Goal: Task Accomplishment & Management: Use online tool/utility

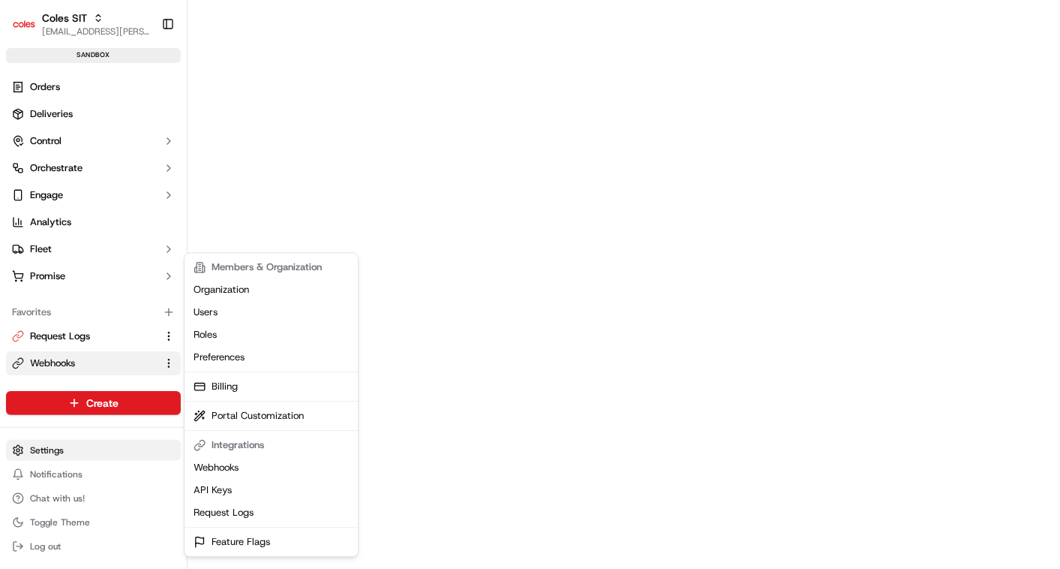
click at [41, 450] on html "Coles SIT vinod.valluri@coles.com.au Toggle Sidebar sandbox Orders Deliveries C…" at bounding box center [530, 284] width 1060 height 569
click at [169, 308] on icon "button" at bounding box center [169, 311] width 0 height 7
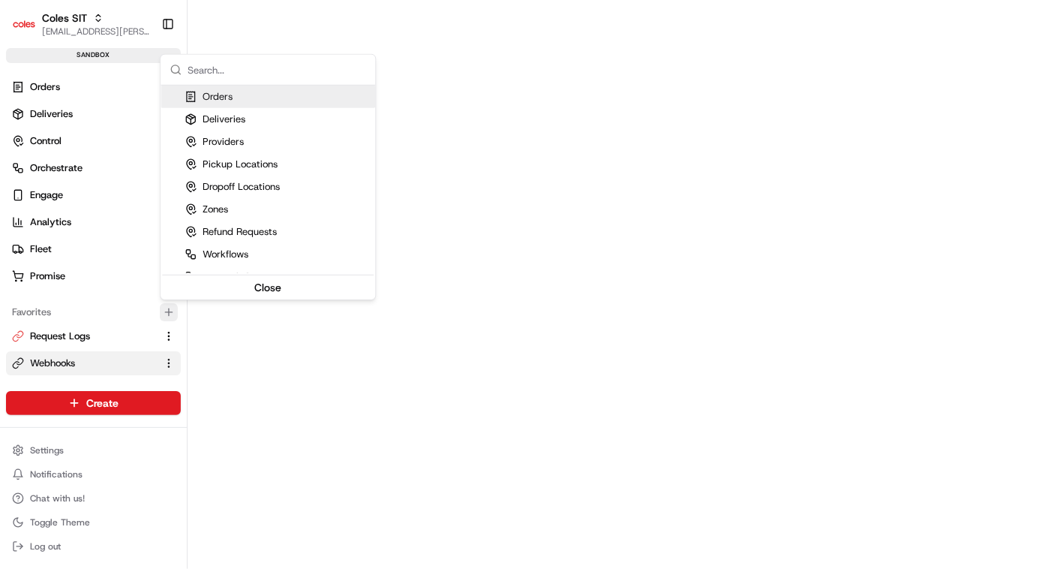
click at [169, 308] on icon "button" at bounding box center [169, 311] width 0 height 7
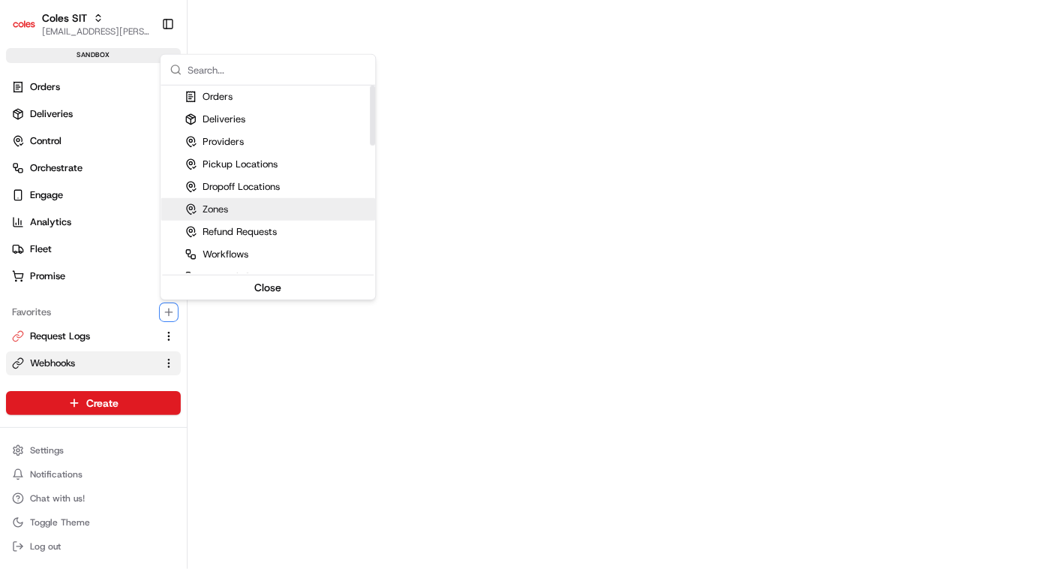
click at [227, 212] on div "Zones" at bounding box center [207, 210] width 44 height 14
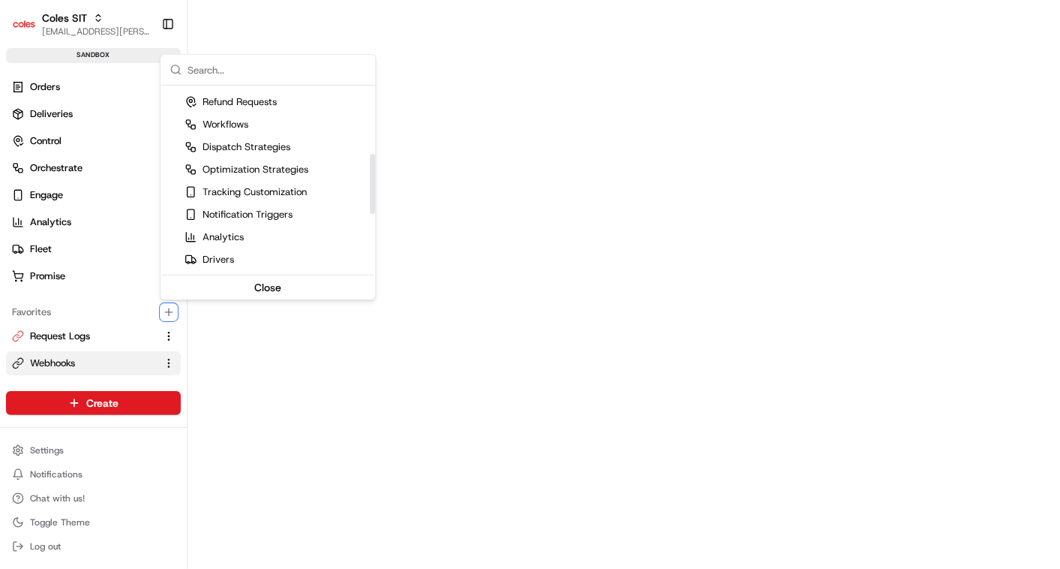
scroll to position [218, 0]
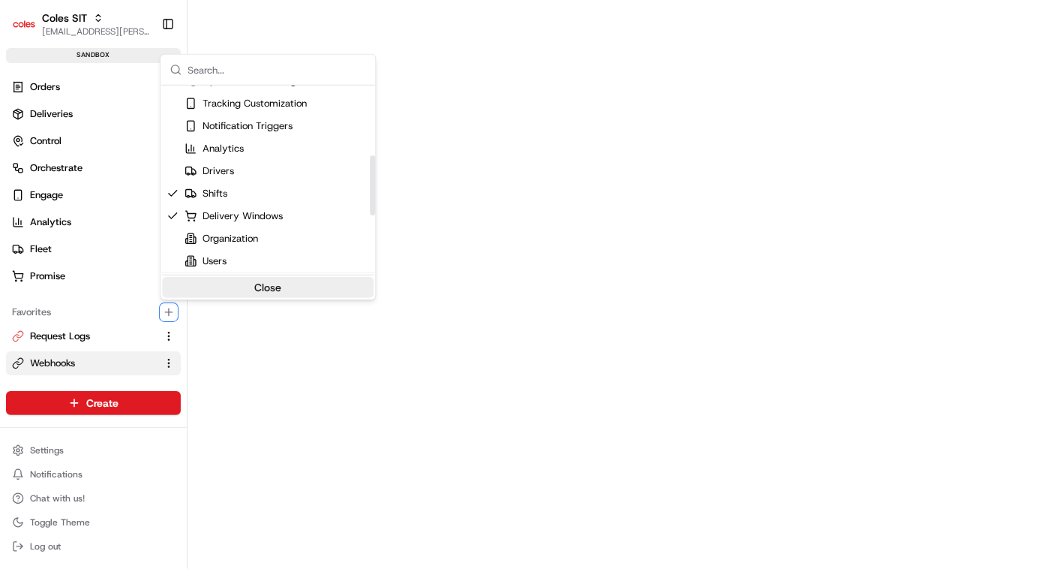
click at [261, 283] on button "Close" at bounding box center [268, 287] width 212 height 21
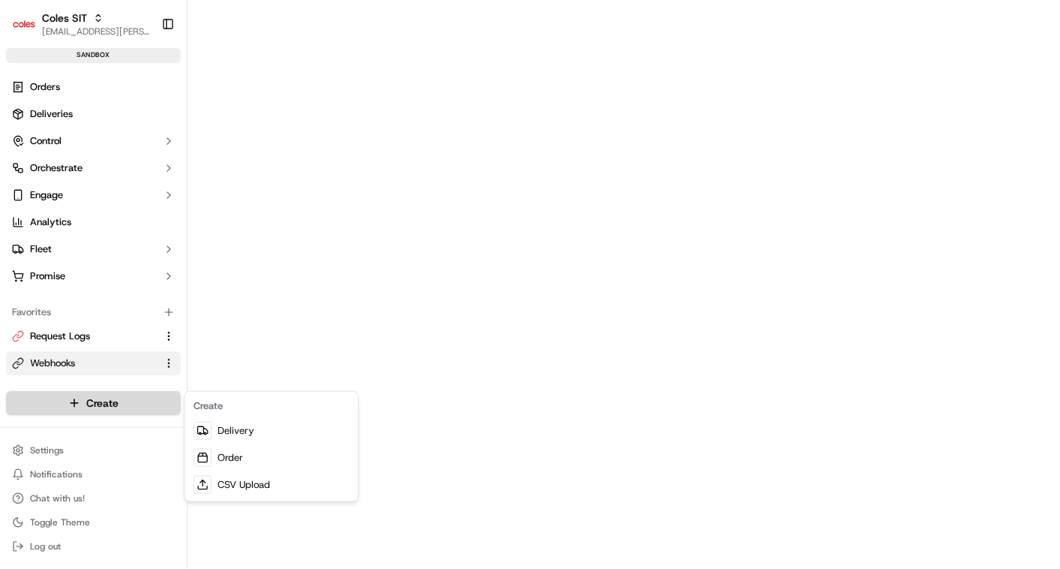
click at [113, 404] on html "Coles SIT vinod.valluri@coles.com.au Toggle Sidebar sandbox Orders Deliveries C…" at bounding box center [530, 284] width 1060 height 569
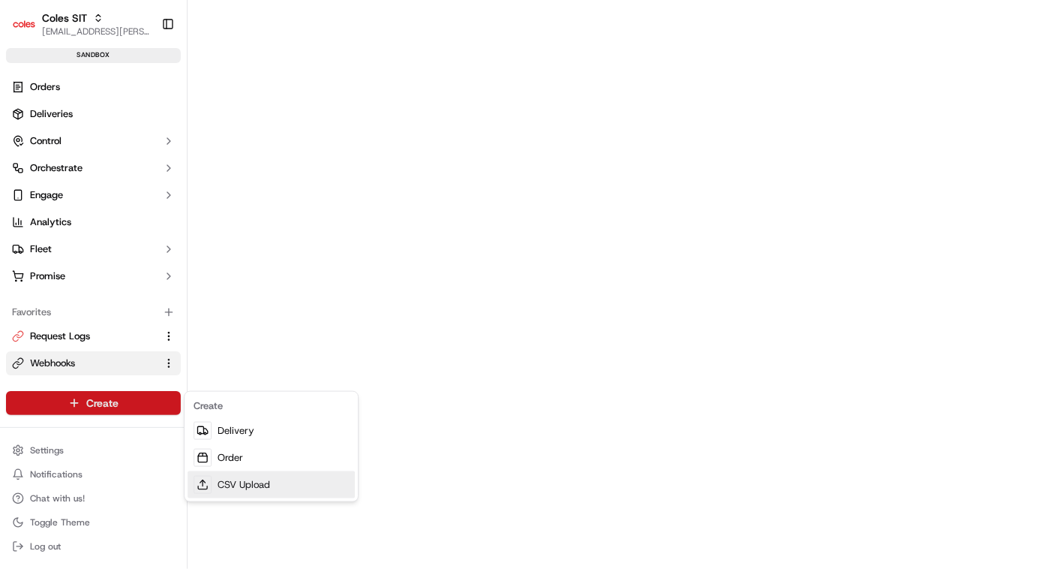
click at [232, 476] on link "CSV Upload" at bounding box center [271, 484] width 167 height 27
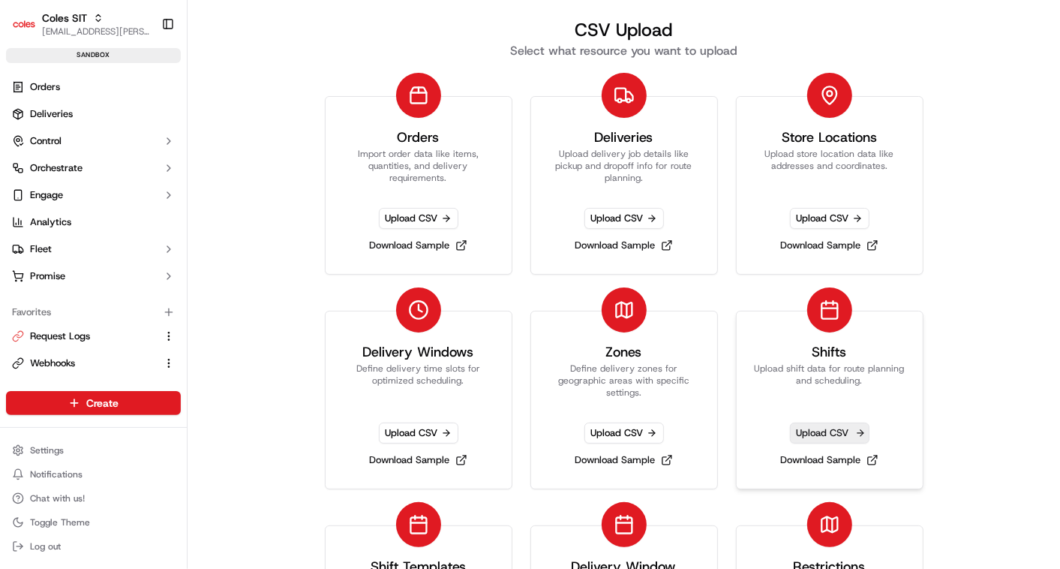
click at [817, 426] on span "Upload CSV" at bounding box center [830, 432] width 80 height 21
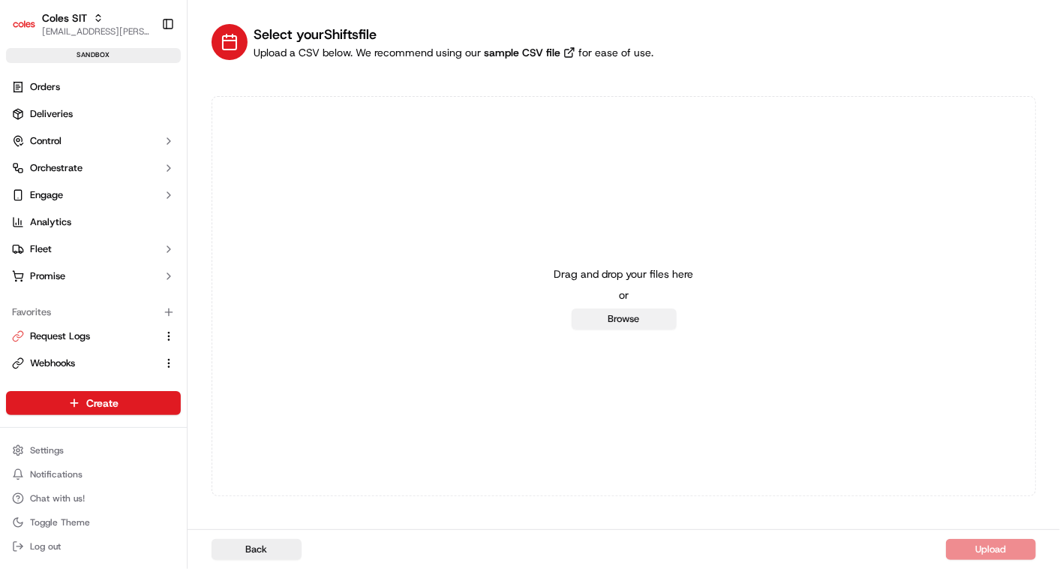
click at [614, 323] on button "Browse" at bounding box center [624, 318] width 105 height 21
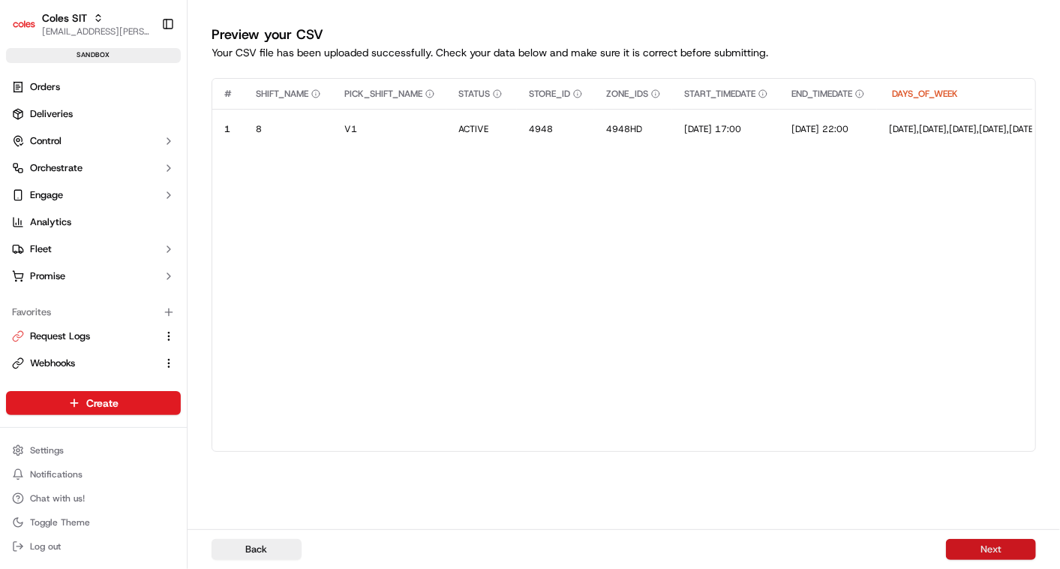
click at [992, 545] on button "Next" at bounding box center [991, 549] width 90 height 21
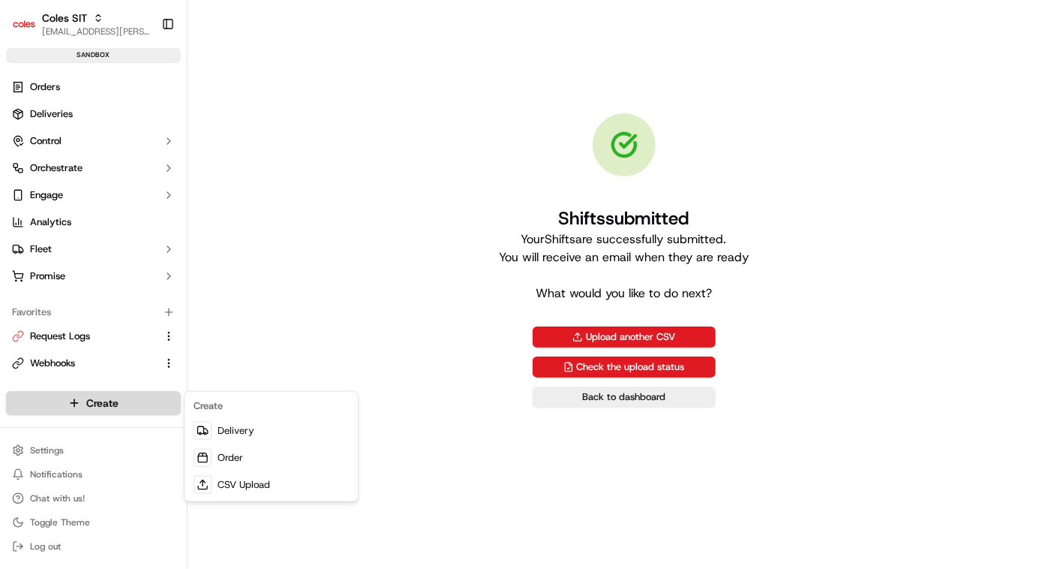
click at [85, 404] on html "Coles SIT vinod.valluri@coles.com.au Toggle Sidebar sandbox Orders Deliveries C…" at bounding box center [530, 284] width 1060 height 569
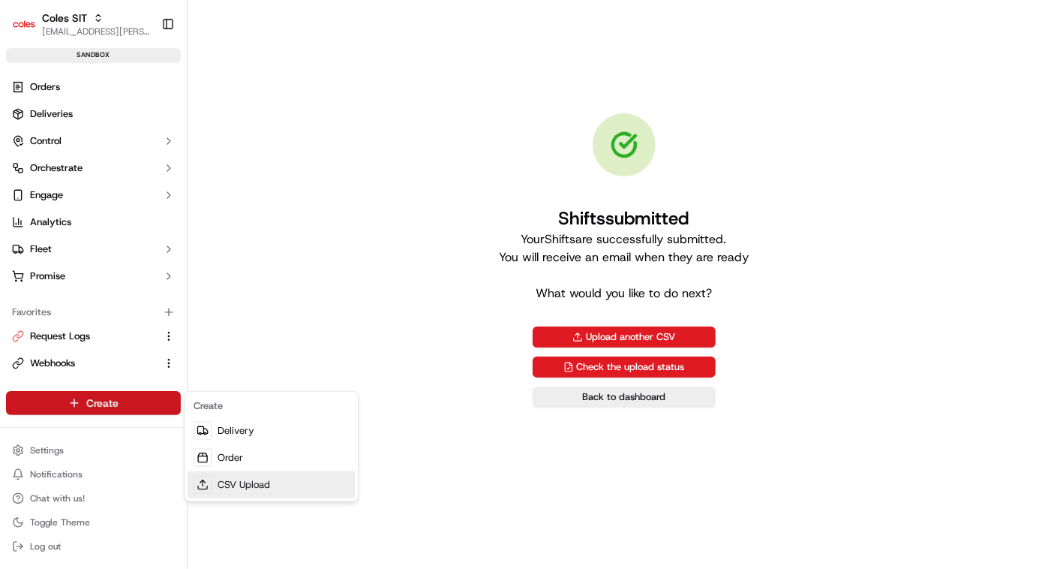
click at [230, 480] on link "CSV Upload" at bounding box center [271, 484] width 167 height 27
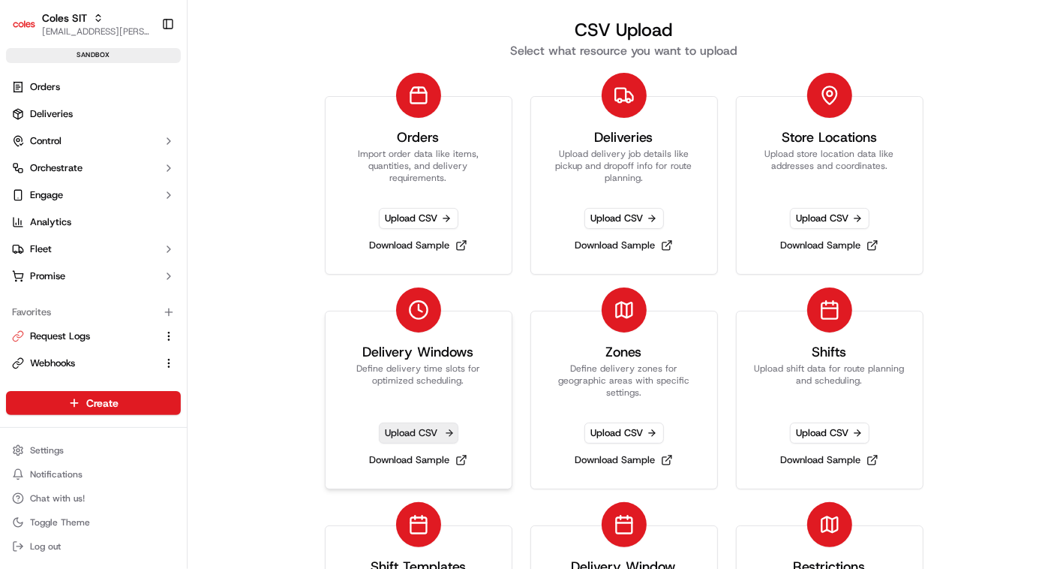
click at [415, 434] on span "Upload CSV" at bounding box center [419, 432] width 80 height 21
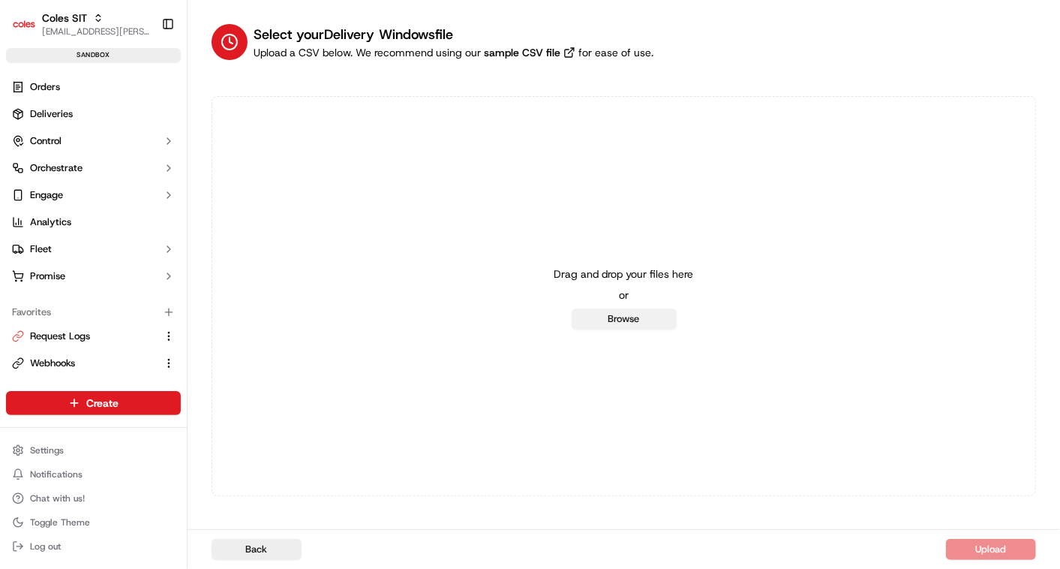
click at [608, 320] on button "Browse" at bounding box center [624, 318] width 105 height 21
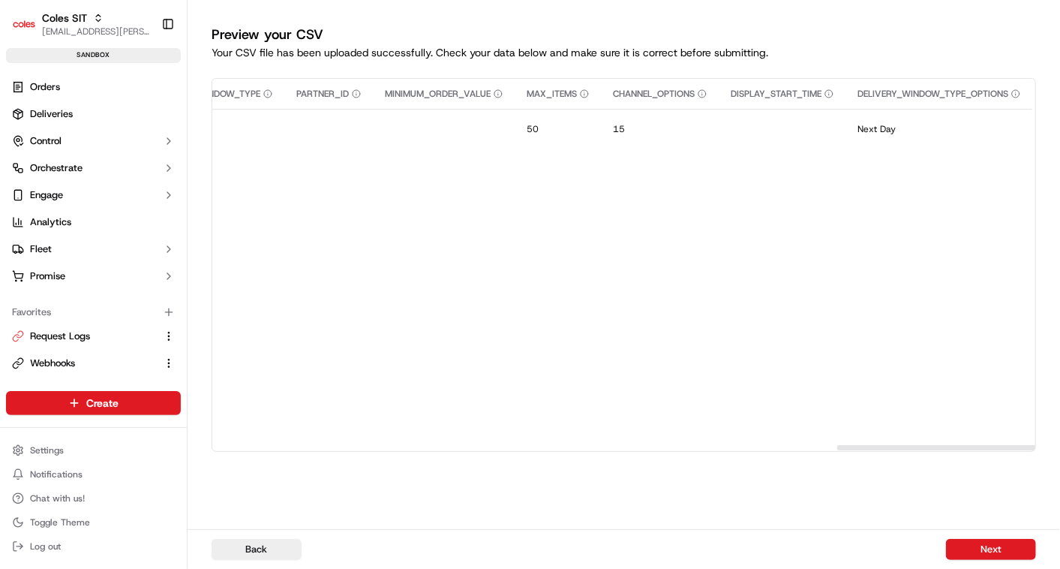
scroll to position [0, 2583]
click at [986, 545] on button "Next" at bounding box center [991, 549] width 90 height 21
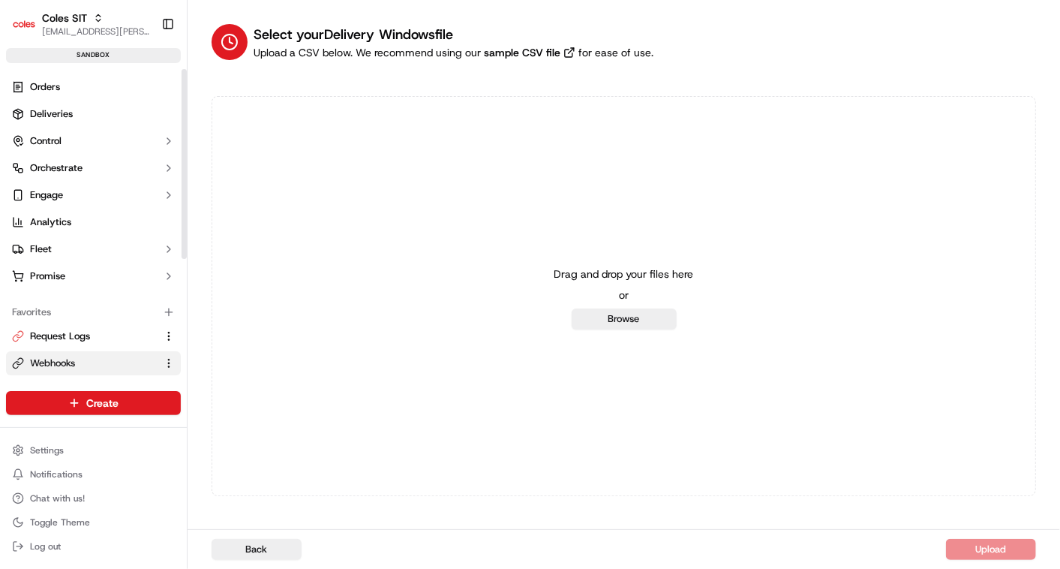
scroll to position [196, 0]
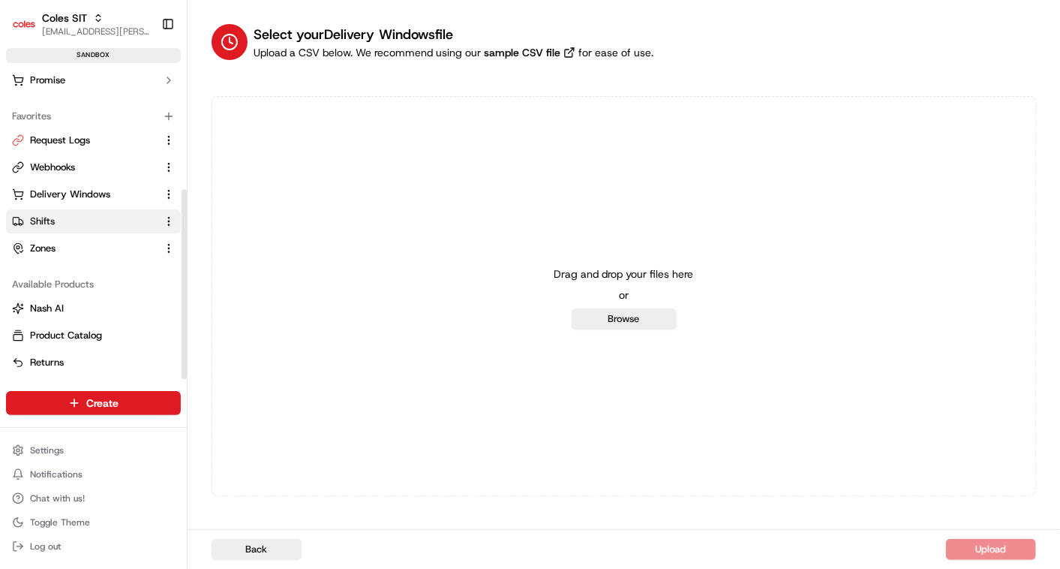
click at [47, 209] on button "Shifts" at bounding box center [93, 221] width 175 height 24
click at [626, 320] on button "Browse" at bounding box center [624, 318] width 105 height 21
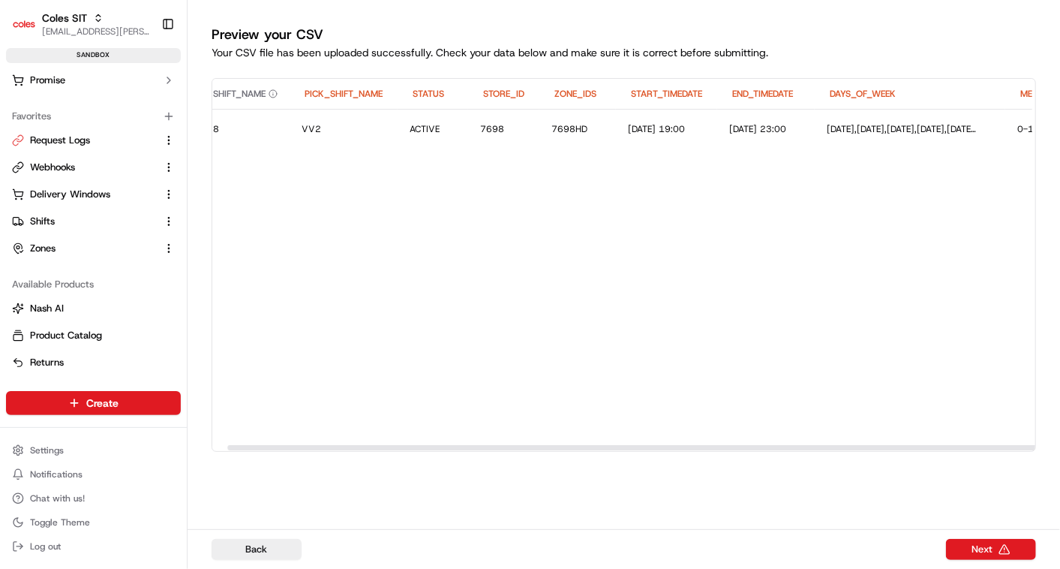
scroll to position [0, 0]
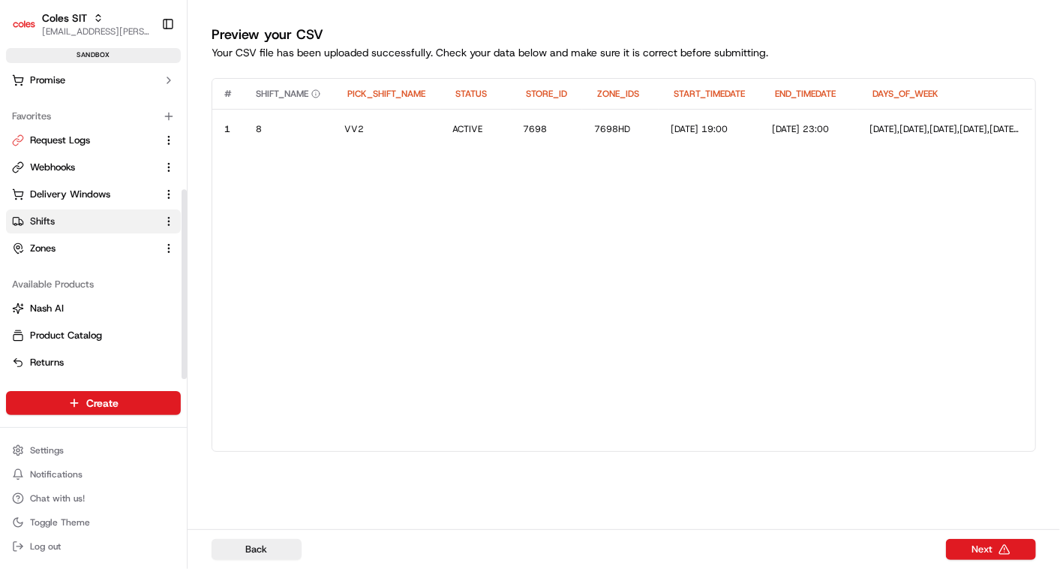
click at [43, 218] on span "Shifts" at bounding box center [42, 222] width 25 height 14
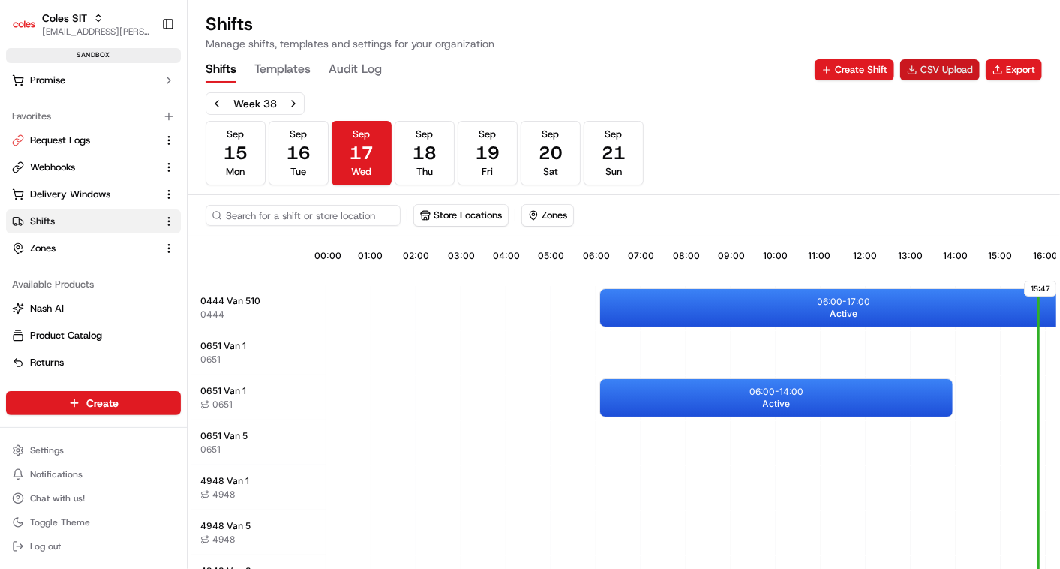
click at [935, 75] on button "CSV Upload" at bounding box center [940, 69] width 80 height 21
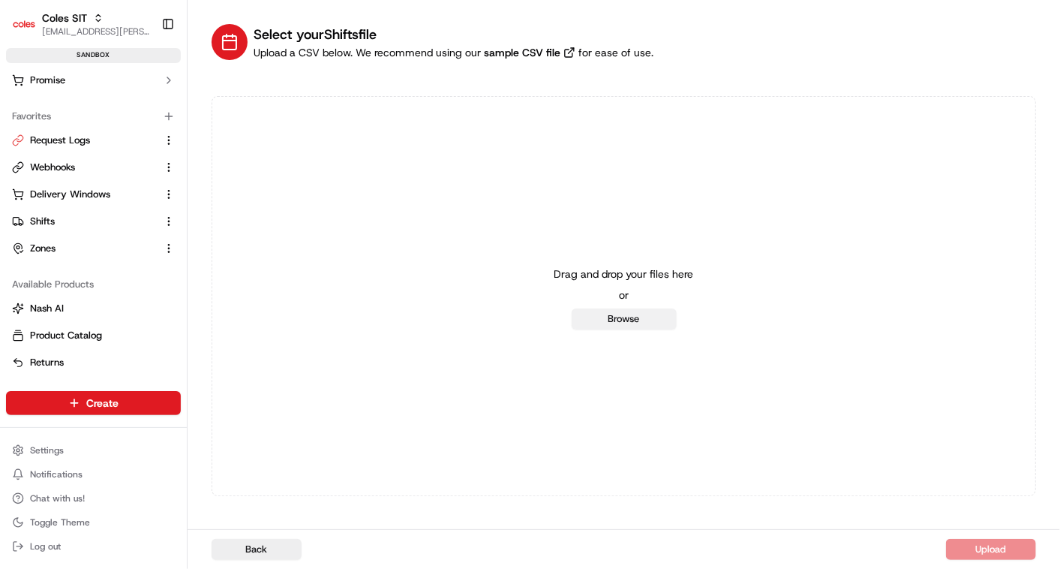
click at [629, 317] on button "Browse" at bounding box center [624, 318] width 105 height 21
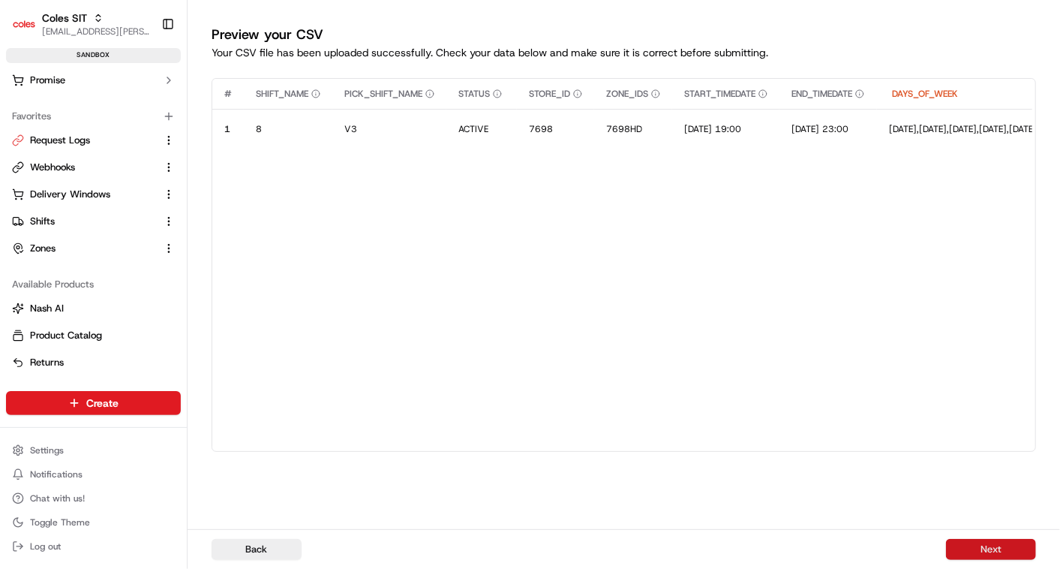
click at [971, 549] on button "Next" at bounding box center [991, 549] width 90 height 21
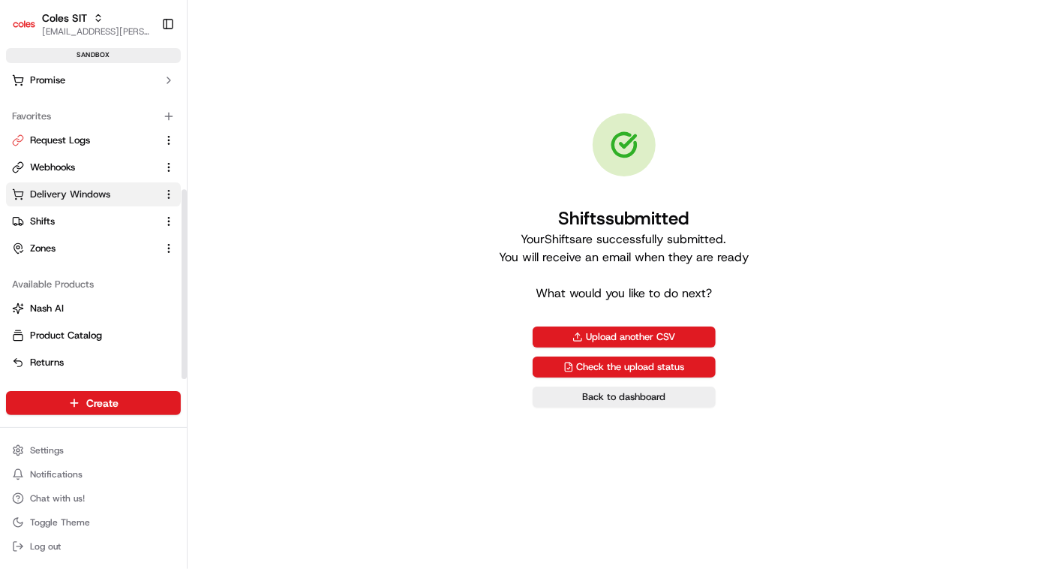
click at [65, 190] on span "Delivery Windows" at bounding box center [70, 195] width 80 height 14
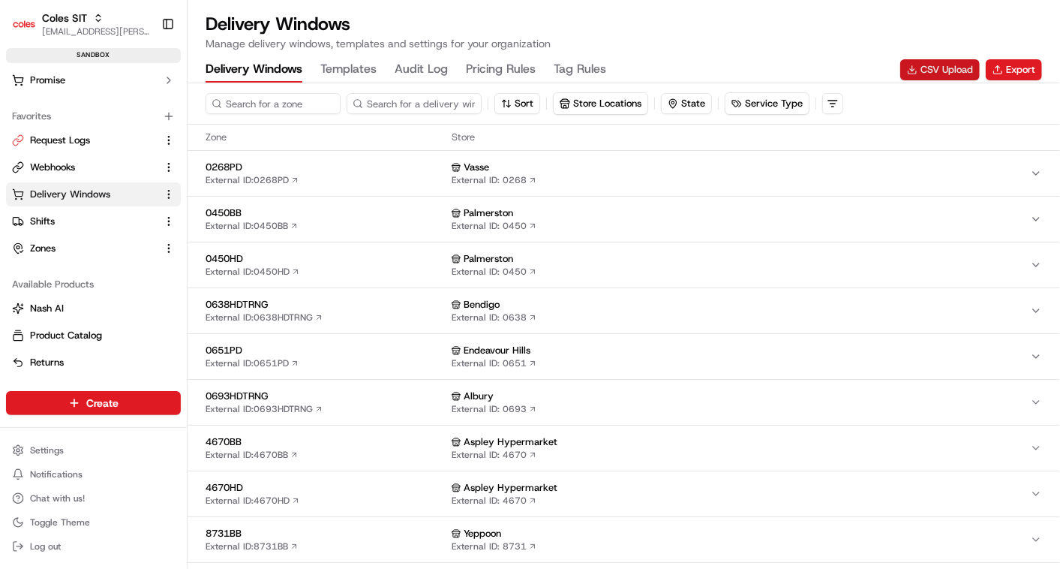
click at [941, 66] on button "CSV Upload" at bounding box center [940, 69] width 80 height 21
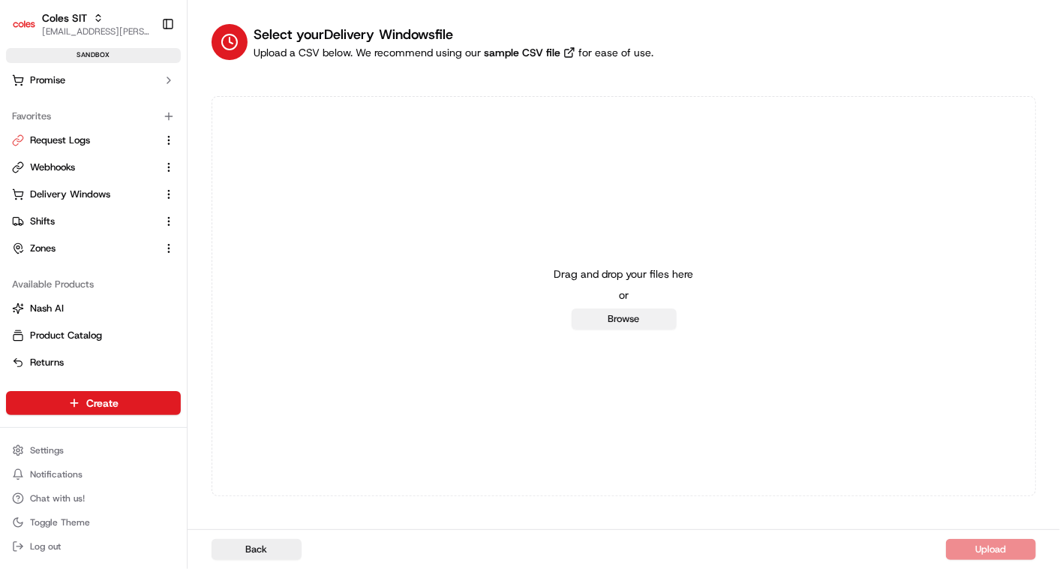
click at [635, 319] on button "Browse" at bounding box center [624, 318] width 105 height 21
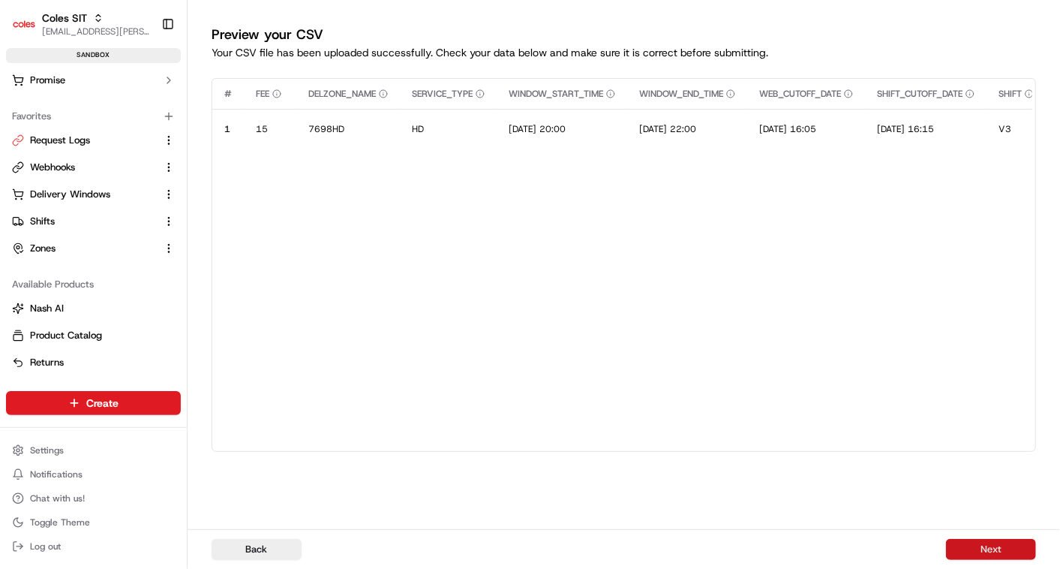
click at [969, 543] on button "Next" at bounding box center [991, 549] width 90 height 21
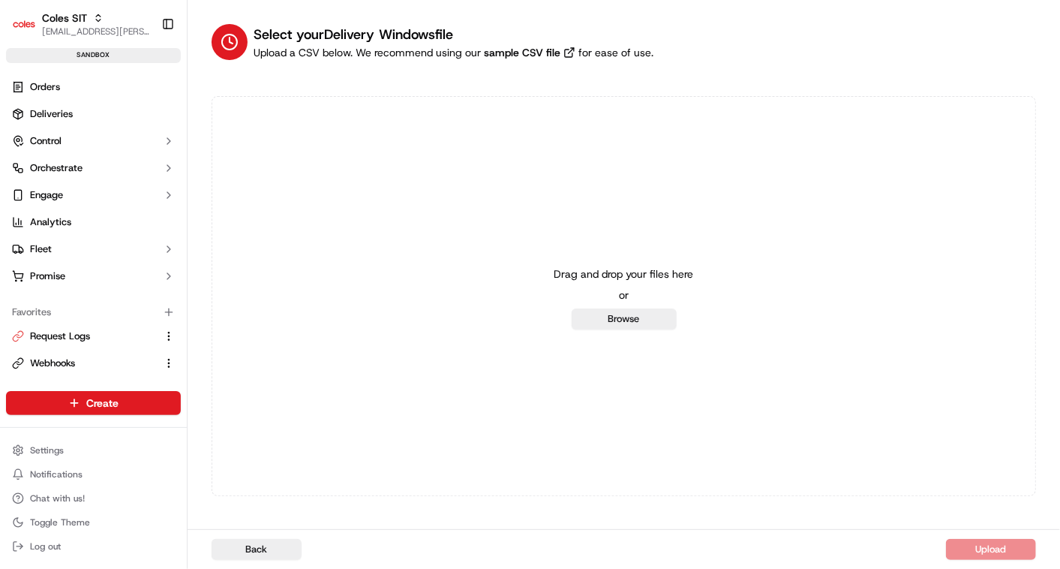
click at [496, 508] on div "Select your Delivery Windows file Upload a CSV below. We recommend using our sa…" at bounding box center [624, 260] width 872 height 520
click at [458, 507] on div "Select your Delivery Windows file Upload a CSV below. We recommend using our sa…" at bounding box center [624, 260] width 872 height 520
click at [66, 85] on link "Orders" at bounding box center [93, 87] width 175 height 24
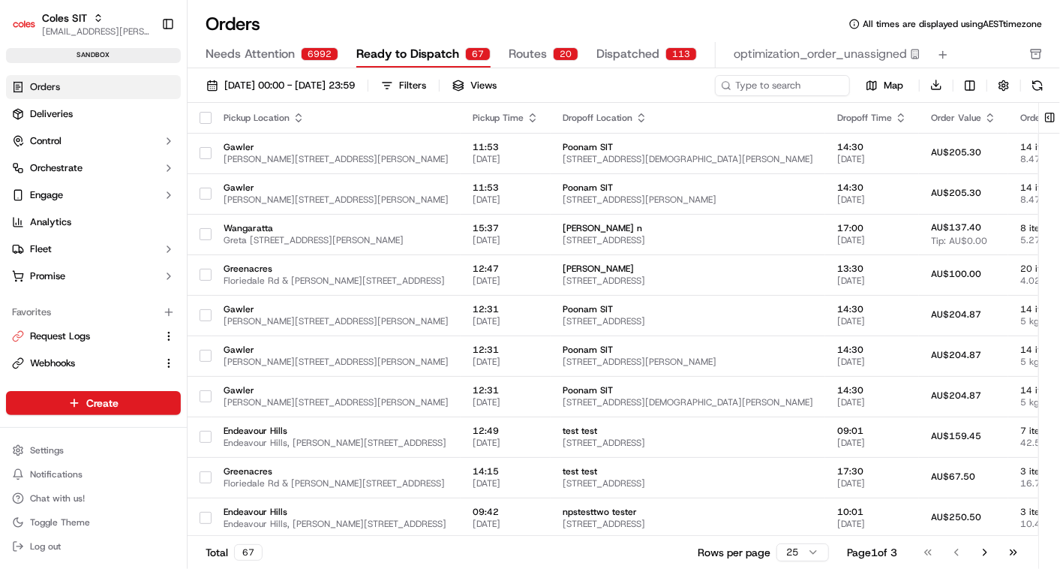
click at [437, 42] on button "Ready to Dispatch 67" at bounding box center [423, 55] width 134 height 26
click at [755, 83] on input at bounding box center [760, 85] width 180 height 21
paste input "232141661"
type input "232141661"
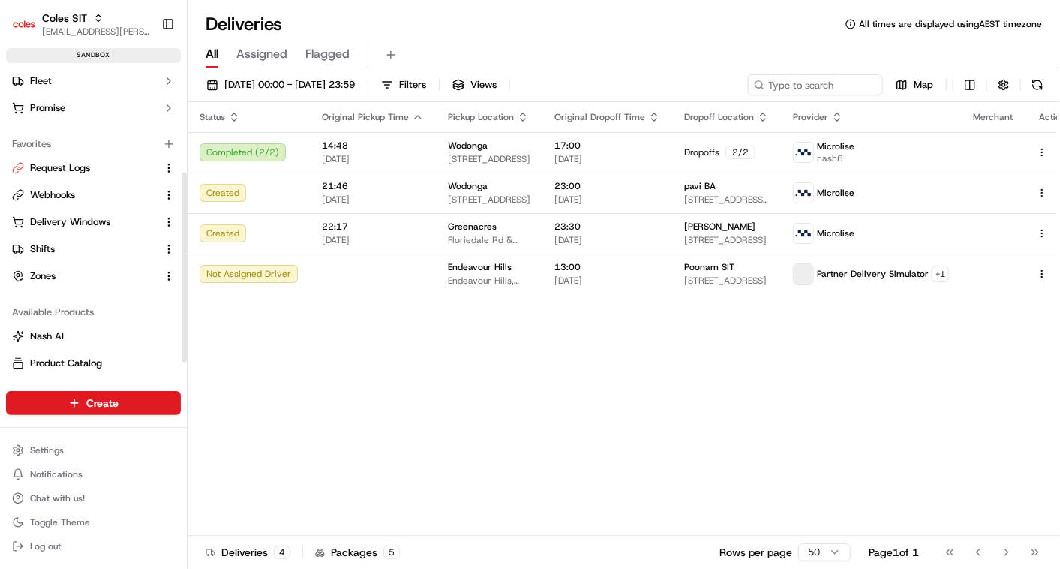
scroll to position [196, 0]
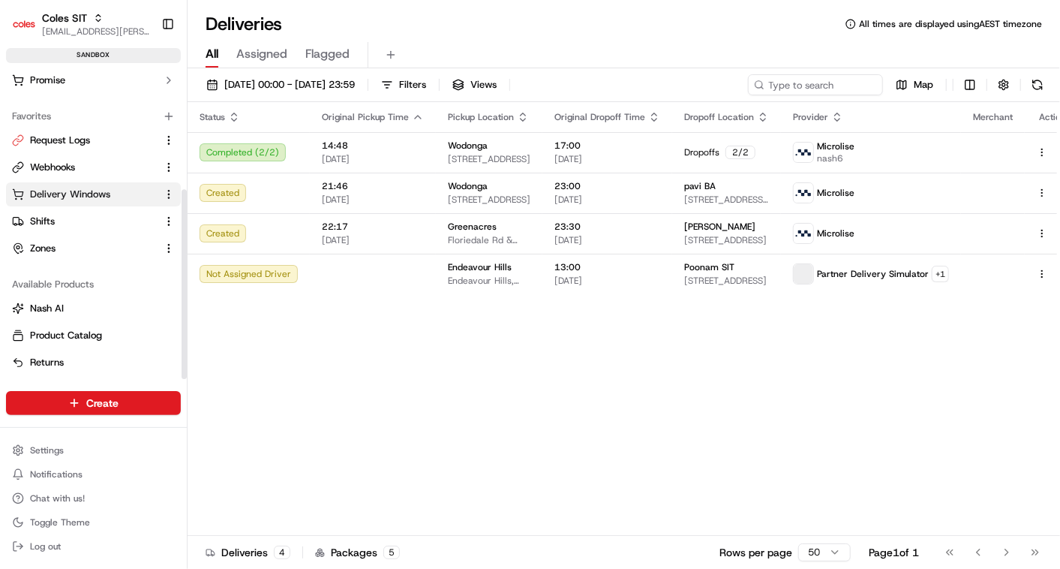
click at [59, 191] on span "Delivery Windows" at bounding box center [70, 195] width 80 height 14
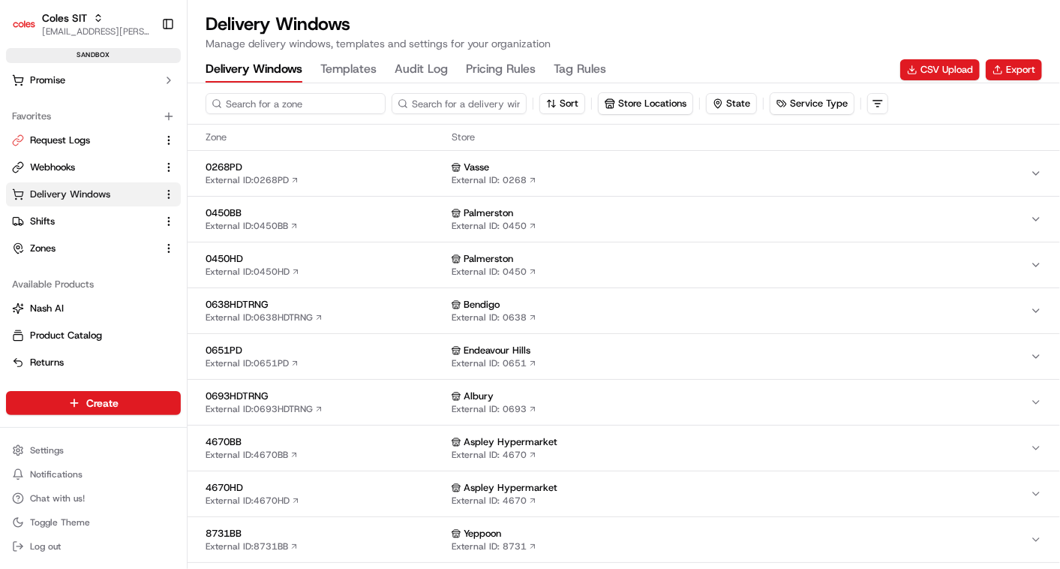
click at [296, 105] on input at bounding box center [296, 103] width 180 height 21
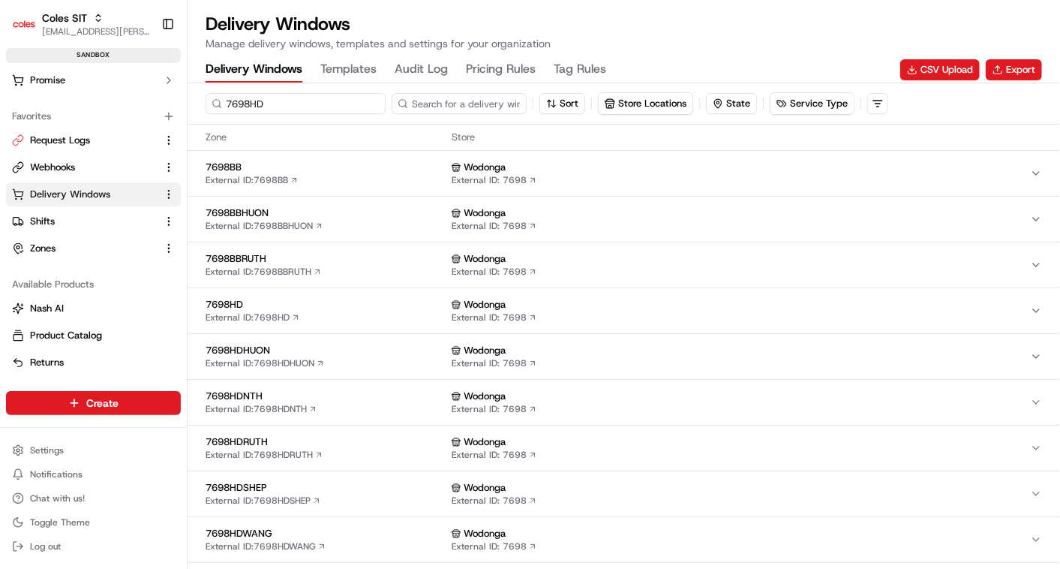
type input "7698HD"
click at [346, 173] on div "7698HD External ID: 7698HD" at bounding box center [326, 174] width 240 height 26
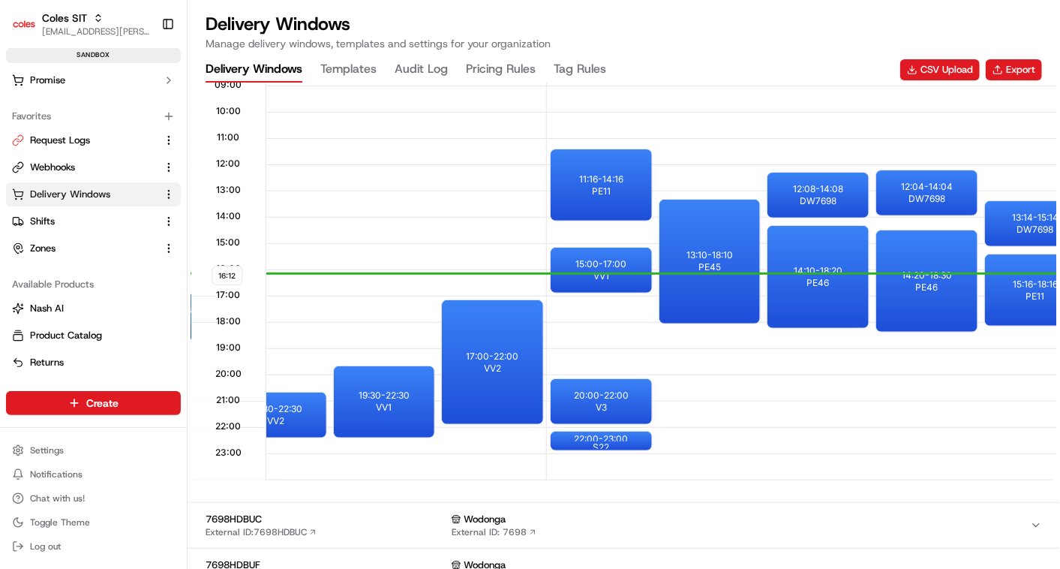
scroll to position [0, 480]
click at [608, 396] on p "20:00 - 22:00" at bounding box center [600, 395] width 55 height 12
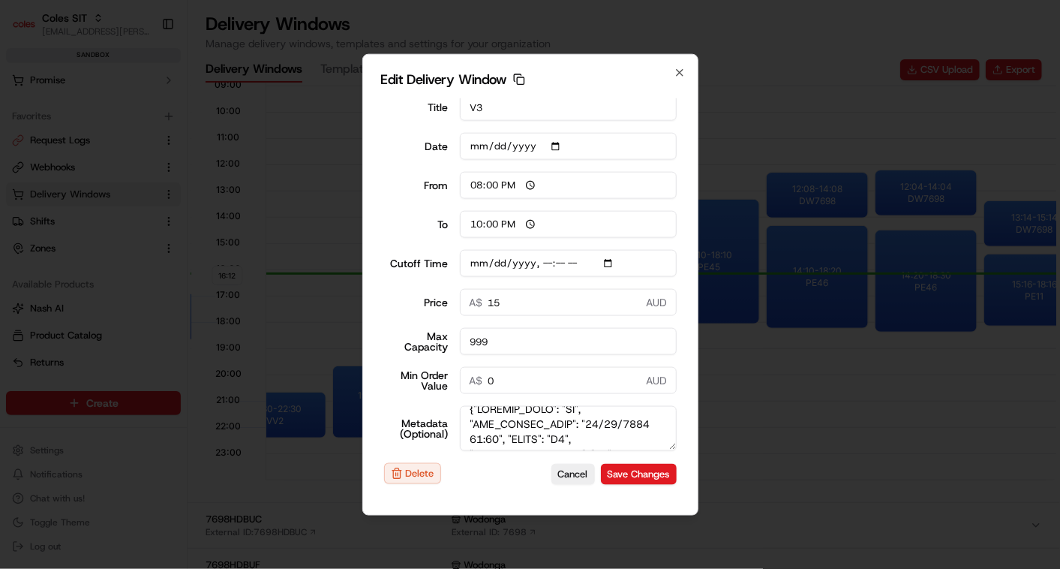
scroll to position [0, 0]
type input "[DATE]T16:15"
click at [675, 77] on icon "button" at bounding box center [680, 73] width 12 height 12
type input "16:12"
type input "17:12"
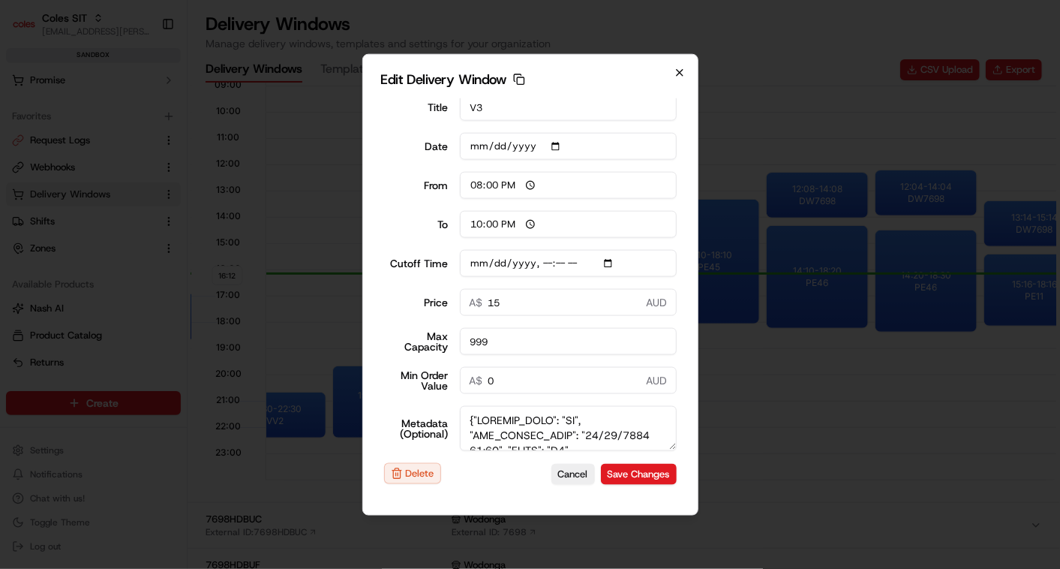
type input "2025-09-17T16:15"
type input "0"
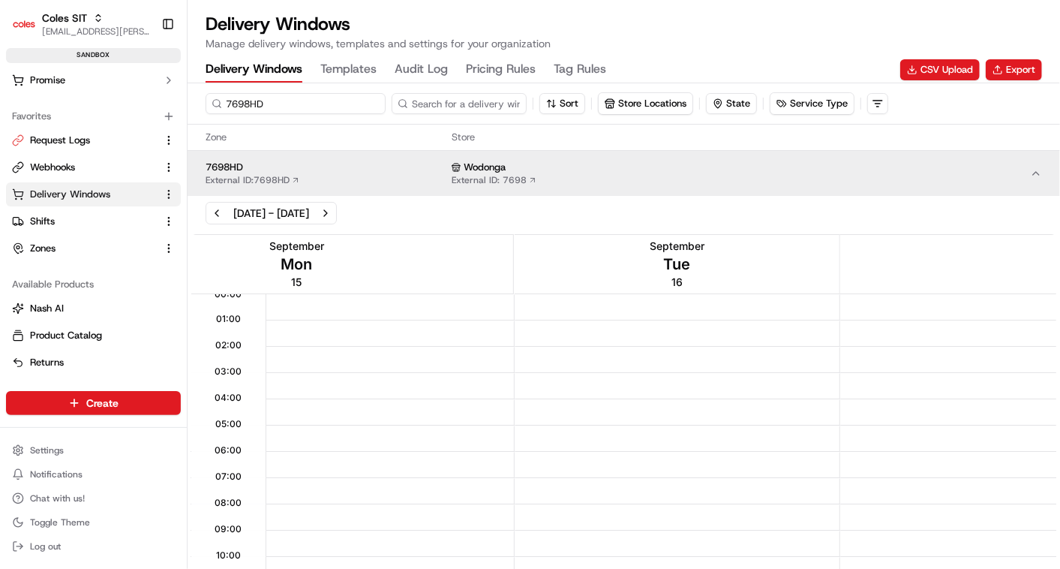
click at [246, 94] on input "7698HD" at bounding box center [296, 103] width 180 height 21
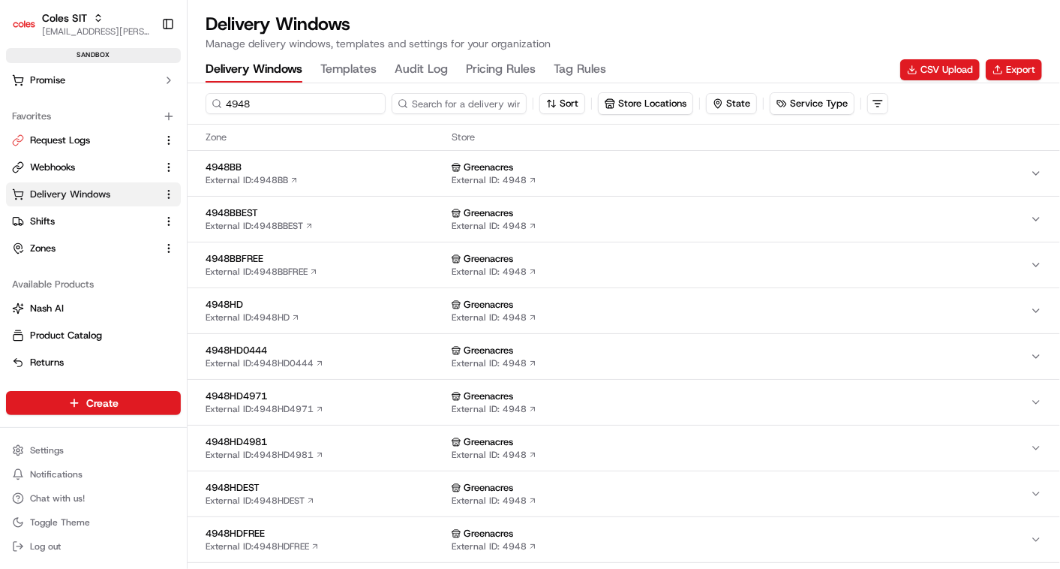
type input "4948"
click at [368, 300] on span "4948HD" at bounding box center [326, 305] width 240 height 14
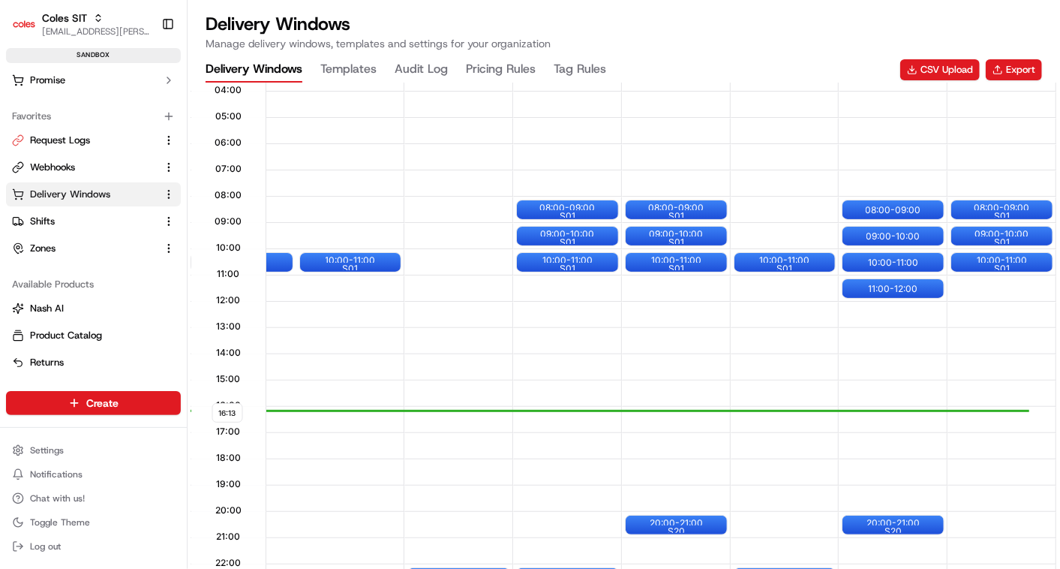
scroll to position [0, 86]
click at [56, 166] on span "Webhooks" at bounding box center [52, 168] width 45 height 14
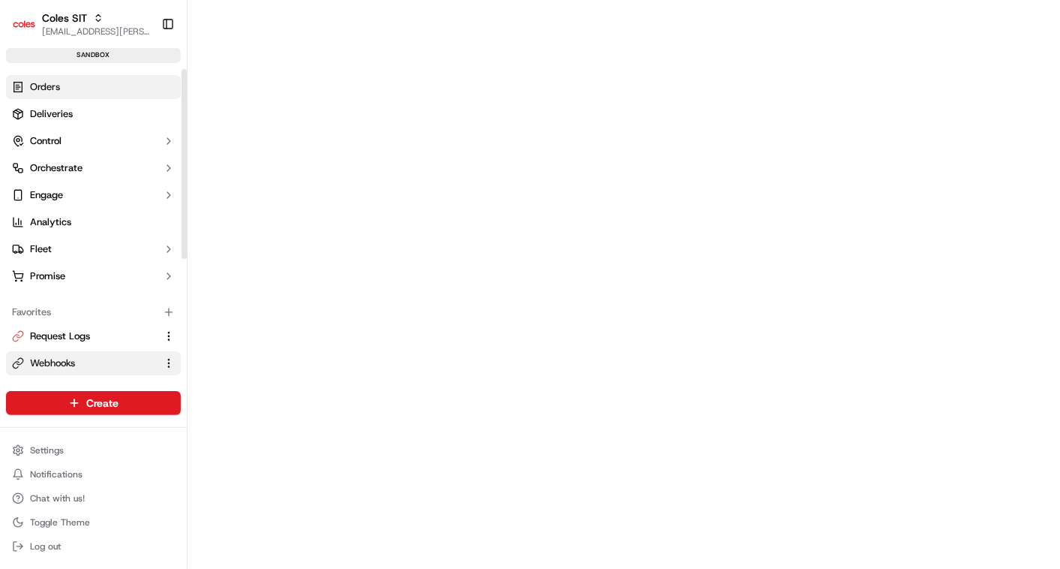
click at [47, 77] on link "Orders" at bounding box center [93, 87] width 175 height 24
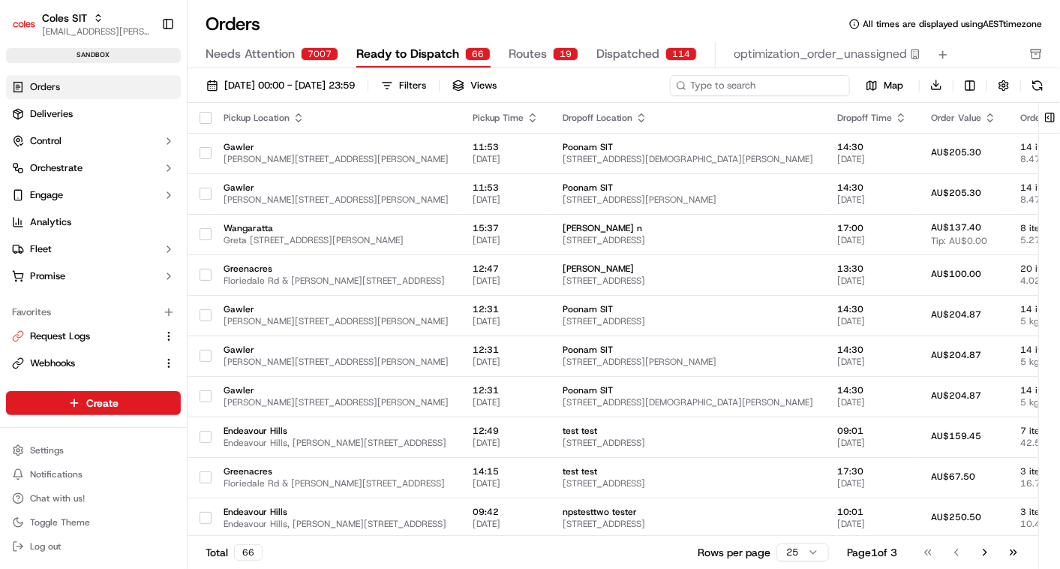
click at [741, 80] on input at bounding box center [760, 85] width 180 height 21
paste input "a232150299"
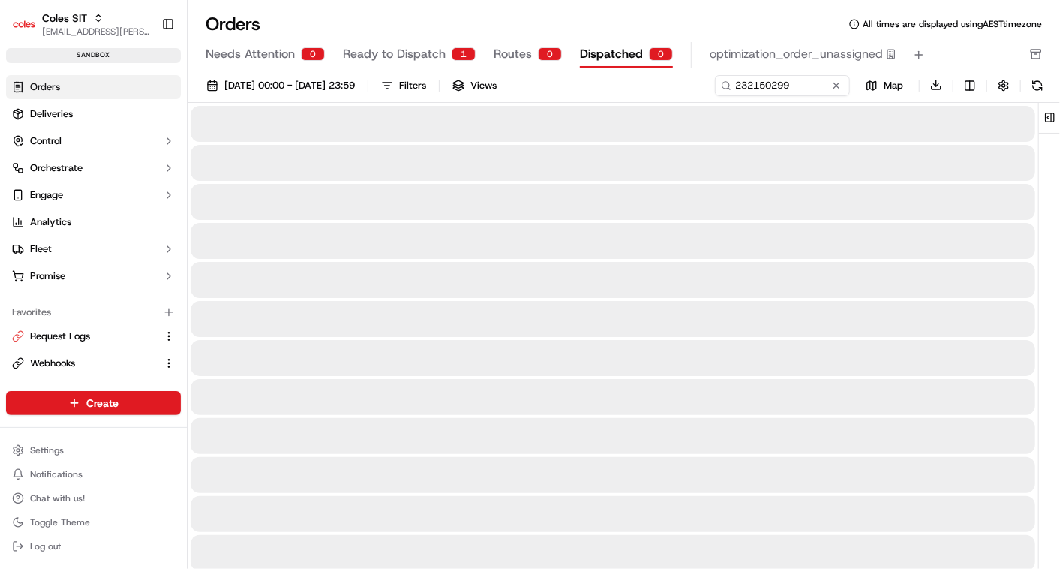
click at [632, 62] on span "Dispatched" at bounding box center [611, 54] width 63 height 18
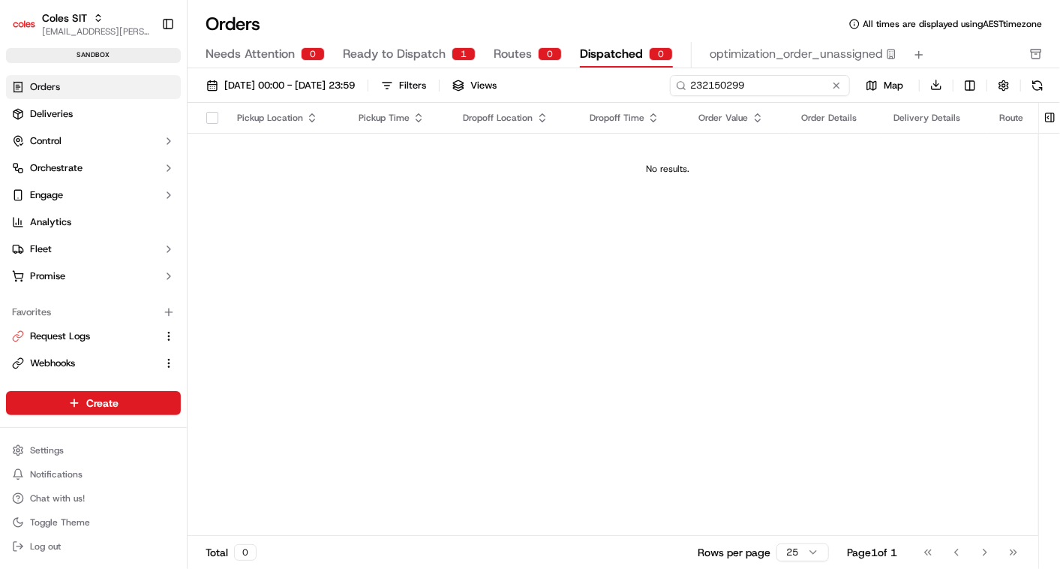
click at [752, 84] on input "232150299" at bounding box center [760, 85] width 180 height 21
paste input "a232151245"
click at [695, 85] on input "a232151245" at bounding box center [760, 85] width 180 height 21
type input "232151245"
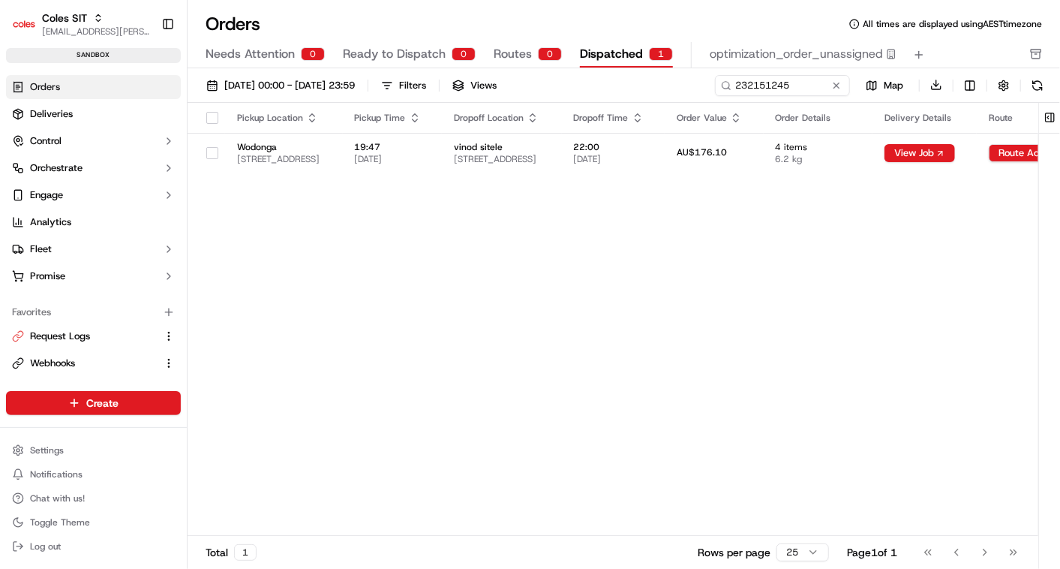
click at [880, 275] on div "Pickup Location Pickup Time Dropoff Location Dropoff Time Order Value Order Det…" at bounding box center [668, 320] width 960 height 434
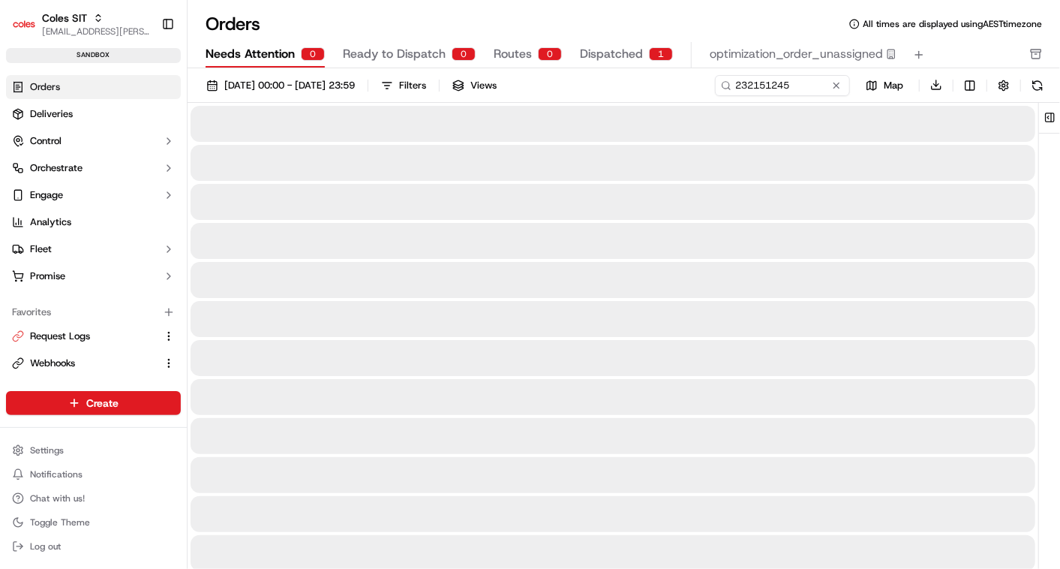
click at [266, 60] on span "Needs Attention" at bounding box center [250, 54] width 89 height 18
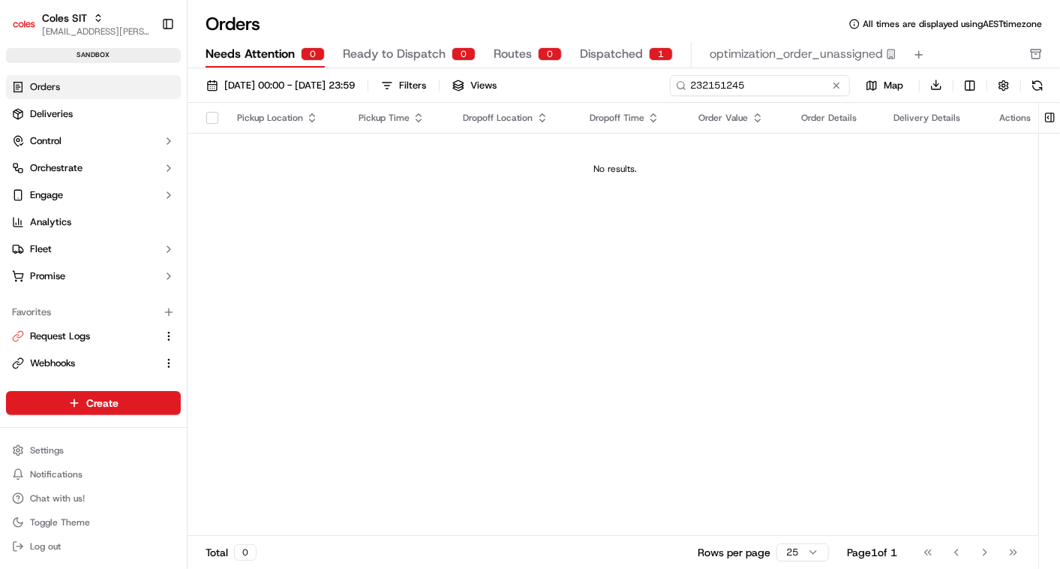
click at [752, 88] on input "232151245" at bounding box center [760, 85] width 180 height 21
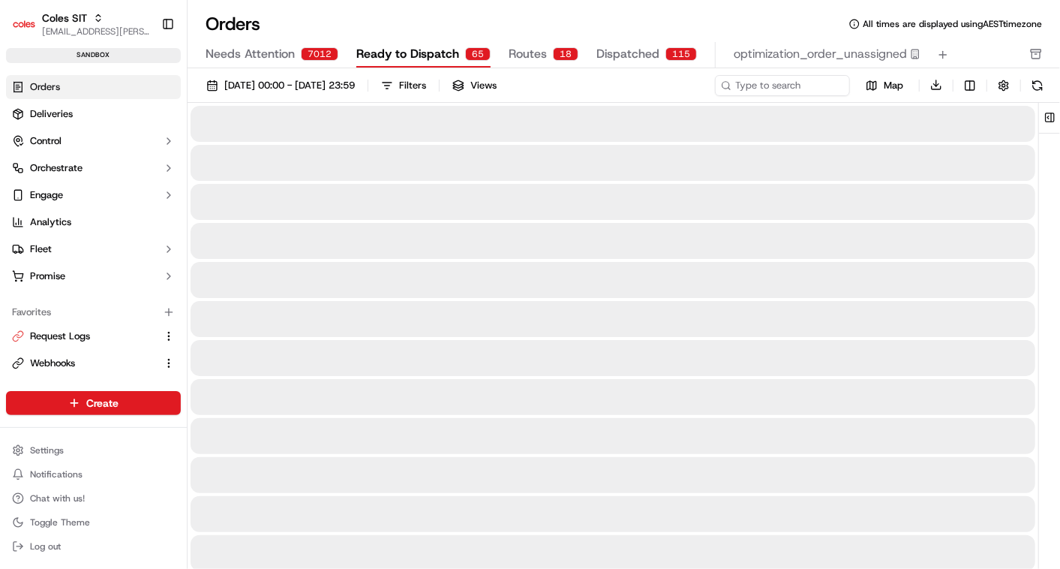
click at [422, 52] on span "Ready to Dispatch" at bounding box center [407, 54] width 103 height 18
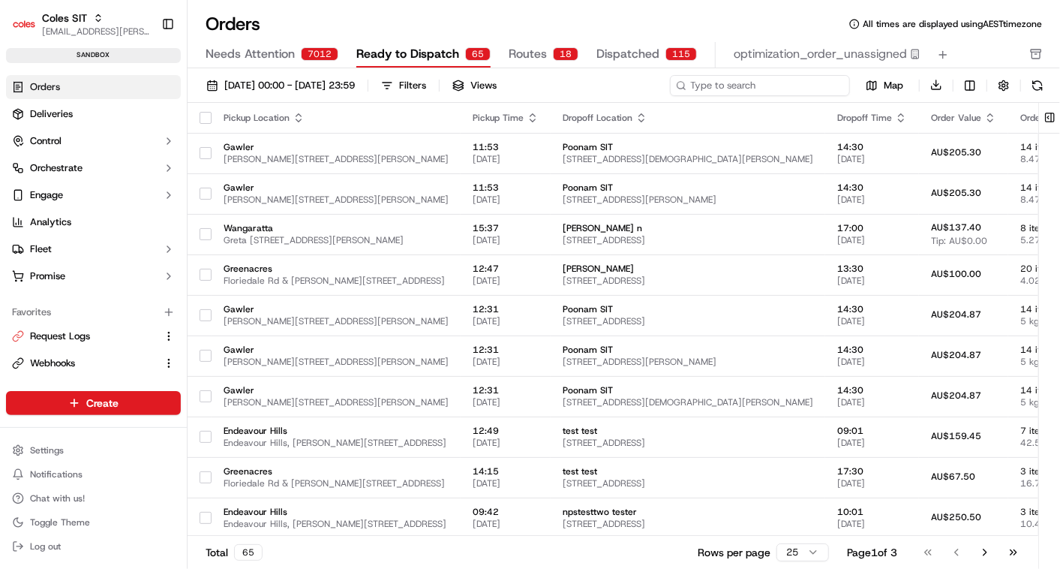
click at [741, 85] on input at bounding box center [760, 85] width 180 height 21
paste input "a232150299"
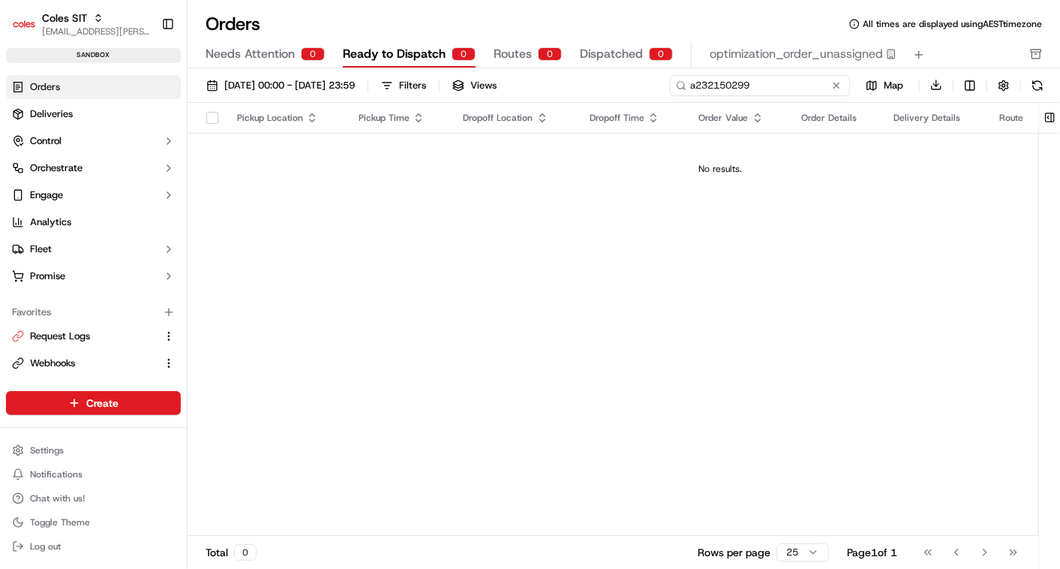
click at [698, 86] on input "a232150299" at bounding box center [760, 85] width 180 height 21
type input "232150299"
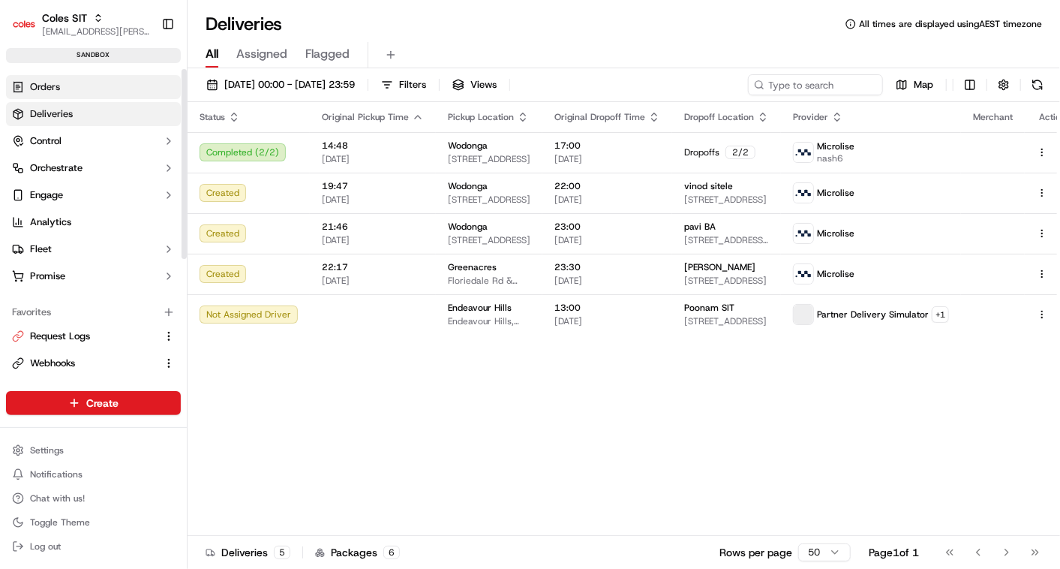
click at [47, 83] on span "Orders" at bounding box center [45, 87] width 30 height 14
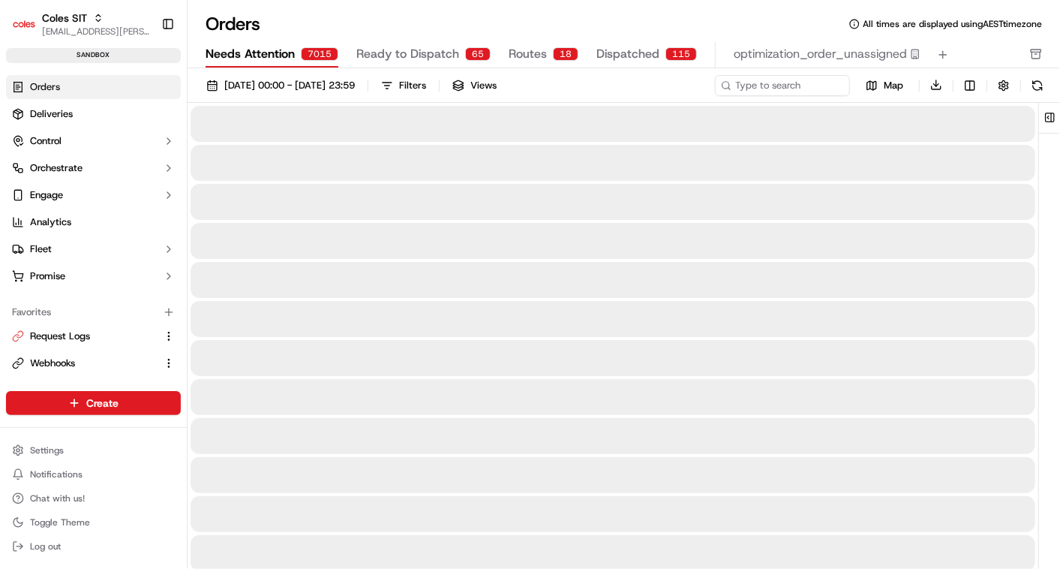
click at [237, 54] on span "Needs Attention" at bounding box center [250, 54] width 89 height 18
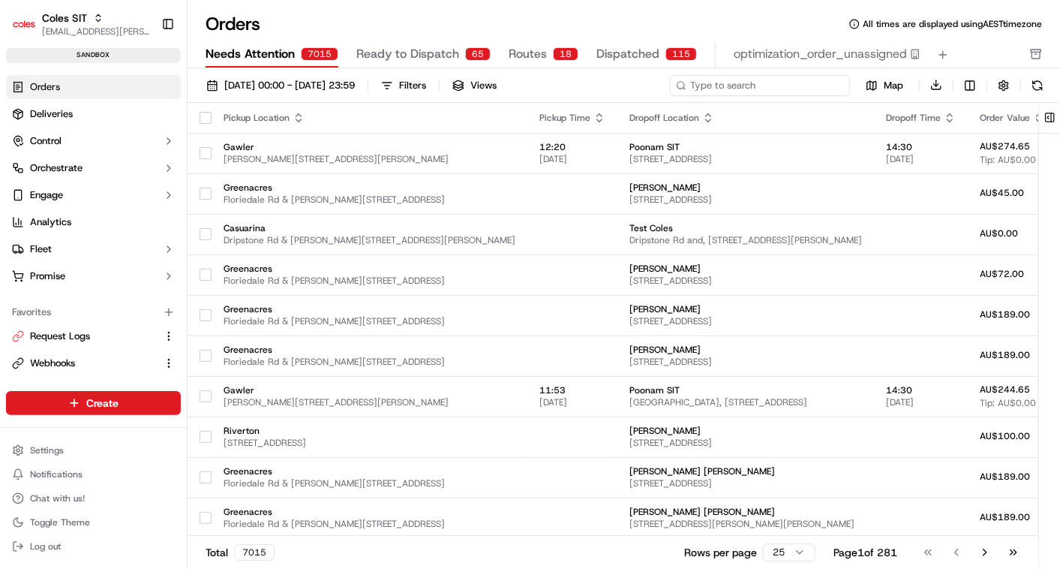
click at [757, 81] on input at bounding box center [760, 85] width 180 height 21
paste input "a232151240"
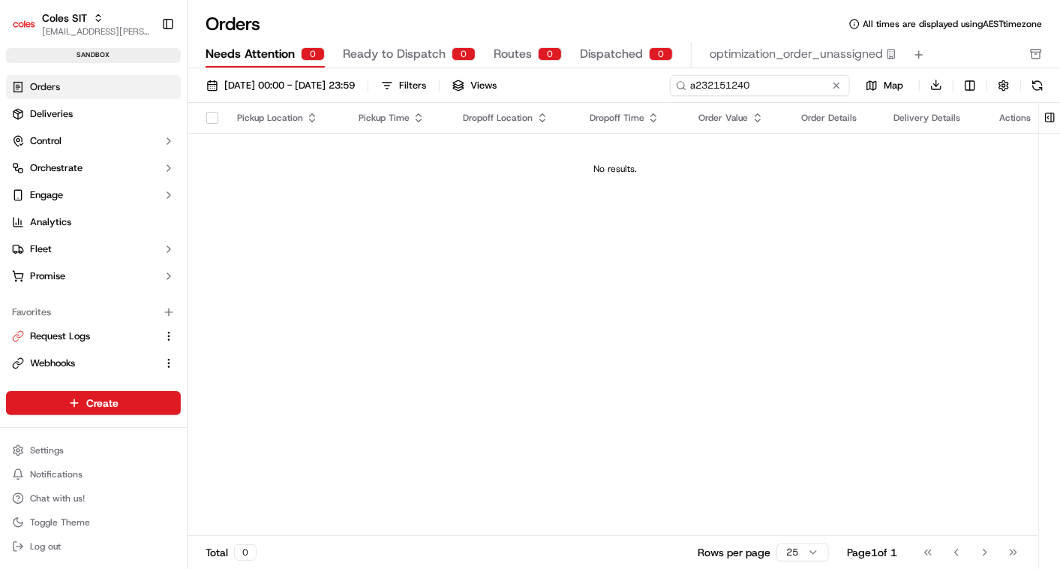
click at [698, 84] on input "a232151240" at bounding box center [760, 85] width 180 height 21
type input "232151240"
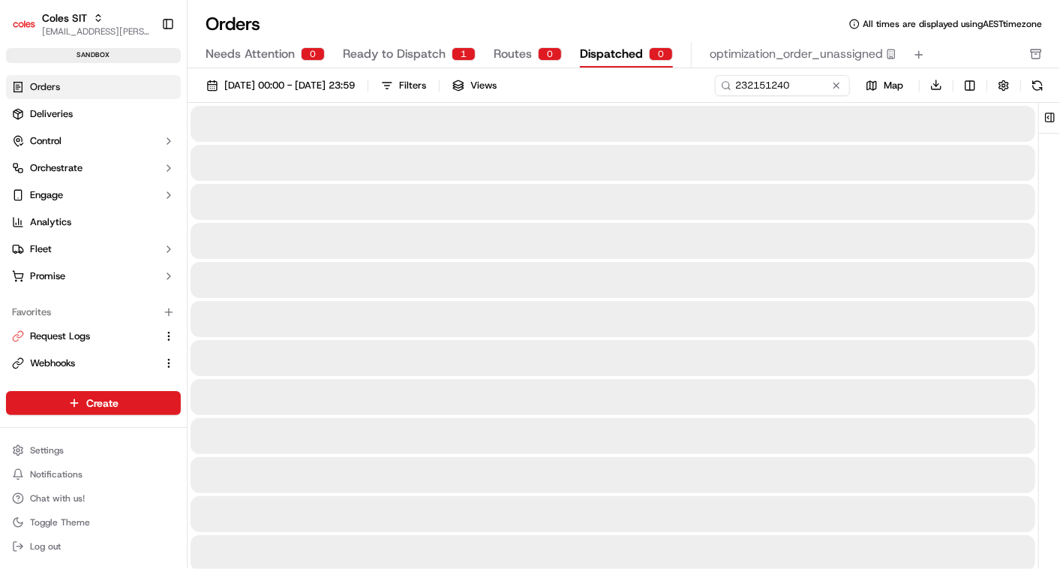
click at [596, 62] on span "Dispatched" at bounding box center [611, 54] width 63 height 18
click at [401, 47] on span "Ready to Dispatch" at bounding box center [394, 54] width 103 height 18
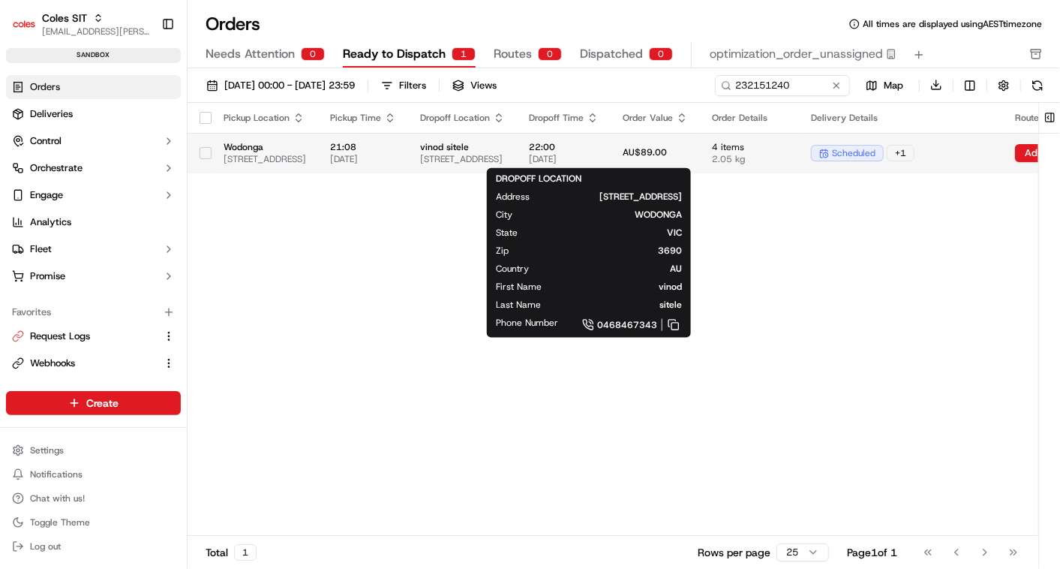
click at [505, 149] on span "vinod sitele" at bounding box center [462, 147] width 85 height 12
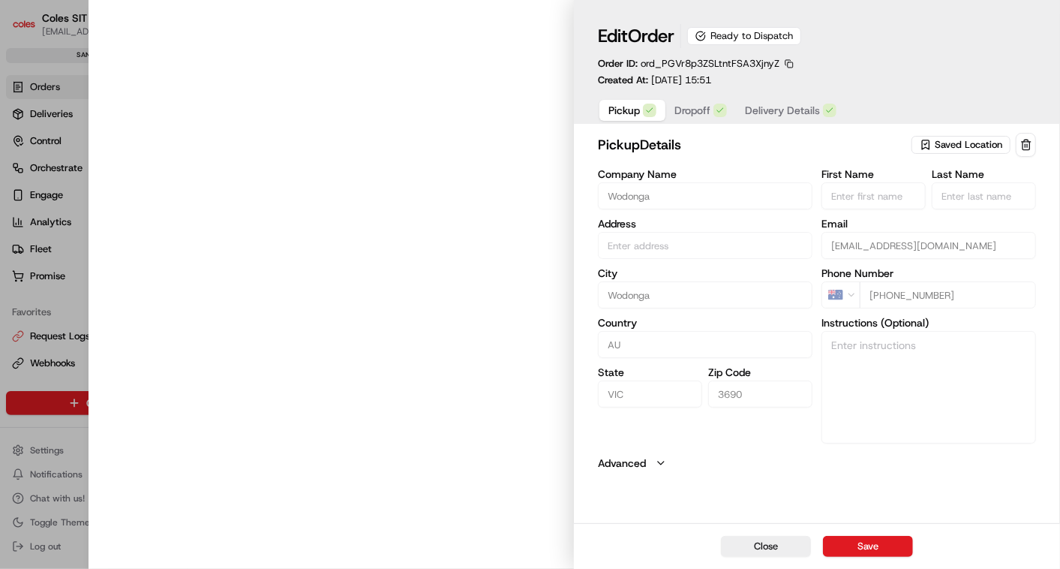
type input "1-13 South Street Wodonga 3690 VIC AU"
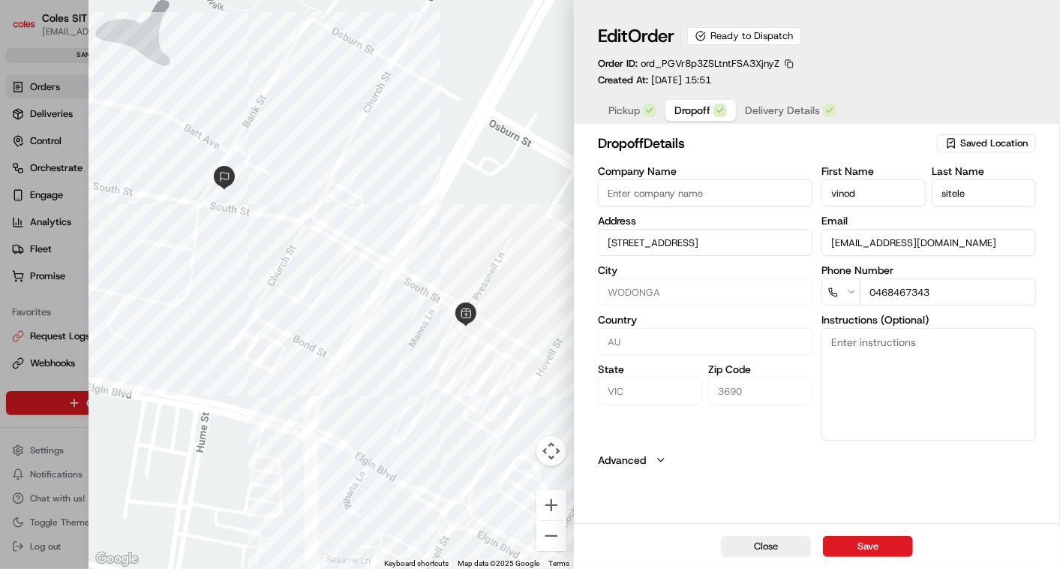
click at [704, 110] on span "Dropoff" at bounding box center [692, 110] width 36 height 15
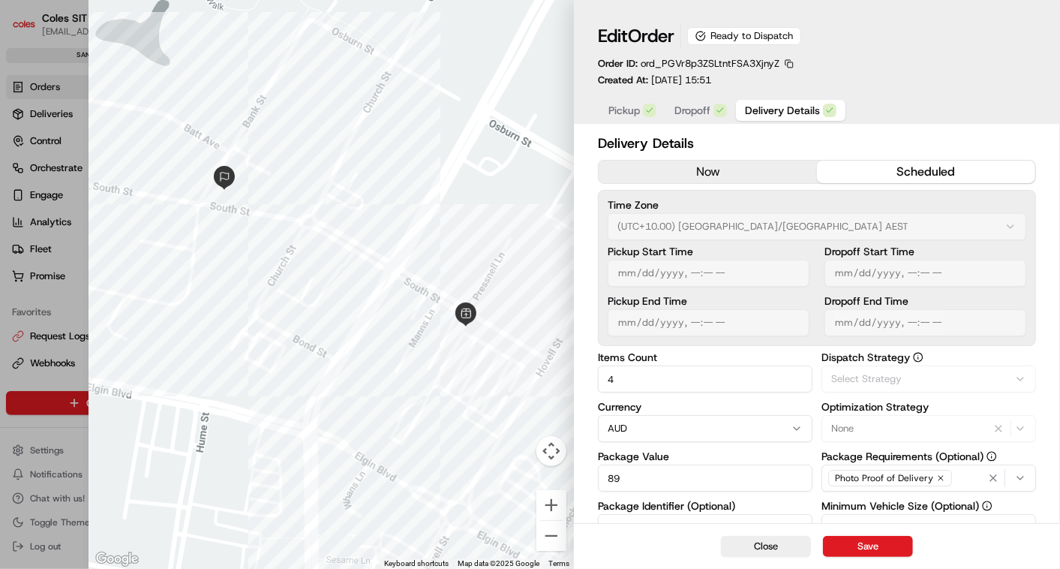
click at [768, 106] on span "Delivery Details" at bounding box center [782, 110] width 75 height 15
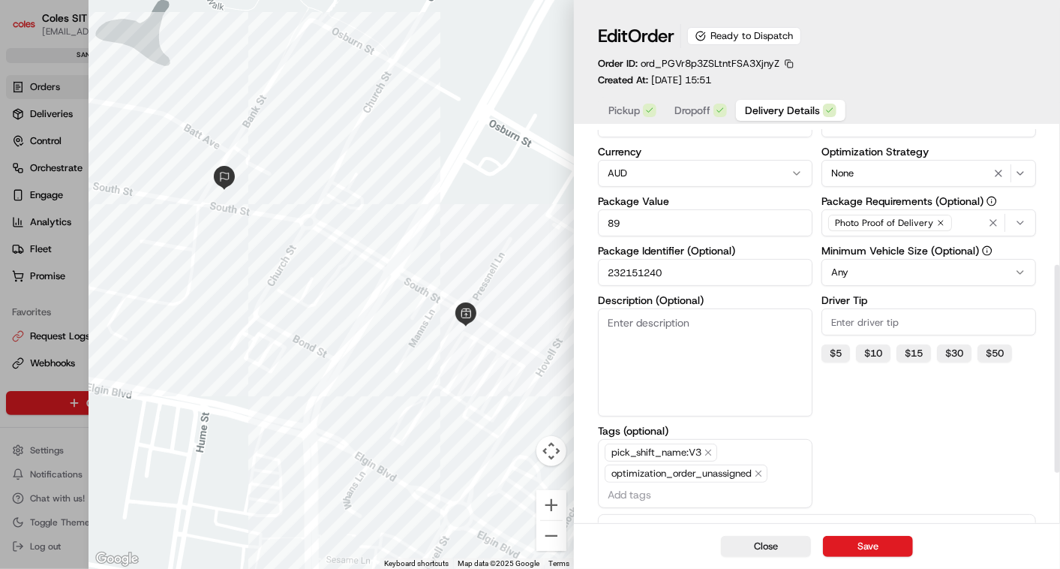
scroll to position [349, 0]
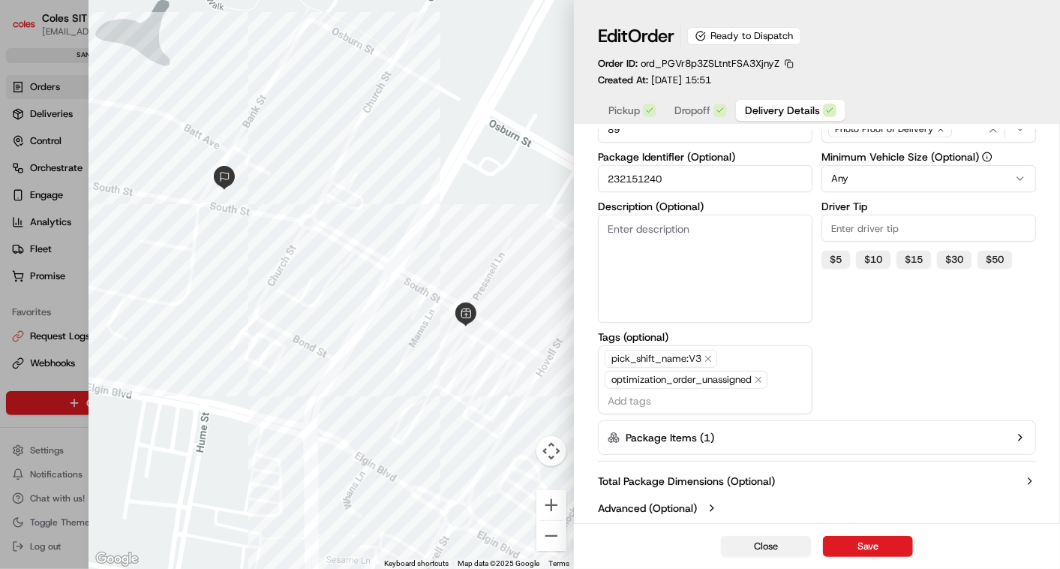
click at [748, 546] on button "Close" at bounding box center [766, 546] width 90 height 21
type input "1"
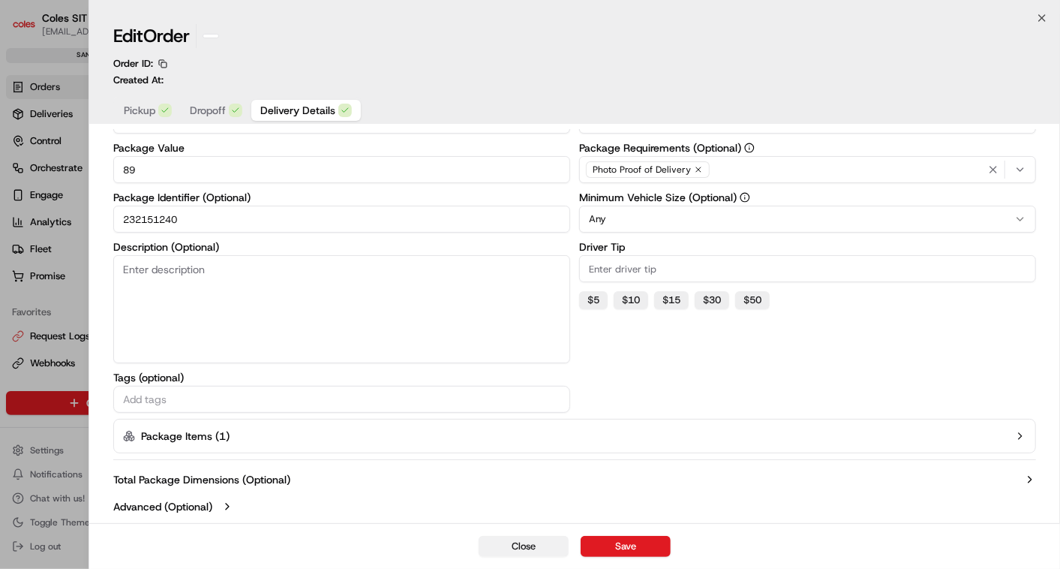
scroll to position [152, 0]
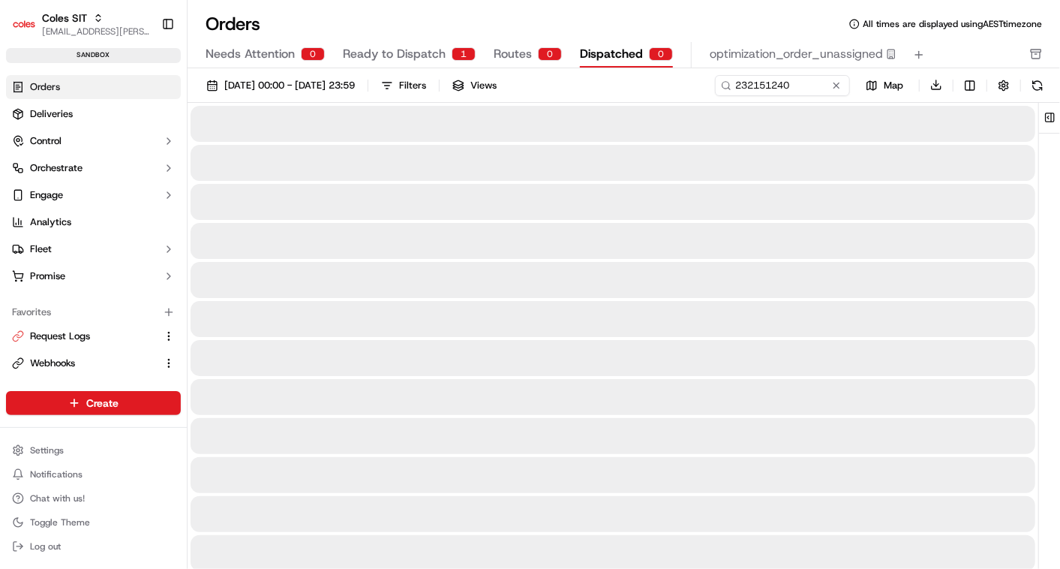
click at [618, 50] on span "Dispatched" at bounding box center [611, 54] width 63 height 18
click at [237, 51] on span "Needs Attention" at bounding box center [250, 54] width 89 height 18
click at [386, 53] on span "Ready to Dispatch" at bounding box center [394, 54] width 103 height 18
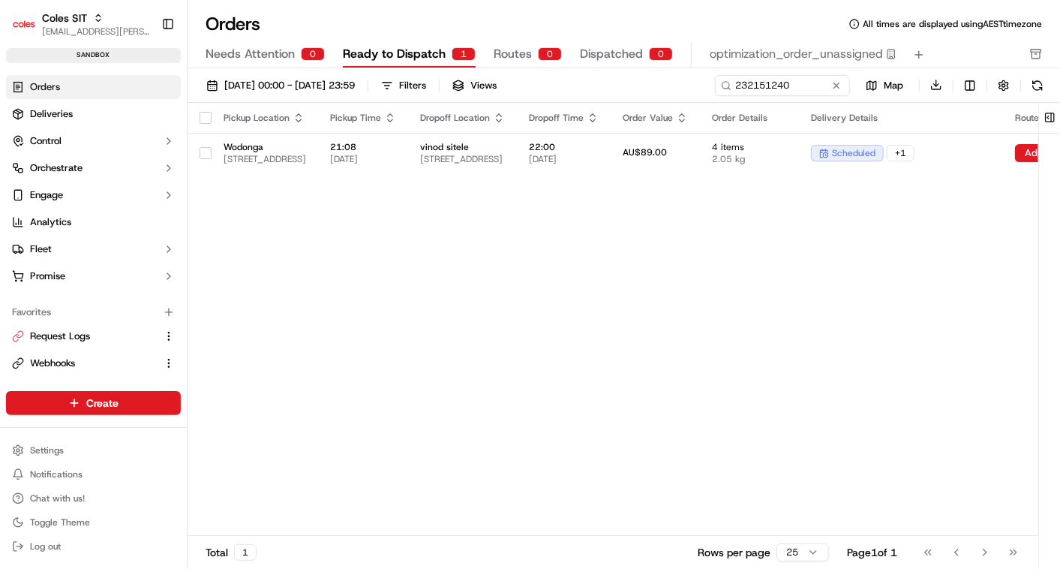
click at [504, 56] on span "Routes" at bounding box center [513, 54] width 38 height 18
click at [409, 47] on span "Ready to Dispatch" at bounding box center [394, 54] width 103 height 18
click at [763, 83] on input "232151240" at bounding box center [760, 85] width 180 height 21
click at [512, 53] on span "Routes" at bounding box center [513, 54] width 38 height 18
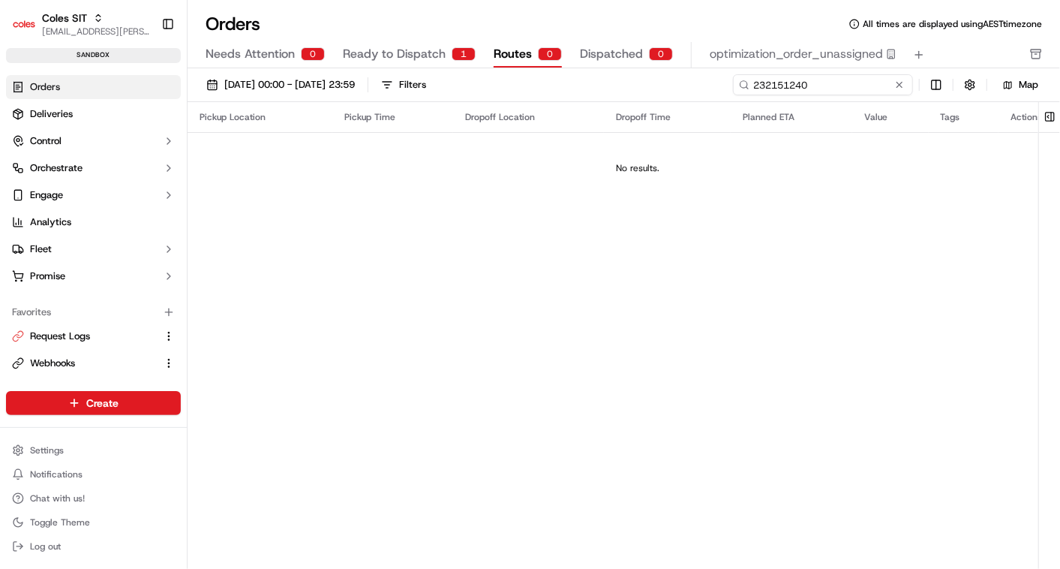
click at [826, 83] on input "232151240" at bounding box center [823, 84] width 180 height 21
paste input "a232150299"
click at [761, 83] on input "a232150299" at bounding box center [823, 84] width 180 height 21
type input "232150299"
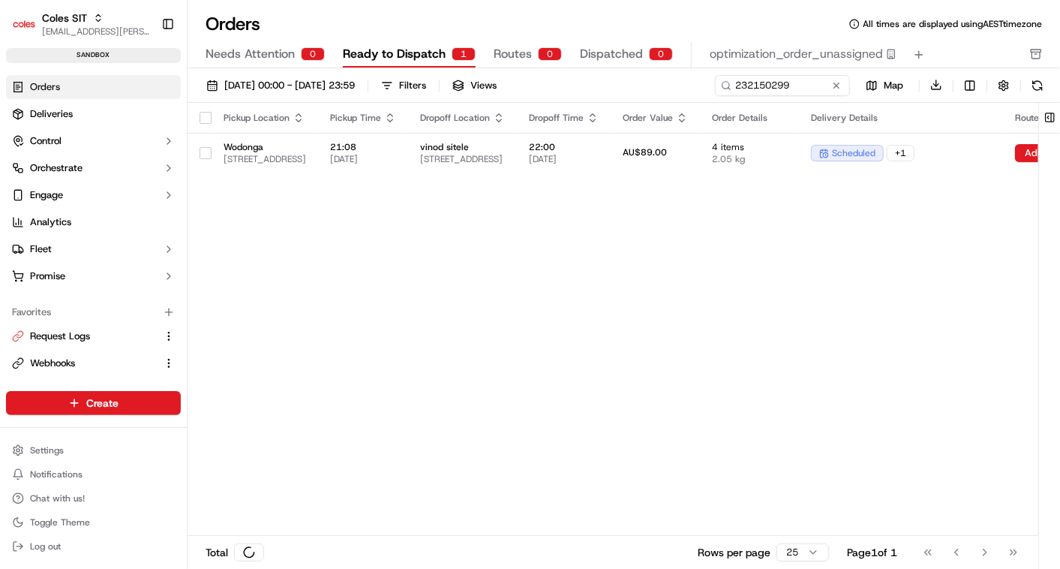
click at [421, 46] on span "Ready to Dispatch" at bounding box center [394, 54] width 103 height 18
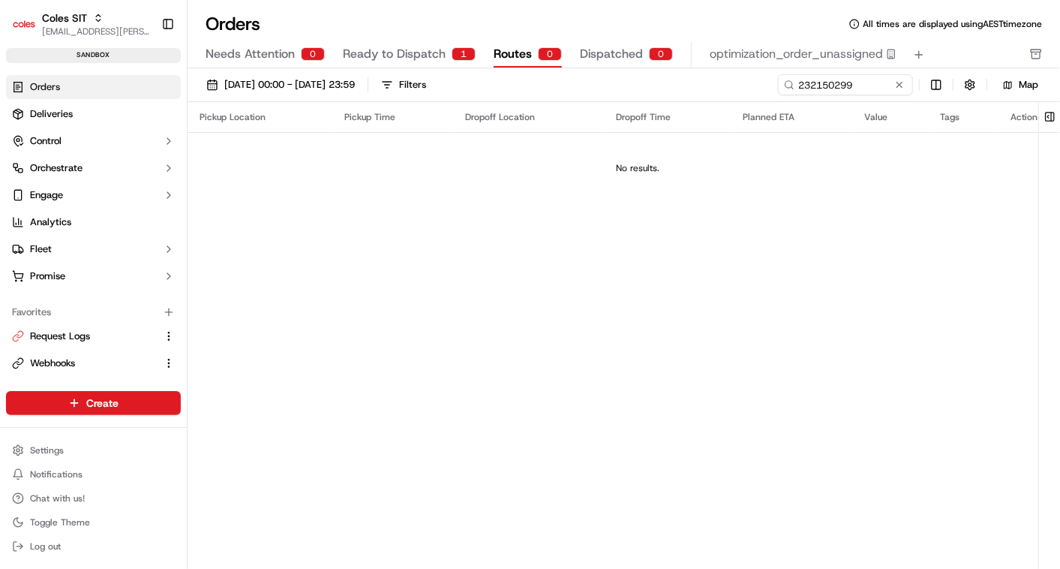
click at [517, 53] on span "Routes" at bounding box center [513, 54] width 38 height 18
click at [810, 87] on input "232150299" at bounding box center [823, 84] width 180 height 21
paste input "a232151240"
click at [756, 88] on input "a232151240" at bounding box center [823, 84] width 180 height 21
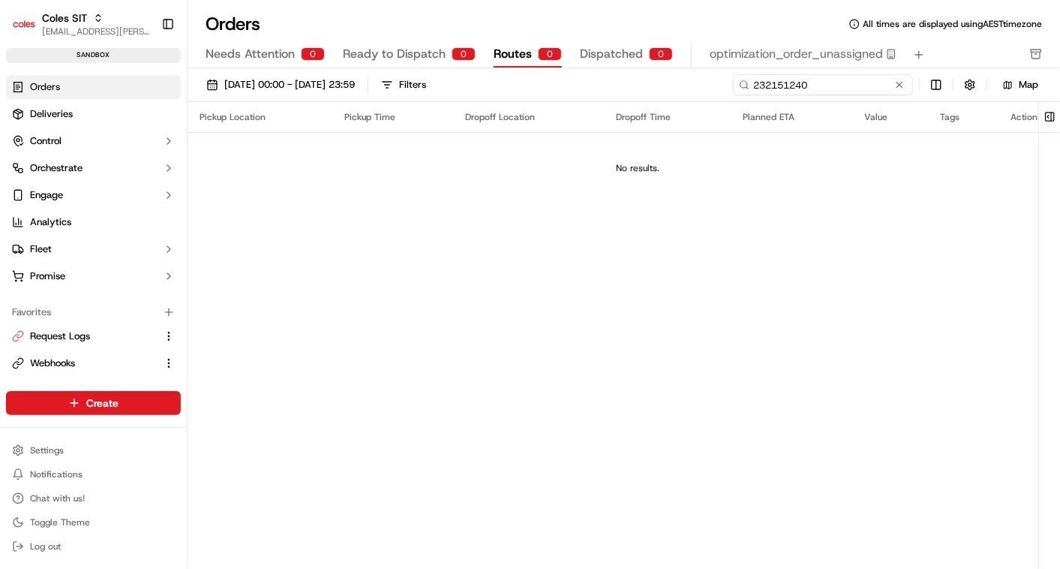
type input "232151240"
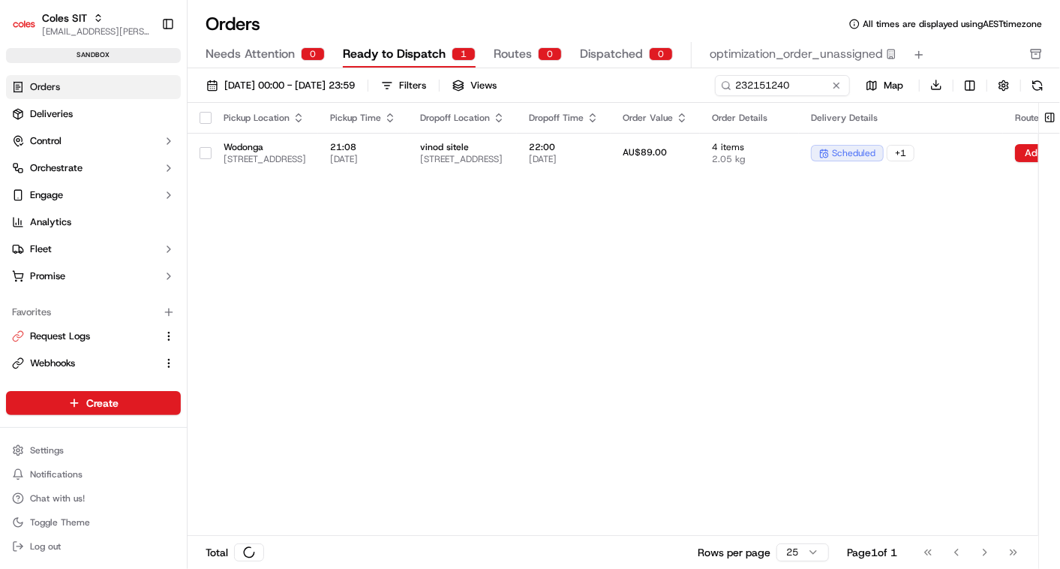
click at [416, 56] on span "Ready to Dispatch" at bounding box center [394, 54] width 103 height 18
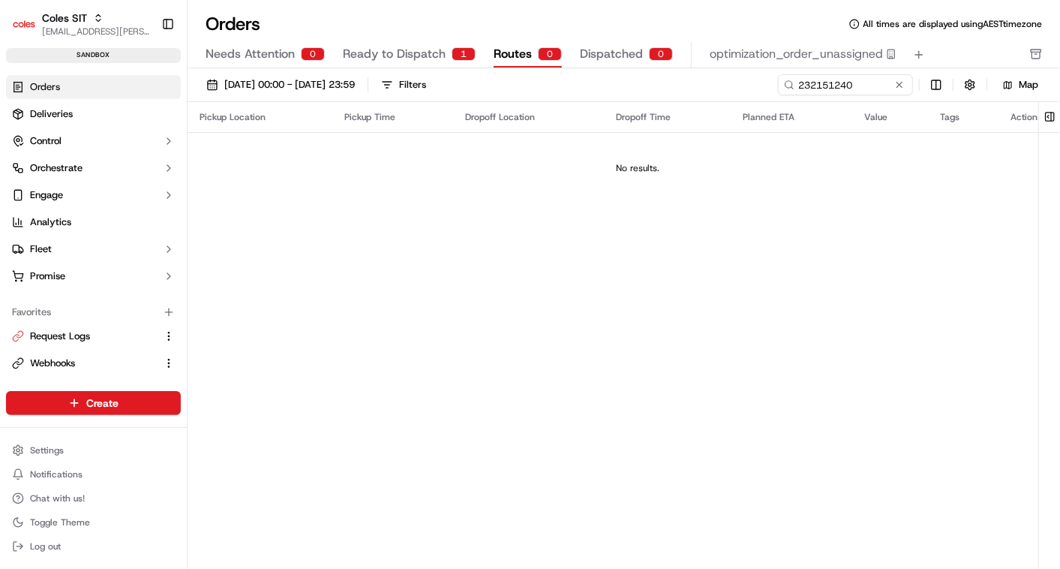
click at [518, 51] on span "Routes" at bounding box center [513, 54] width 38 height 18
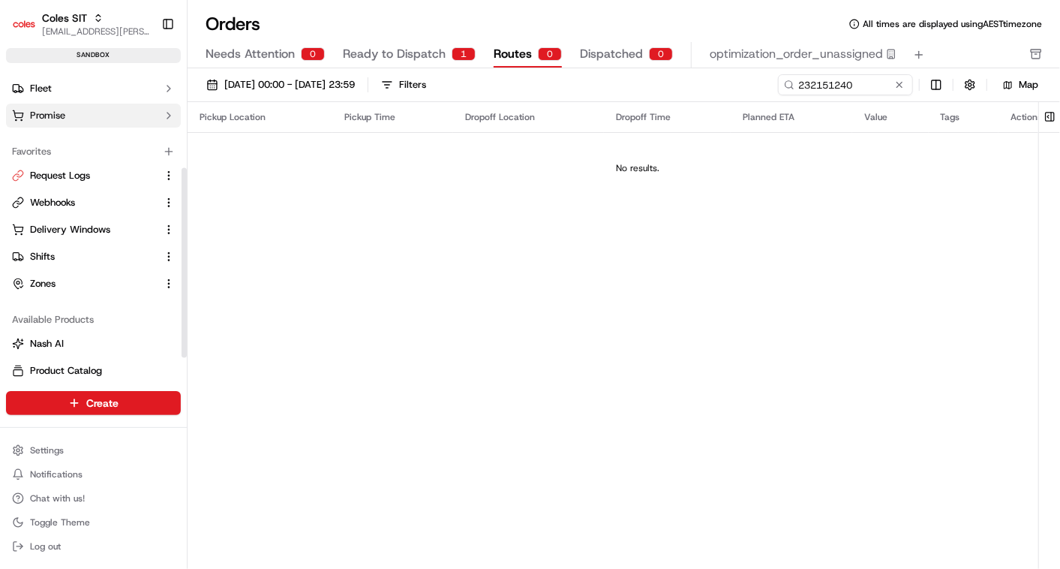
scroll to position [161, 0]
click at [45, 257] on span "Shifts" at bounding box center [42, 256] width 25 height 14
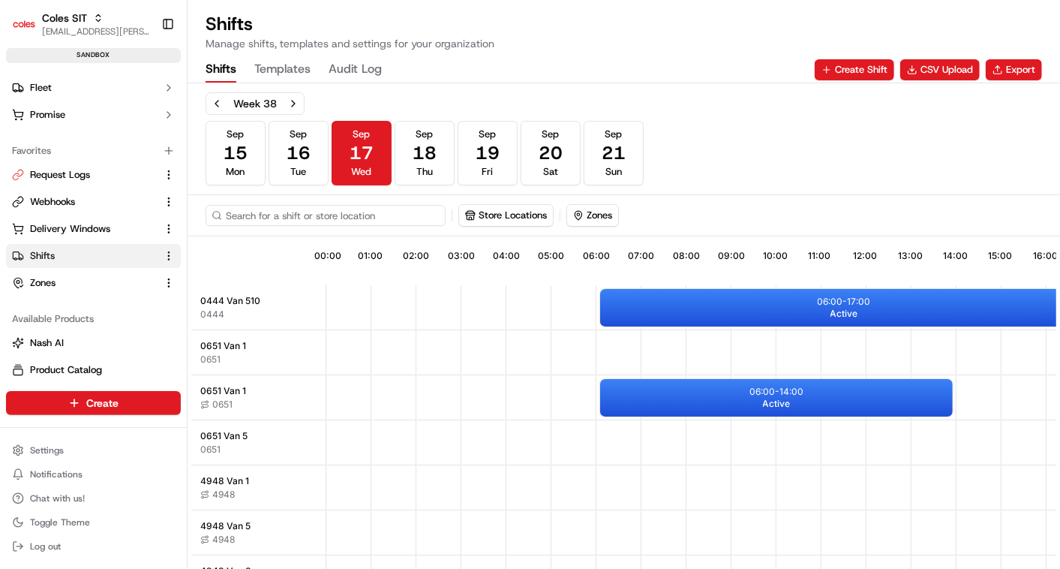
click at [259, 212] on input at bounding box center [326, 215] width 240 height 21
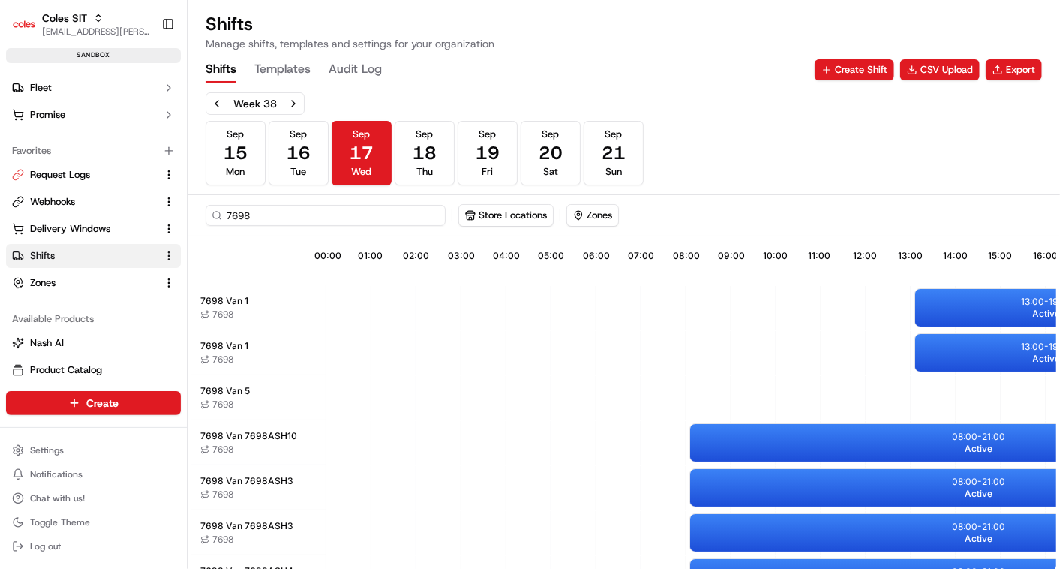
type input "7698"
click at [58, 283] on link "Zones" at bounding box center [84, 283] width 145 height 14
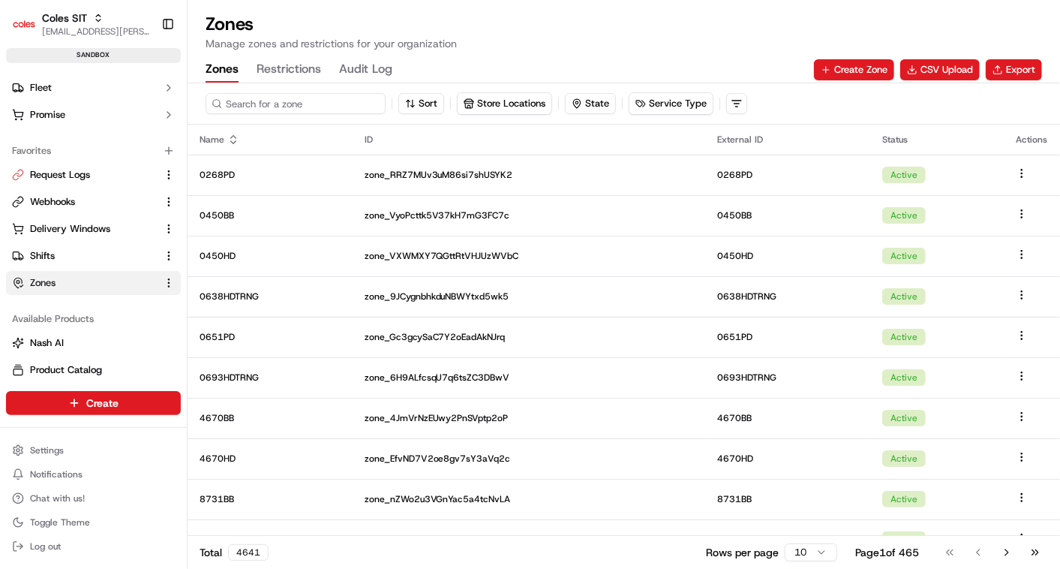
click at [283, 101] on input at bounding box center [296, 103] width 180 height 21
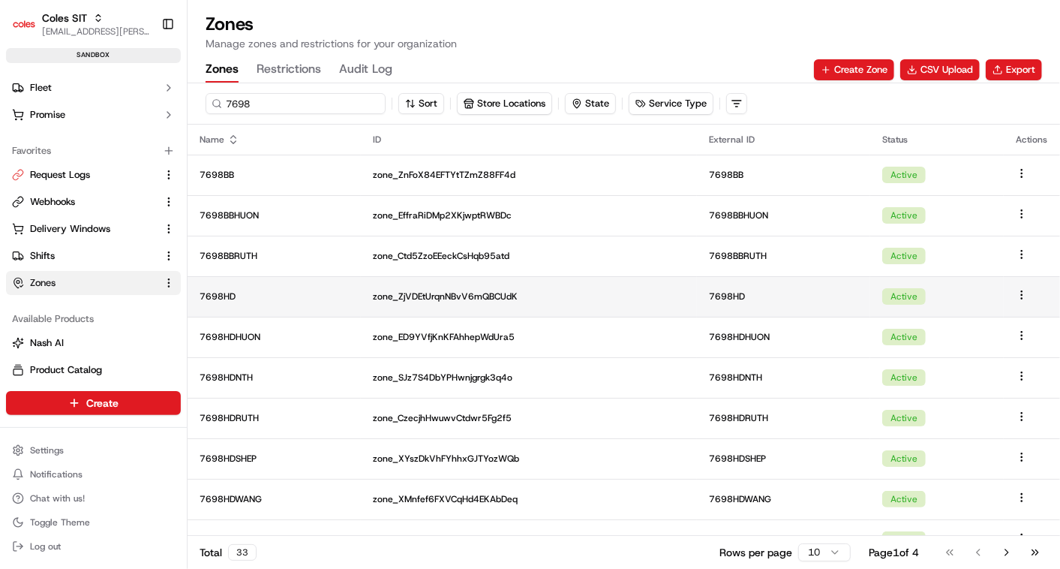
type input "7698"
click at [311, 293] on p "7698HD" at bounding box center [274, 296] width 149 height 12
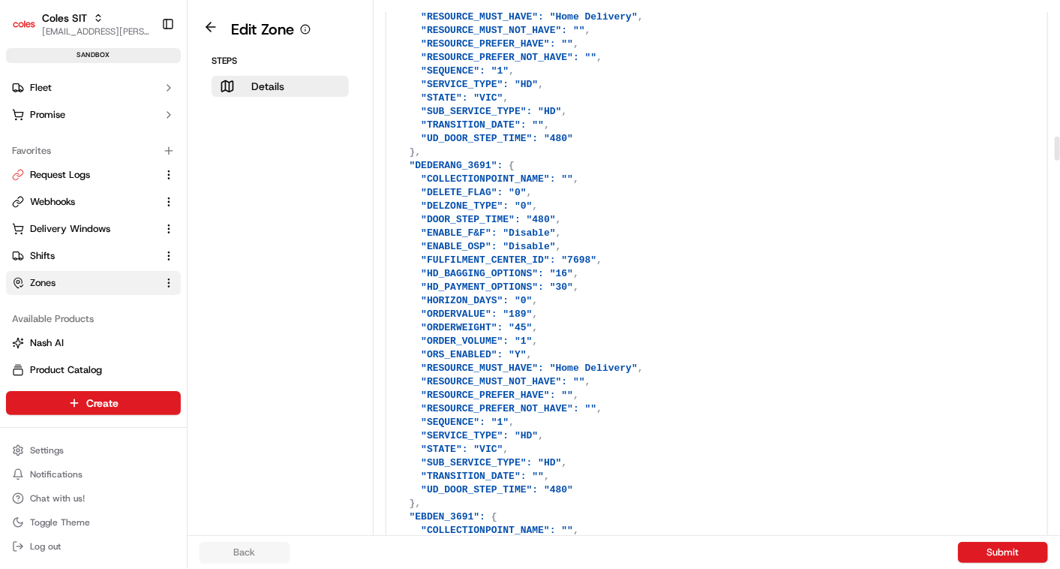
scroll to position [2949, 0]
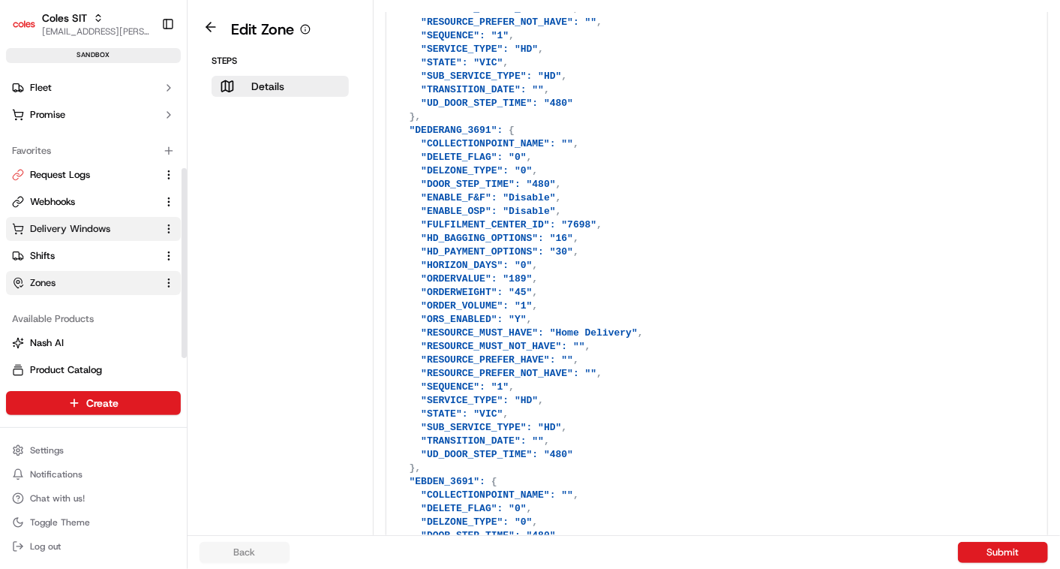
click at [69, 224] on span "Delivery Windows" at bounding box center [70, 229] width 80 height 14
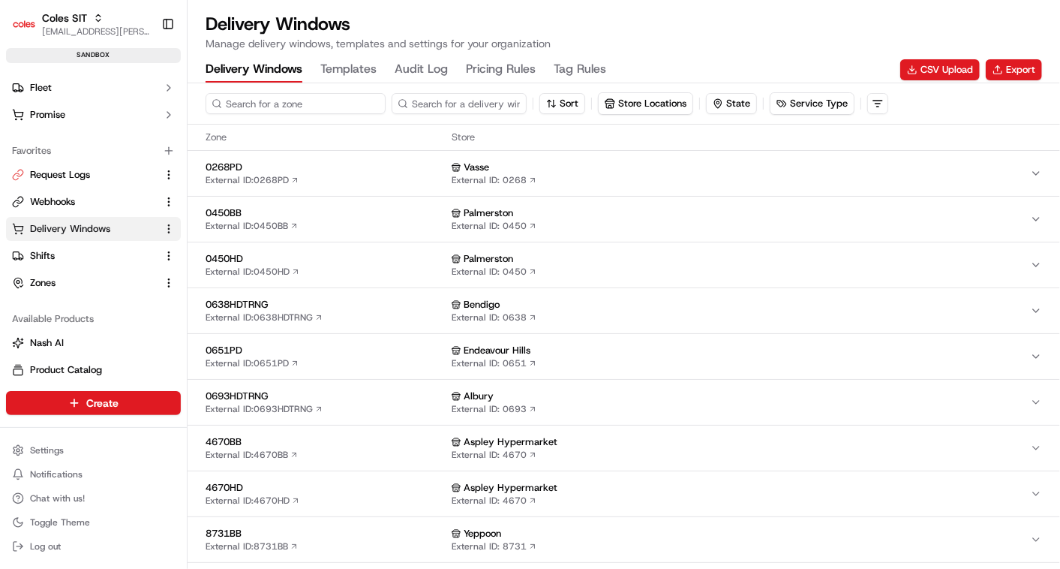
click at [295, 98] on input at bounding box center [296, 103] width 180 height 21
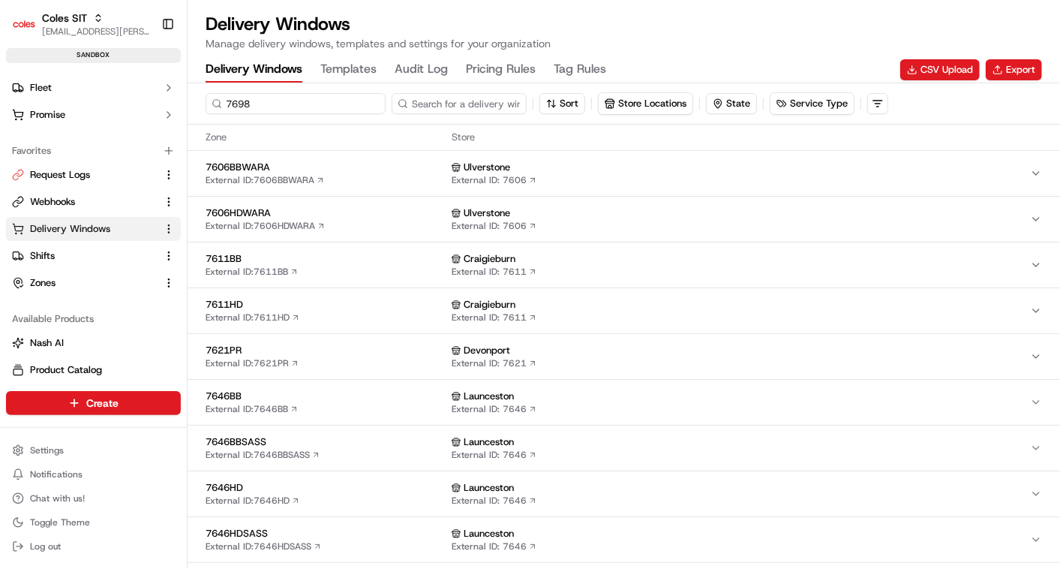
type input "7698"
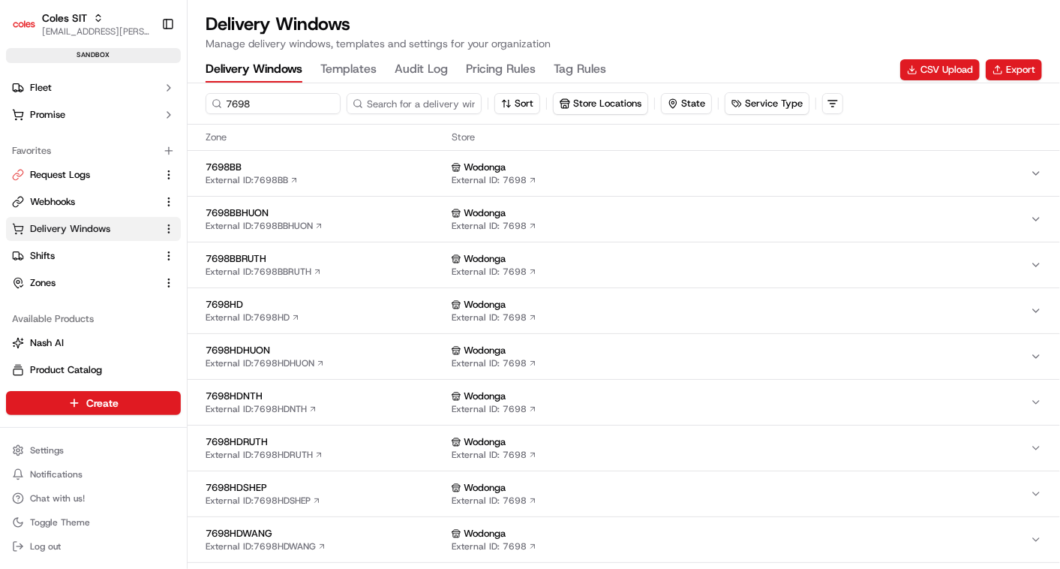
click at [316, 299] on span "7698HD" at bounding box center [326, 305] width 240 height 14
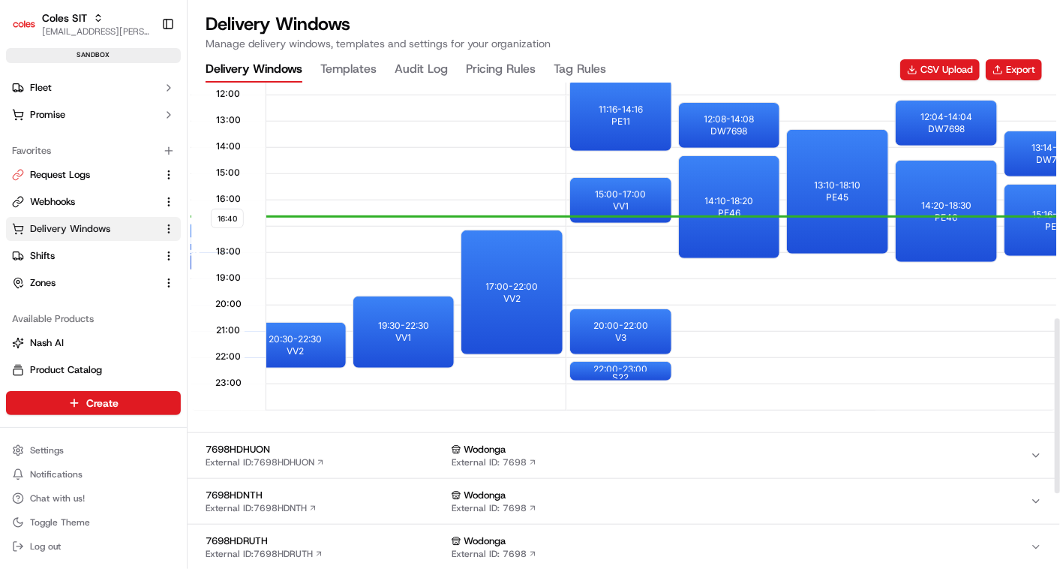
scroll to position [653, 0]
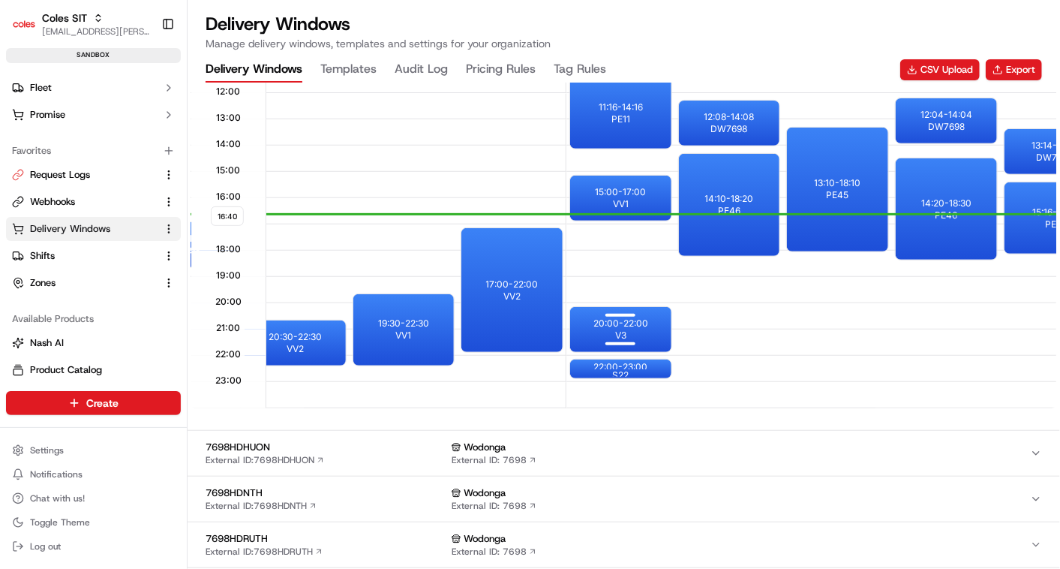
click at [625, 317] on div at bounding box center [620, 316] width 60 height 19
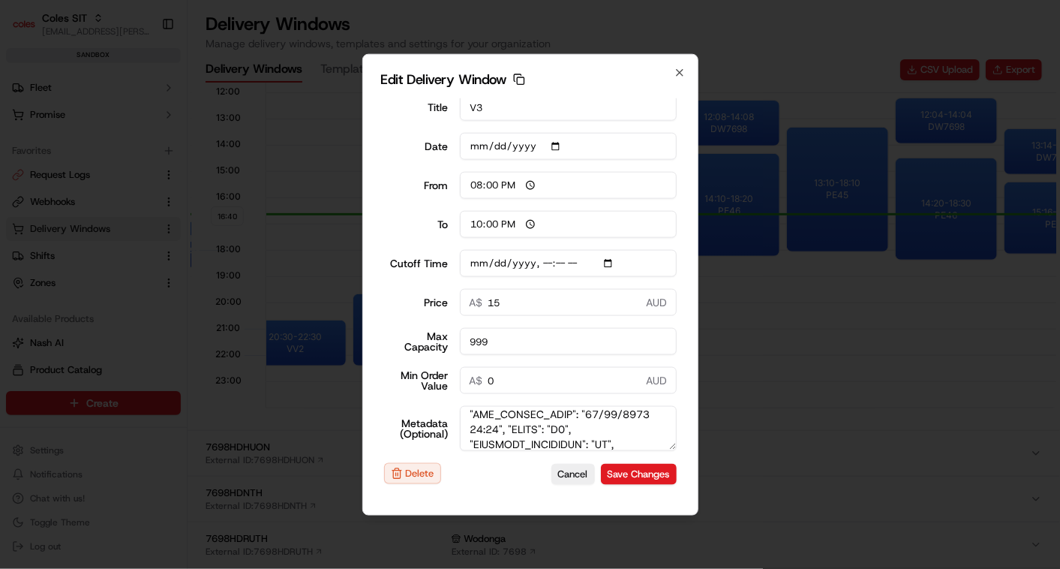
scroll to position [33, 0]
click at [549, 419] on textarea "Metadata (Optional)" at bounding box center [568, 428] width 217 height 45
type input "2025-09-17T16:15"
type input "16:42"
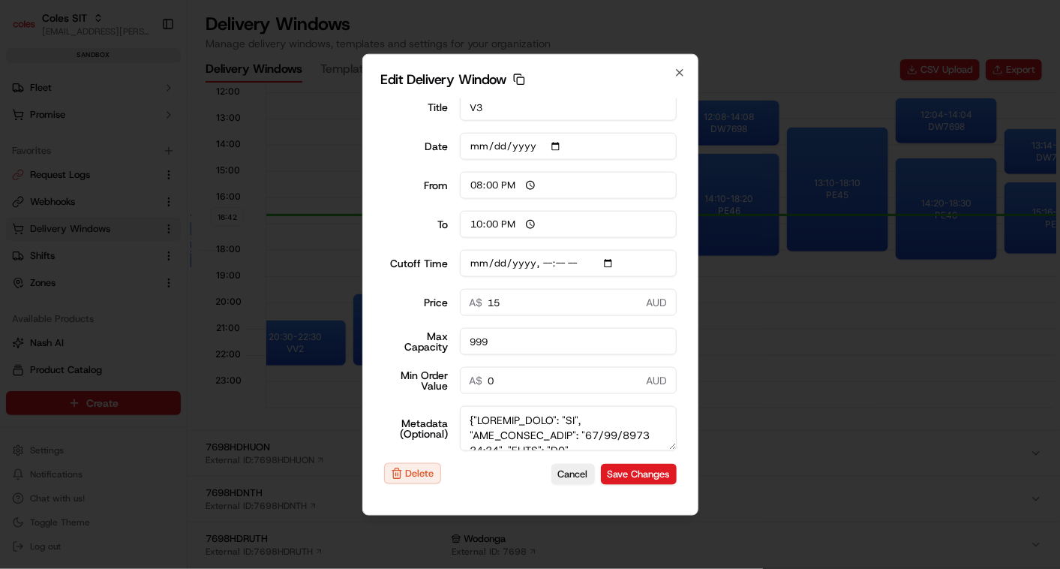
type input "17:42"
type input "2025-09-17T16:15"
type input "0"
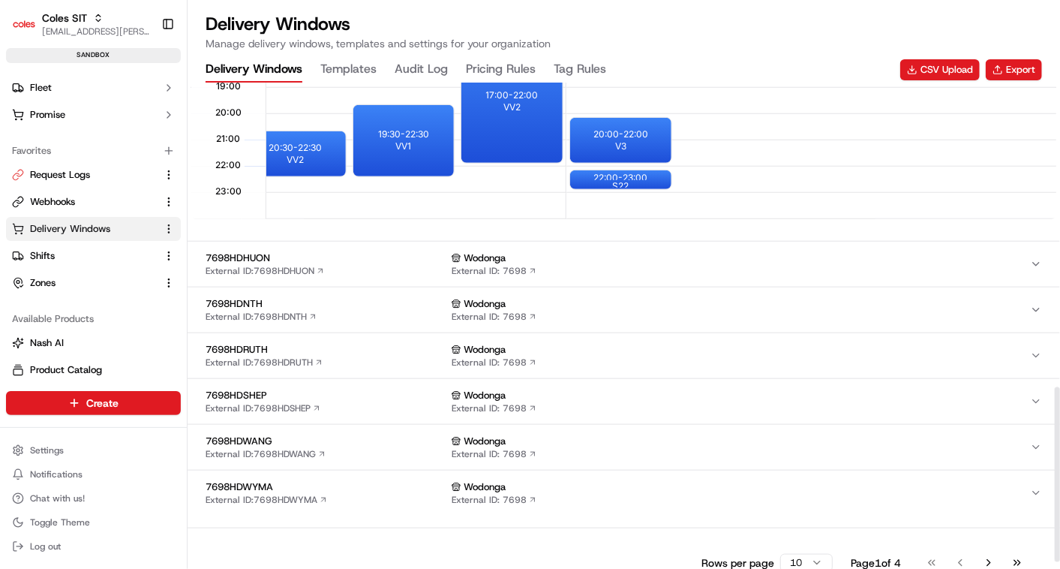
scroll to position [843, 0]
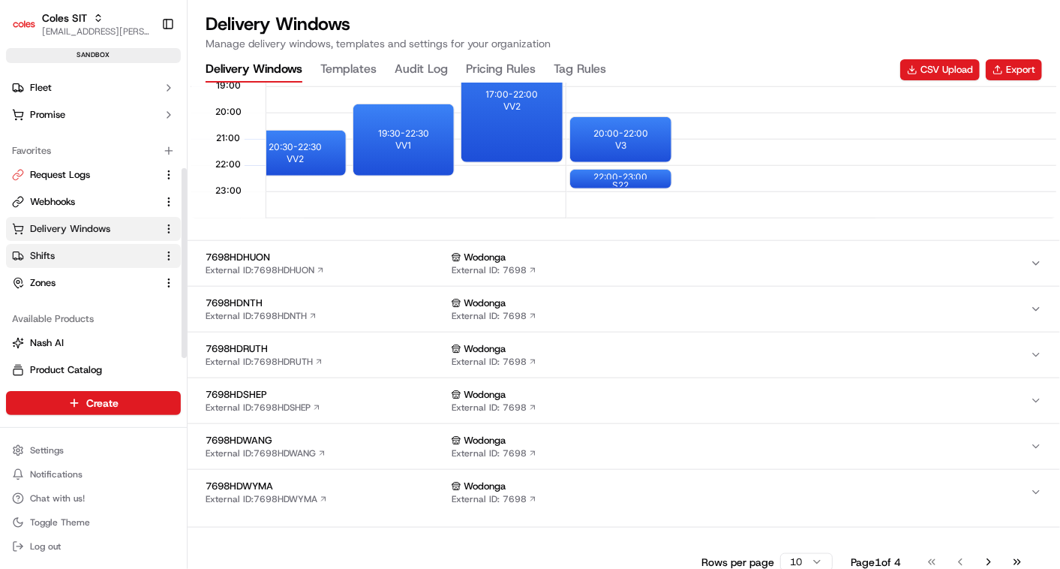
click at [47, 254] on span "Shifts" at bounding box center [42, 256] width 25 height 14
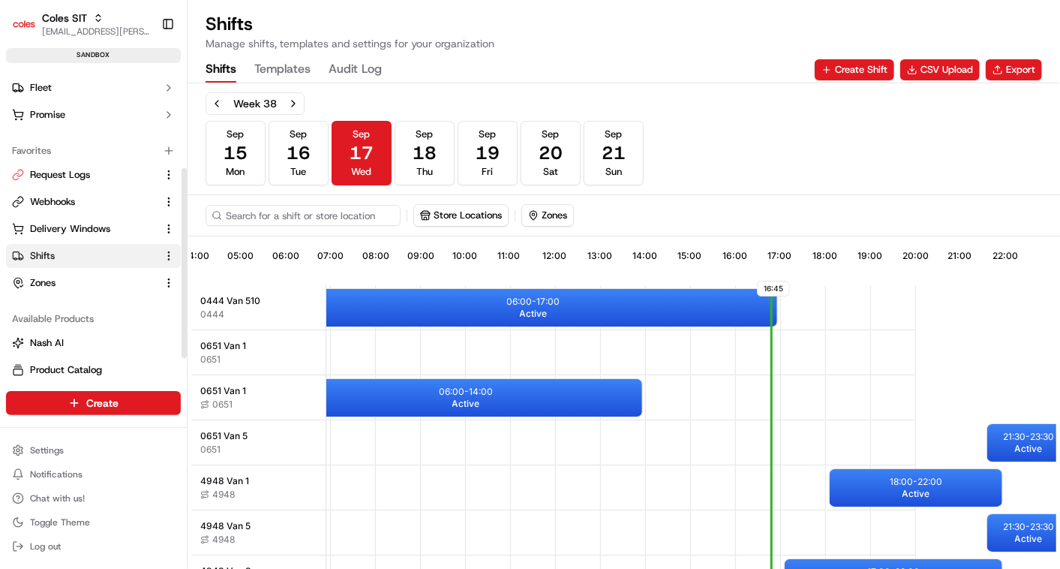
scroll to position [0, 357]
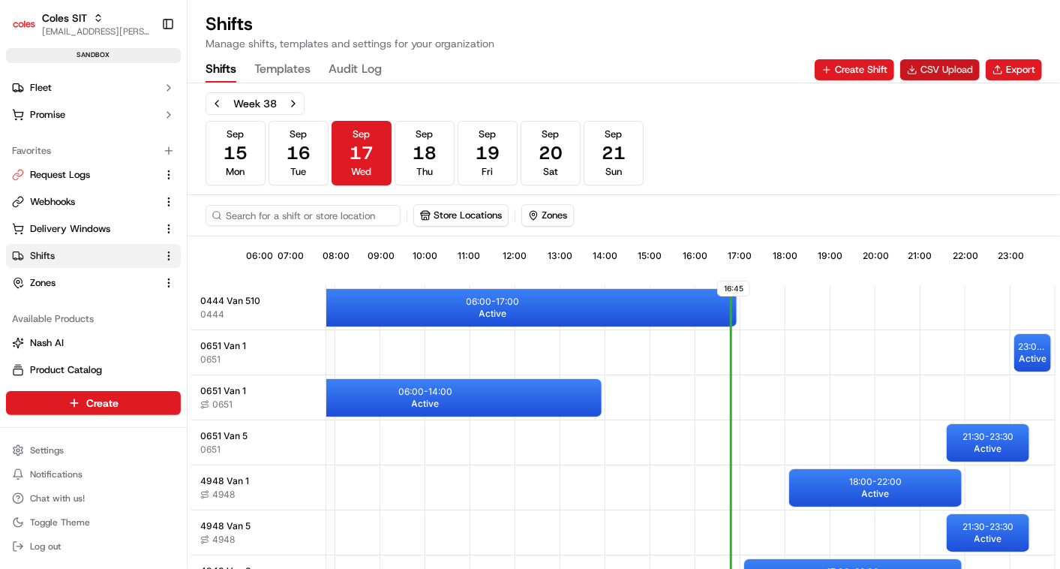
click at [936, 64] on button "CSV Upload" at bounding box center [940, 69] width 80 height 21
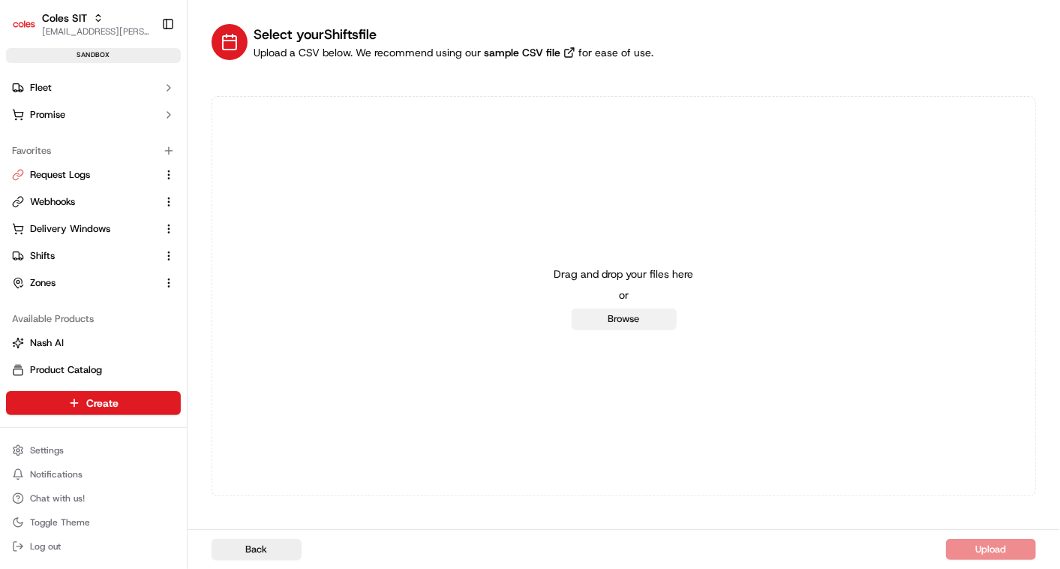
click at [631, 315] on button "Browse" at bounding box center [624, 318] width 105 height 21
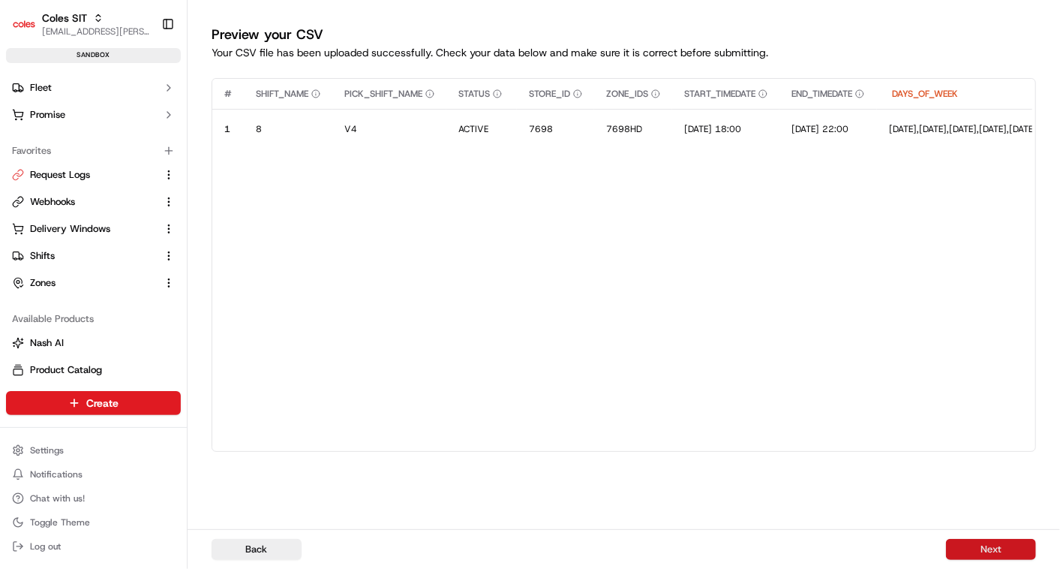
click at [980, 544] on button "Next" at bounding box center [991, 549] width 90 height 21
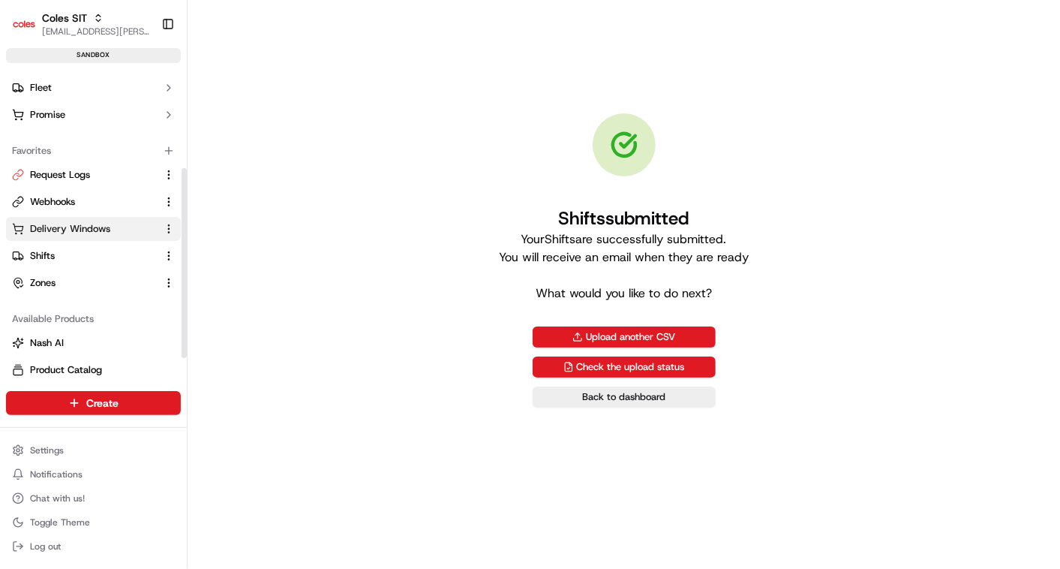
click at [87, 222] on span "Delivery Windows" at bounding box center [70, 229] width 80 height 14
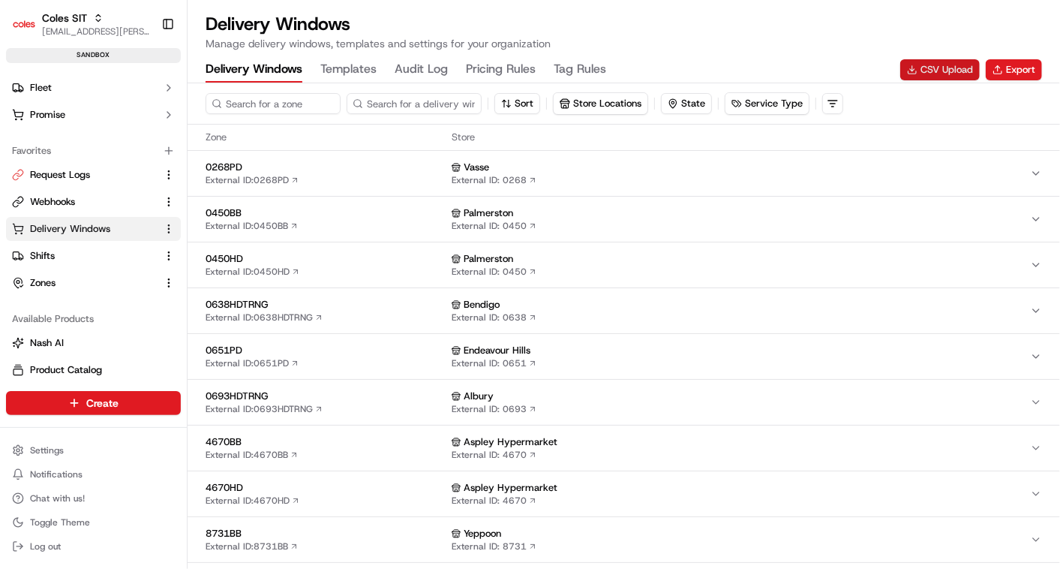
click at [935, 66] on button "CSV Upload" at bounding box center [940, 69] width 80 height 21
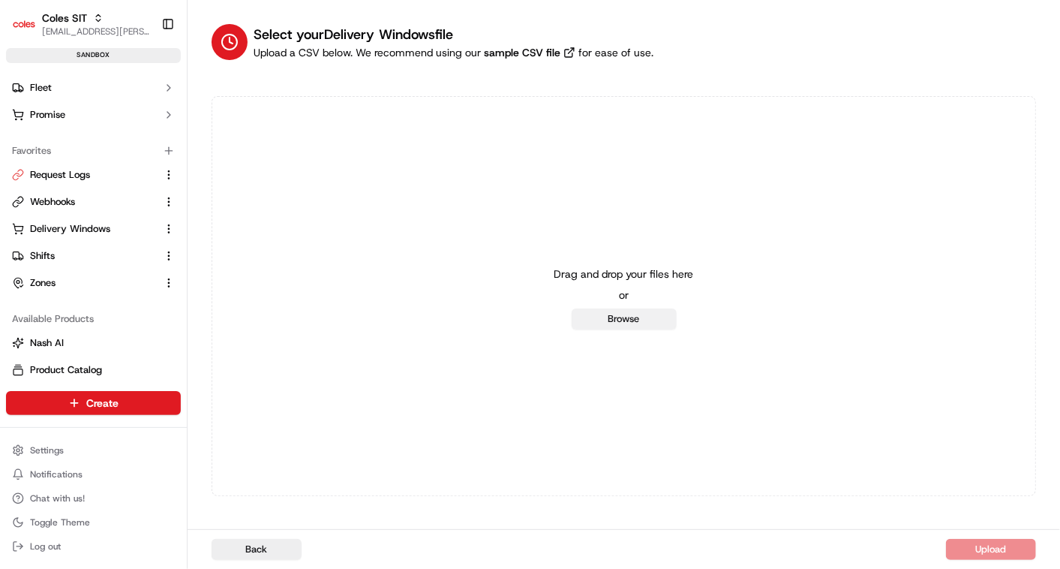
click at [638, 320] on button "Browse" at bounding box center [624, 318] width 105 height 21
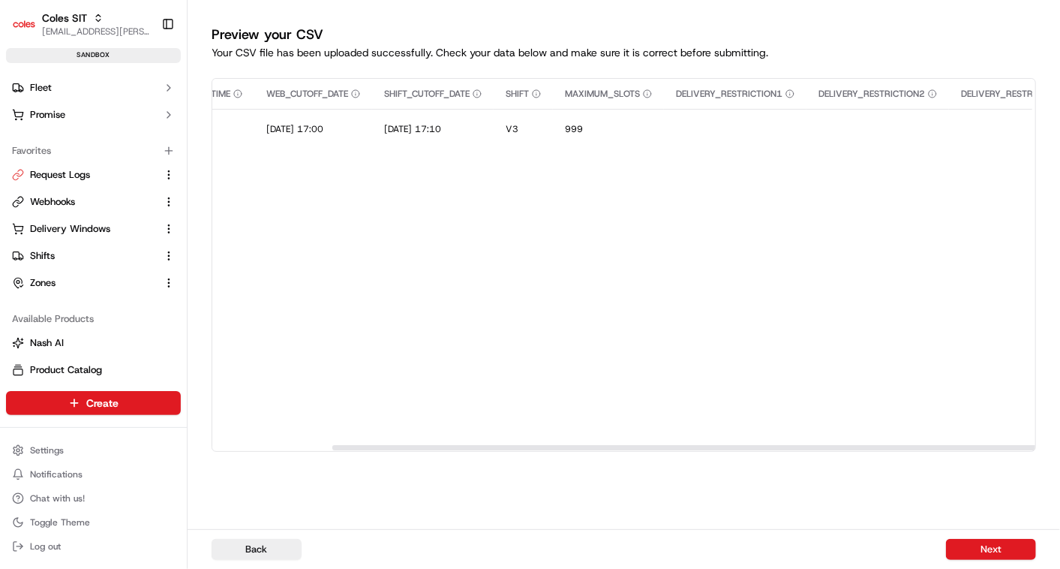
scroll to position [0, 494]
click at [983, 546] on button "Next" at bounding box center [991, 549] width 90 height 21
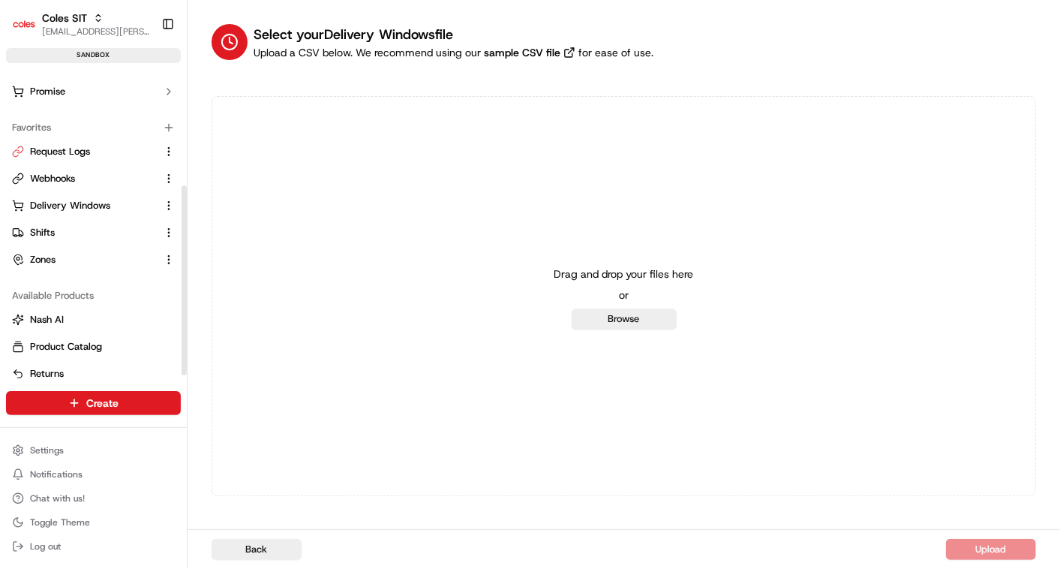
scroll to position [193, 0]
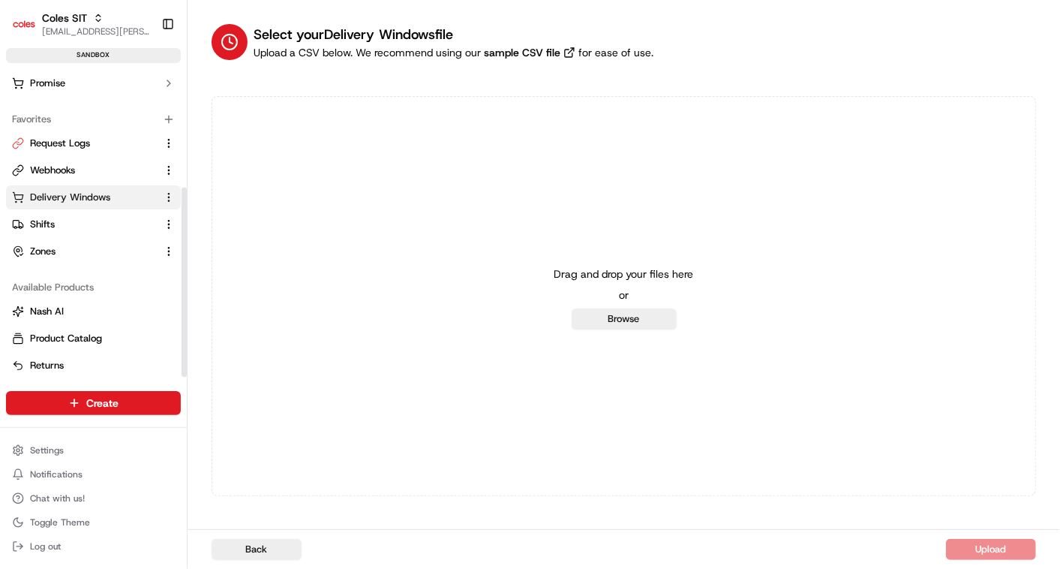
click at [79, 195] on span "Delivery Windows" at bounding box center [70, 198] width 80 height 14
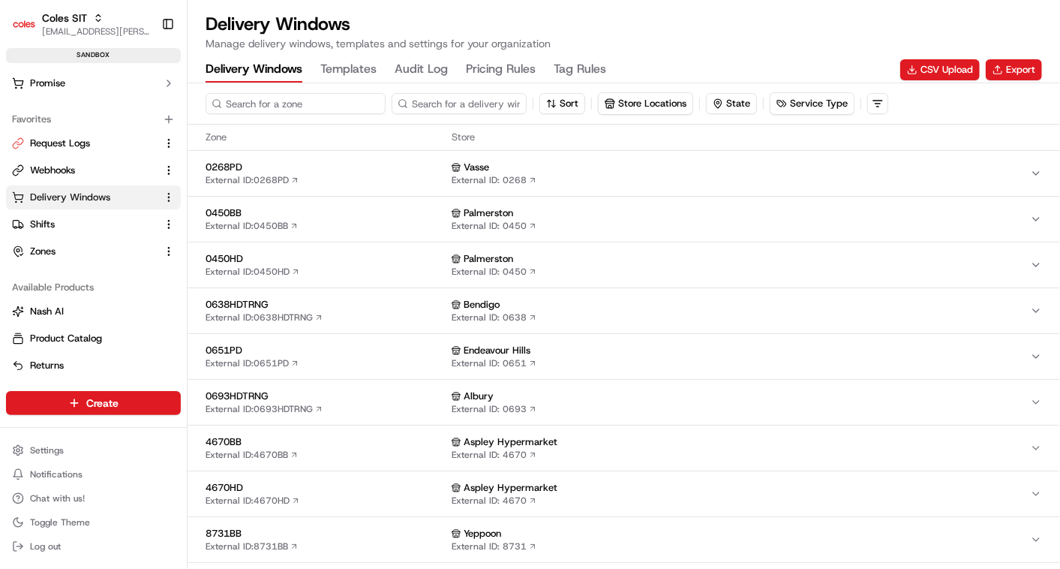
click at [290, 100] on input at bounding box center [296, 103] width 180 height 21
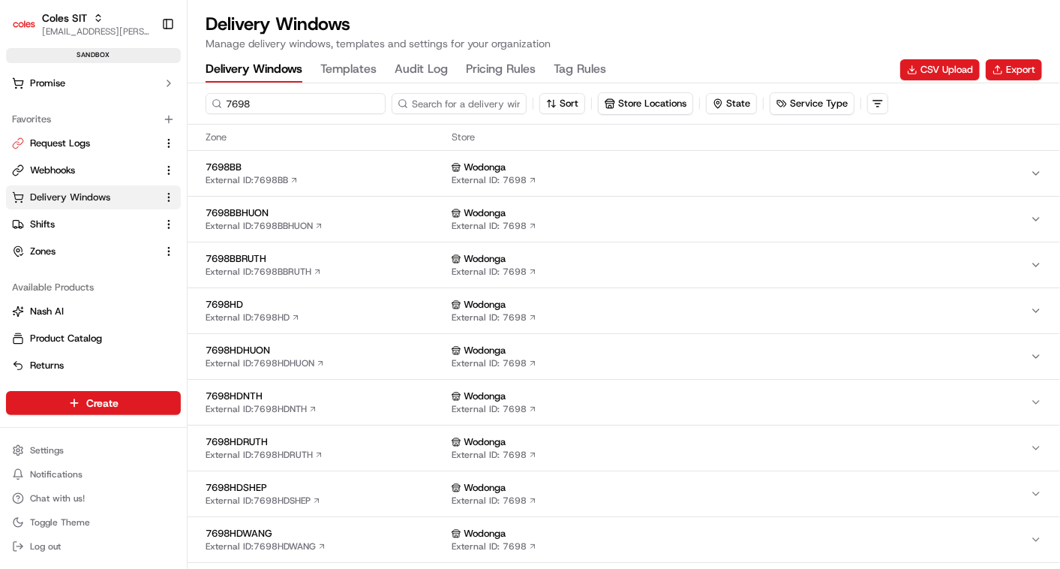
type input "7698"
click at [281, 305] on span "7698HD" at bounding box center [326, 305] width 240 height 14
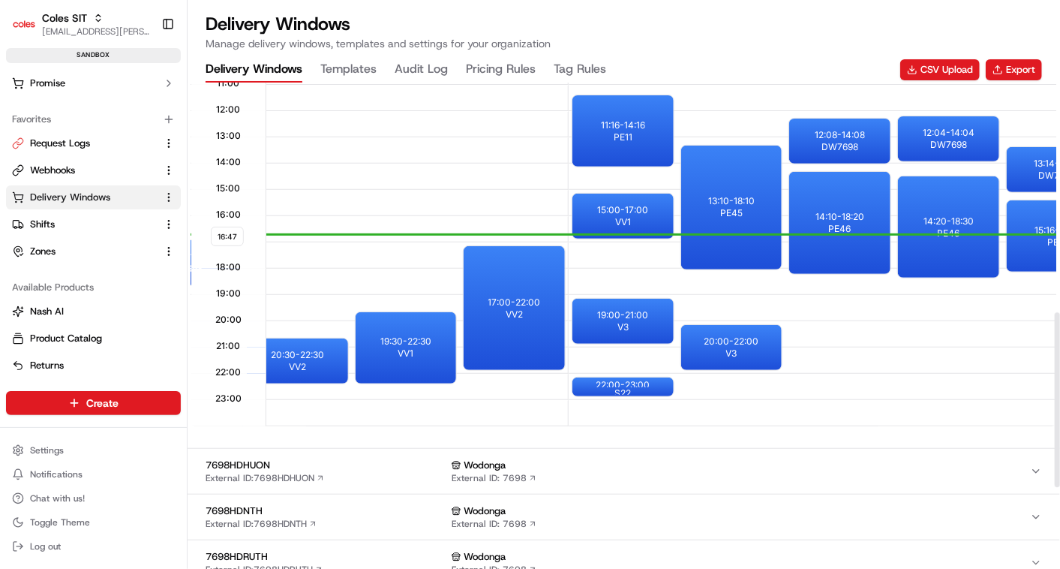
scroll to position [637, 0]
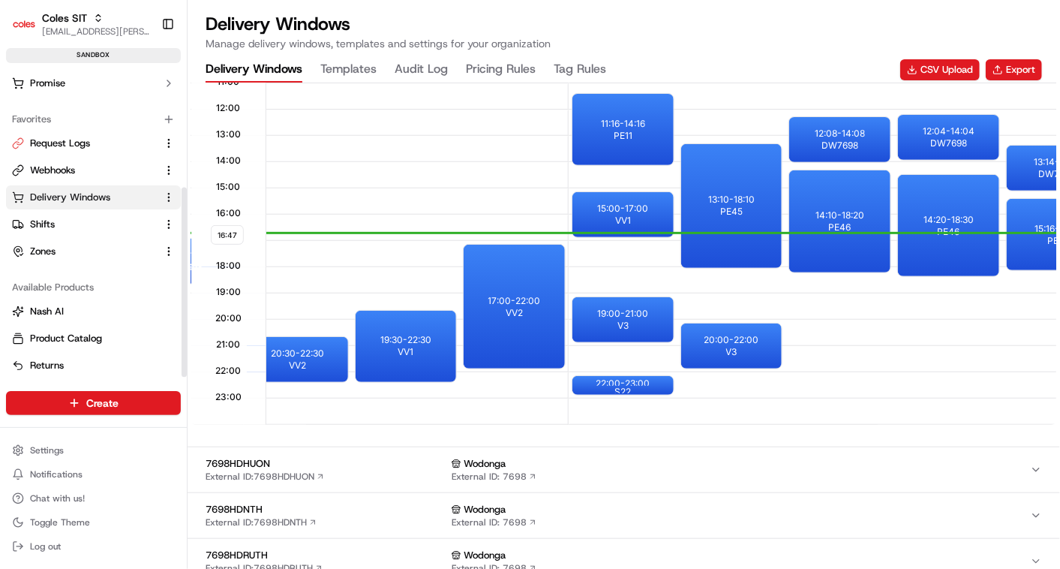
click at [94, 194] on span "Delivery Windows" at bounding box center [70, 198] width 80 height 14
click at [943, 67] on button "CSV Upload" at bounding box center [940, 69] width 80 height 21
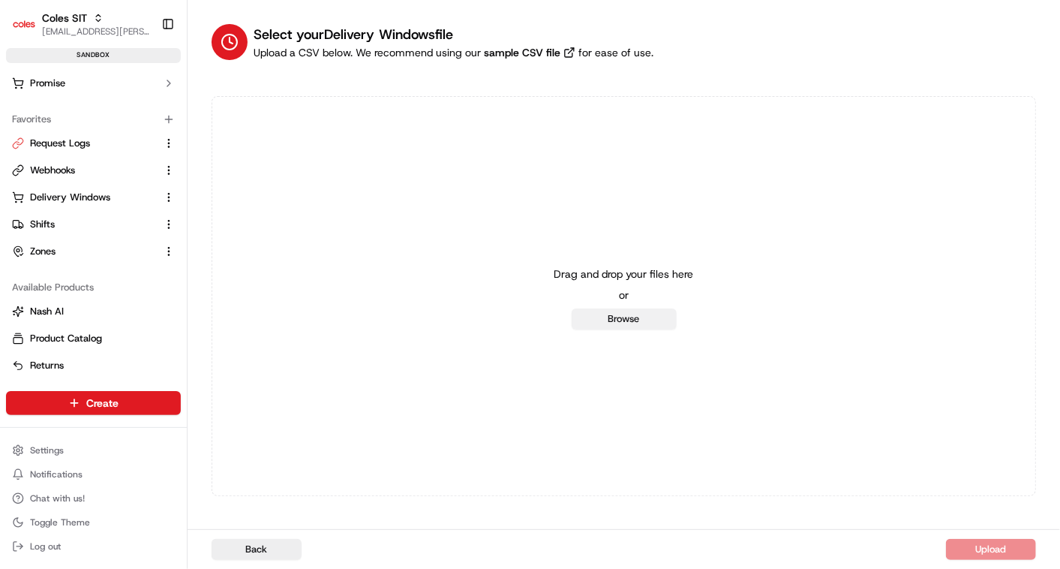
click at [635, 311] on button "Browse" at bounding box center [624, 318] width 105 height 21
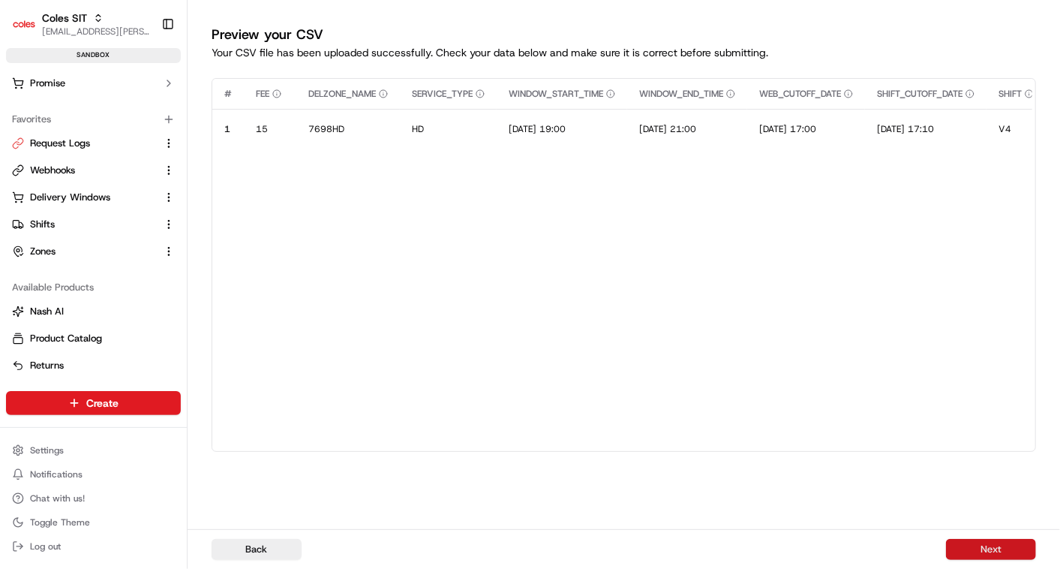
click at [967, 539] on button "Next" at bounding box center [991, 549] width 90 height 21
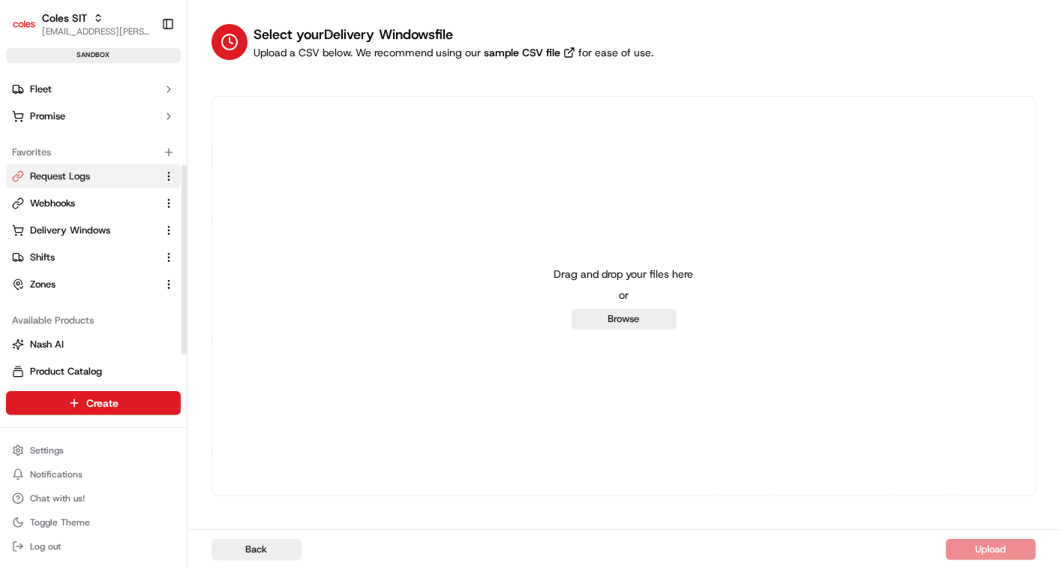
scroll to position [161, 0]
click at [69, 218] on button "Delivery Windows" at bounding box center [93, 230] width 175 height 24
click at [101, 218] on button "Delivery Windows" at bounding box center [93, 230] width 175 height 24
click at [89, 225] on span "Delivery Windows" at bounding box center [70, 230] width 80 height 14
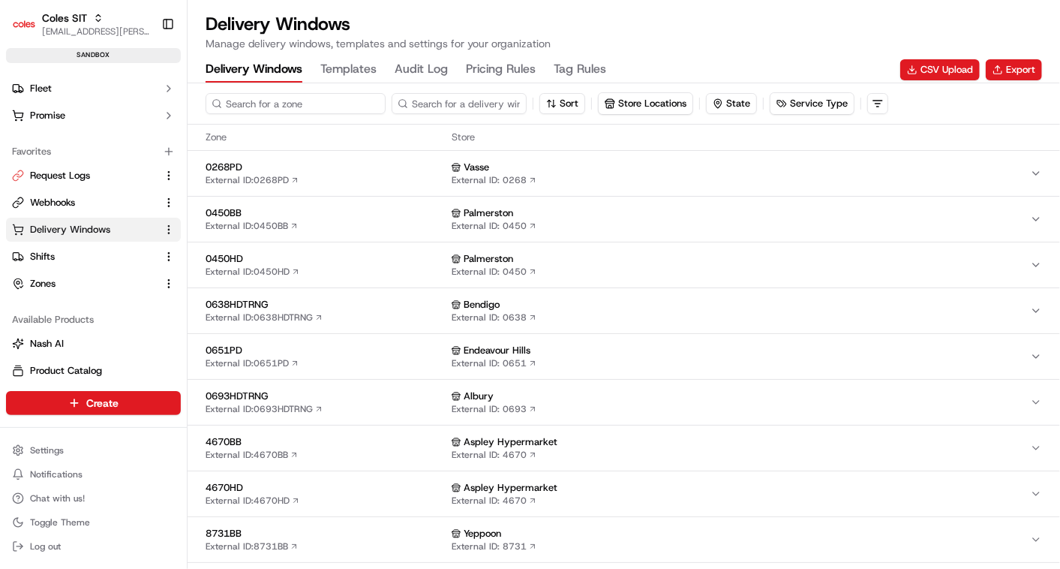
click at [279, 104] on input at bounding box center [296, 103] width 180 height 21
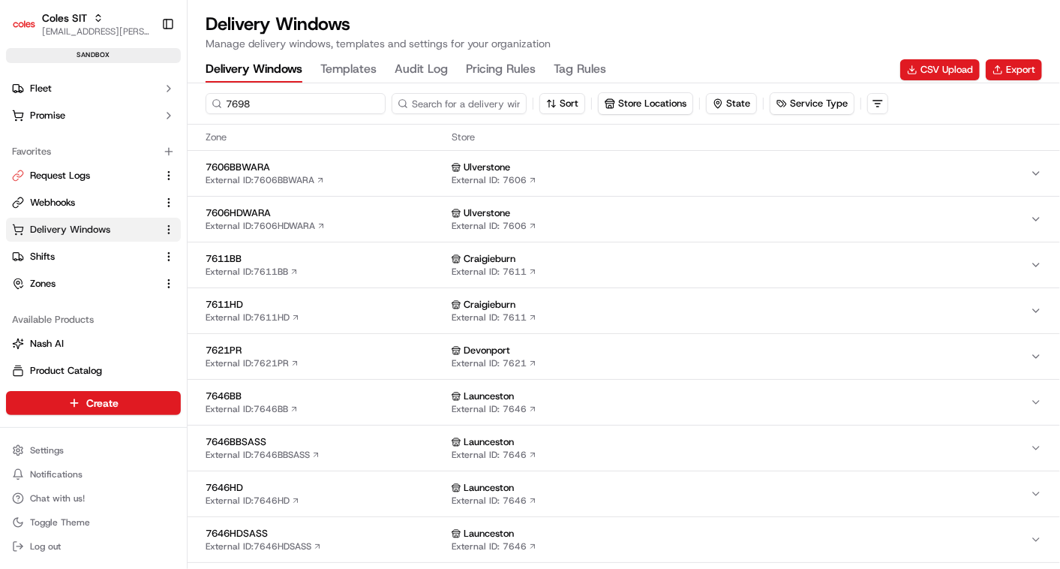
type input "7698"
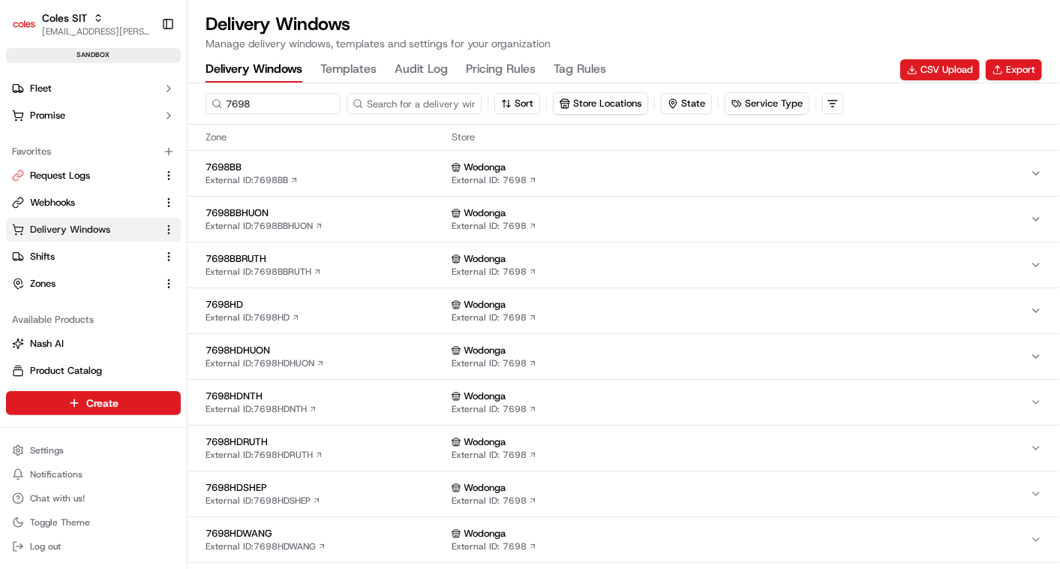
click at [302, 305] on span "7698HD" at bounding box center [326, 305] width 240 height 14
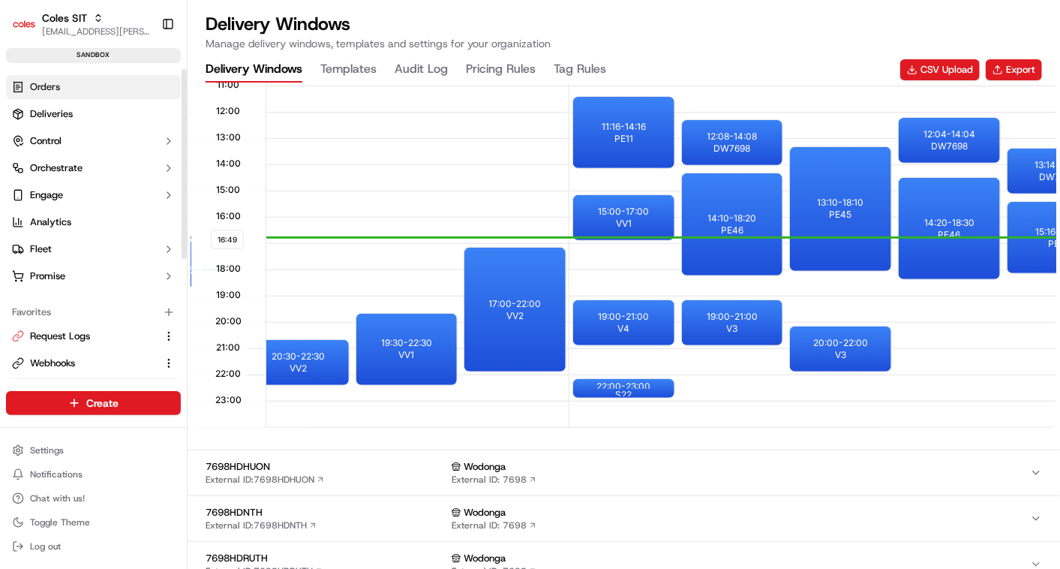
click at [44, 89] on span "Orders" at bounding box center [45, 87] width 30 height 14
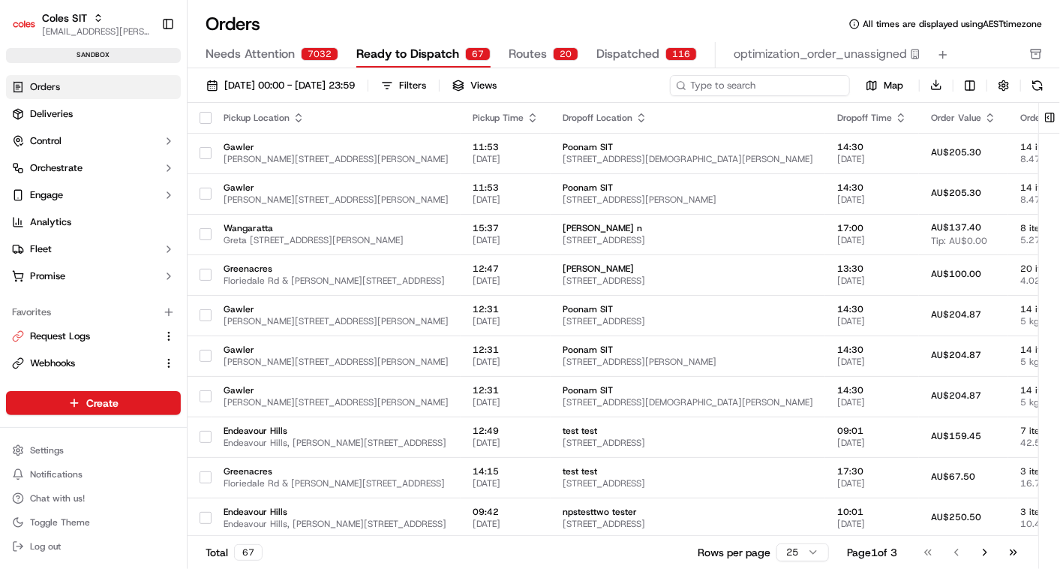
click at [754, 91] on input at bounding box center [760, 85] width 180 height 21
paste input "232150305"
type input "232150305"
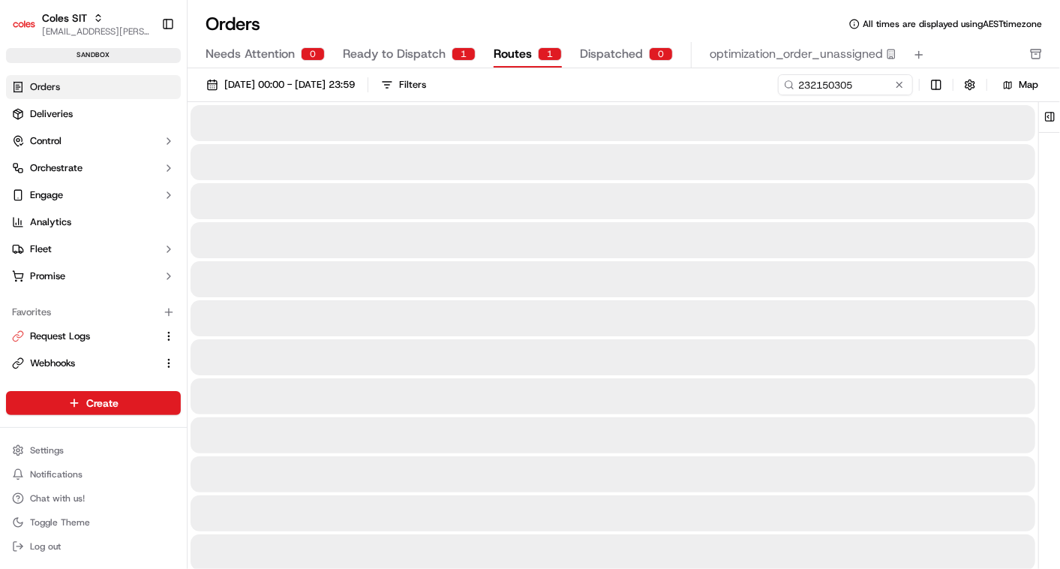
click at [504, 59] on span "Routes" at bounding box center [513, 54] width 38 height 18
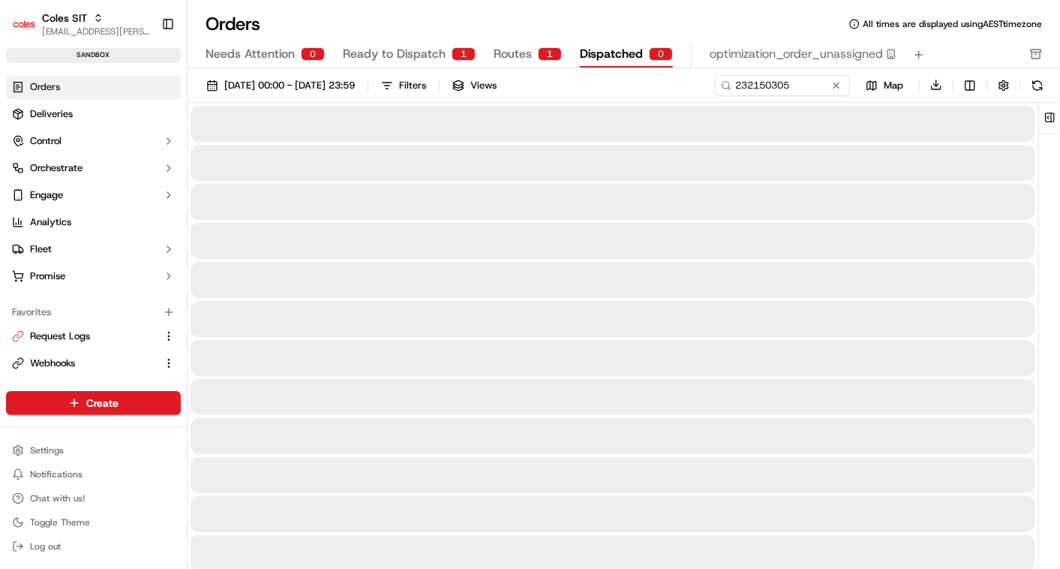
click at [605, 55] on span "Dispatched" at bounding box center [611, 54] width 63 height 18
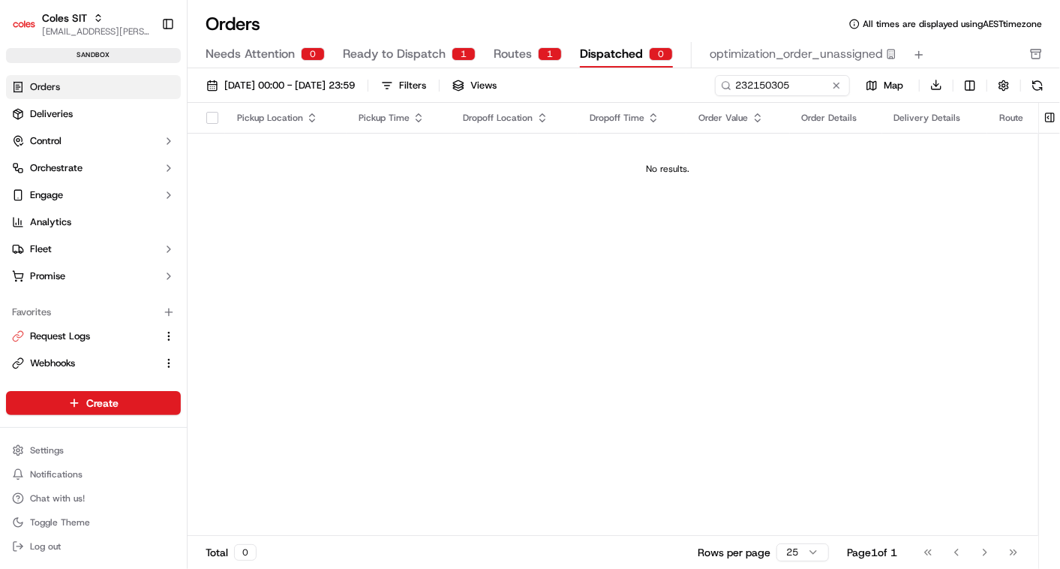
click at [398, 58] on span "Ready to Dispatch" at bounding box center [394, 54] width 103 height 18
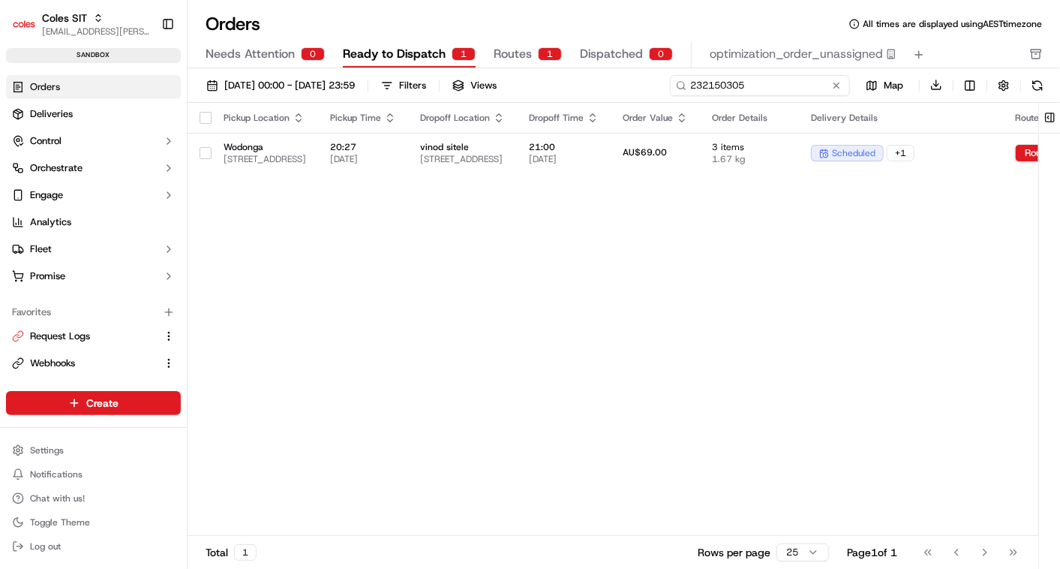
click at [753, 76] on input "232150305" at bounding box center [760, 85] width 180 height 21
paste input "38063"
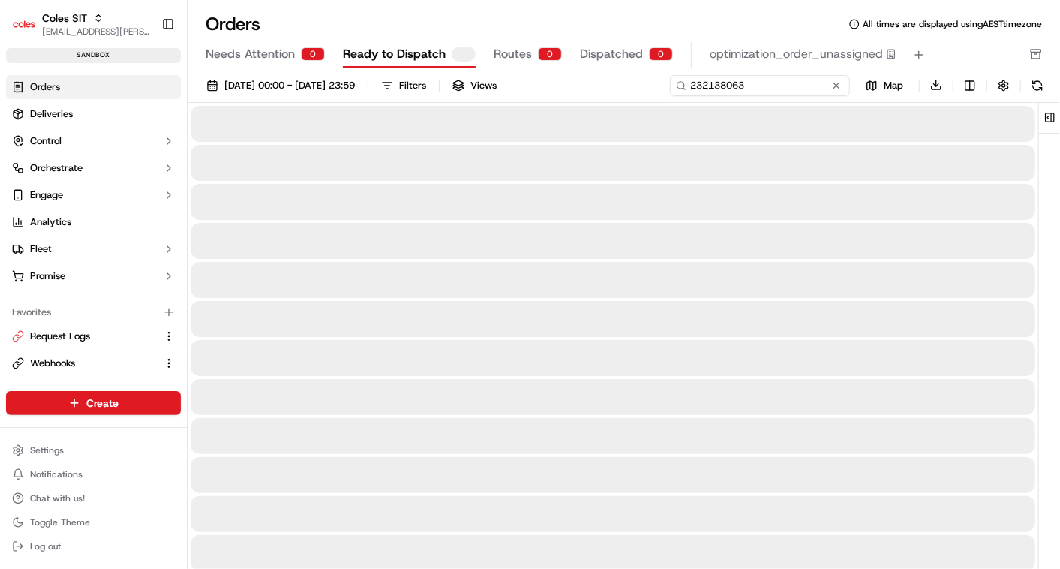
type input "232138063"
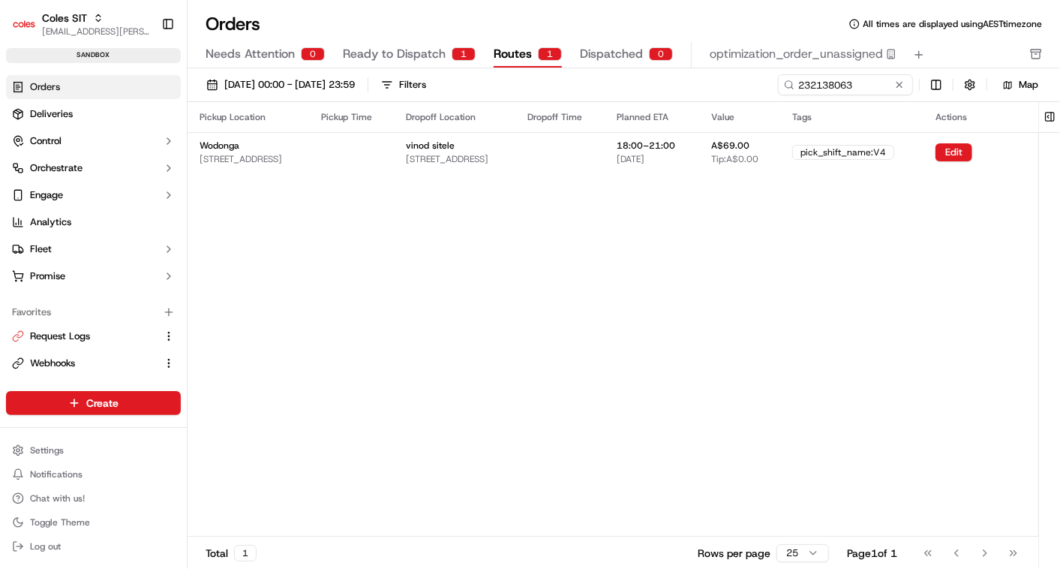
click at [531, 48] on button "Routes 1" at bounding box center [528, 55] width 68 height 26
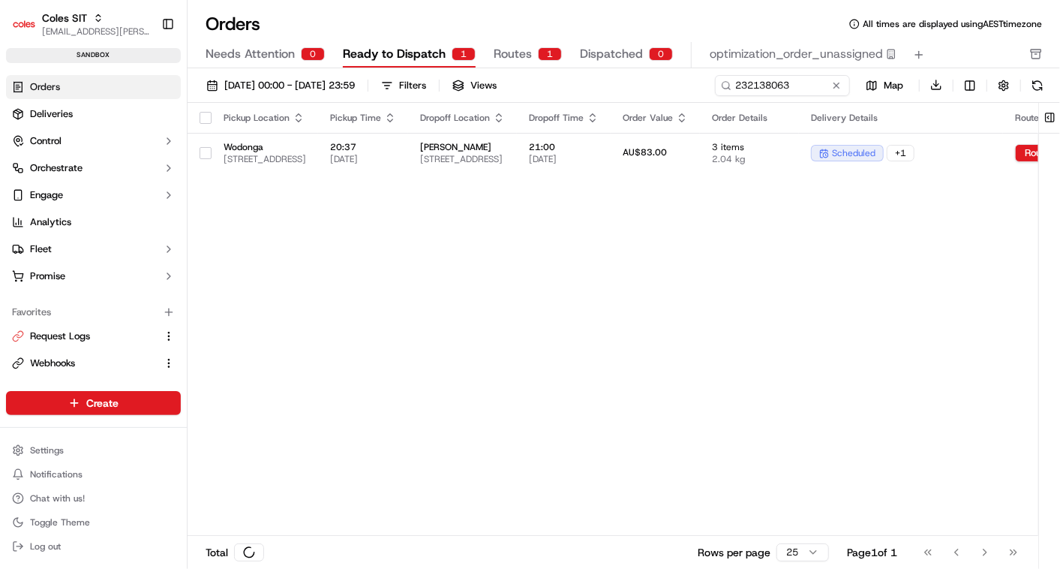
click at [409, 52] on span "Ready to Dispatch" at bounding box center [394, 54] width 103 height 18
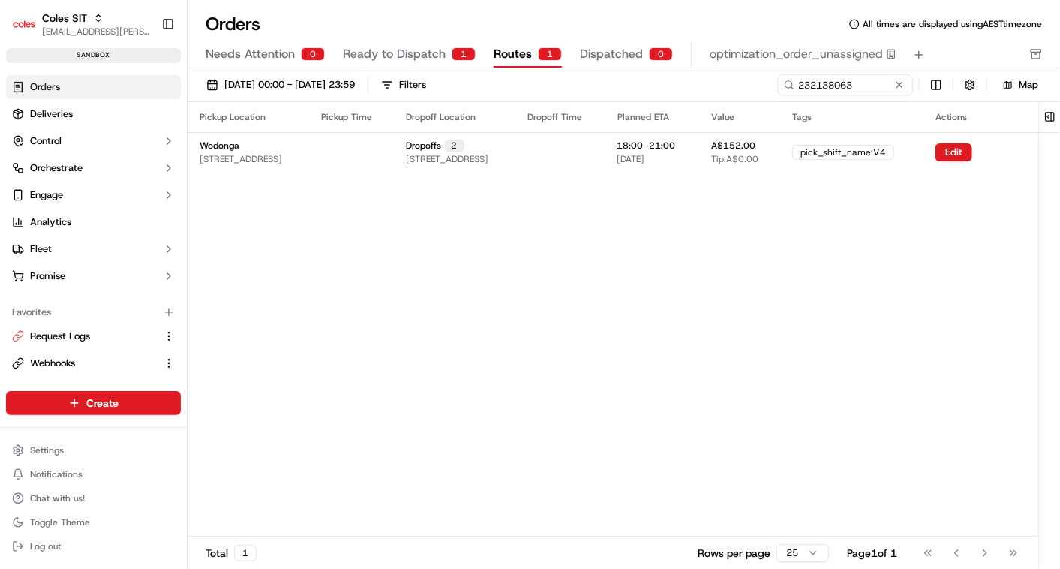
click at [525, 53] on span "Routes" at bounding box center [513, 54] width 38 height 18
click at [47, 111] on span "Deliveries" at bounding box center [51, 114] width 43 height 14
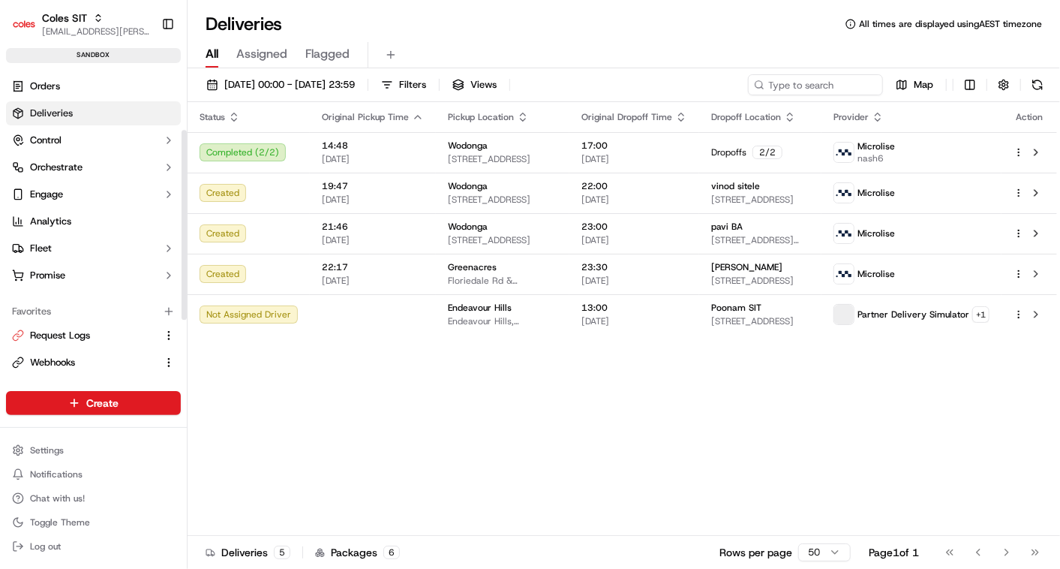
scroll to position [196, 0]
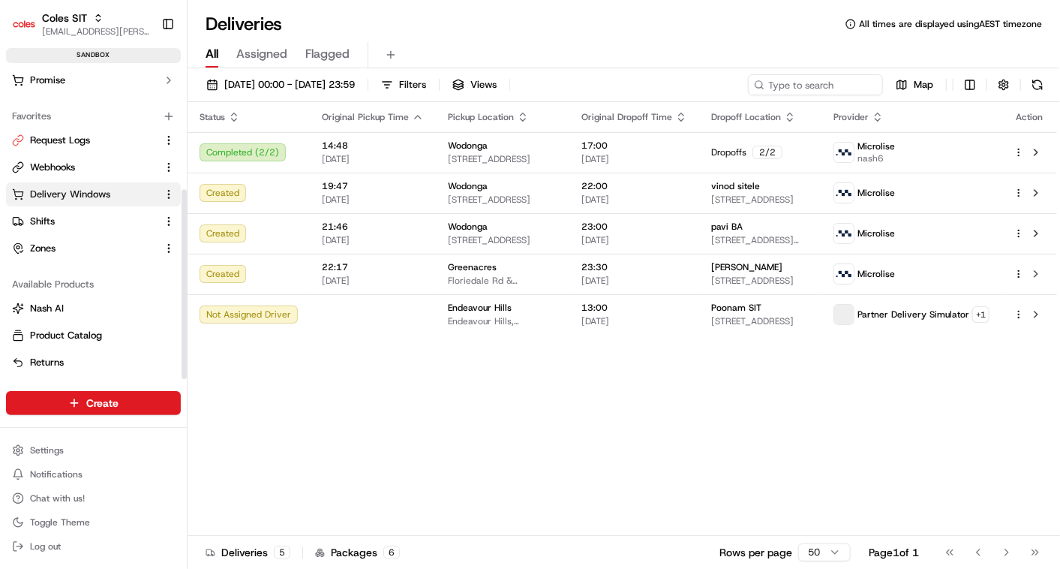
click at [71, 192] on span "Delivery Windows" at bounding box center [70, 195] width 80 height 14
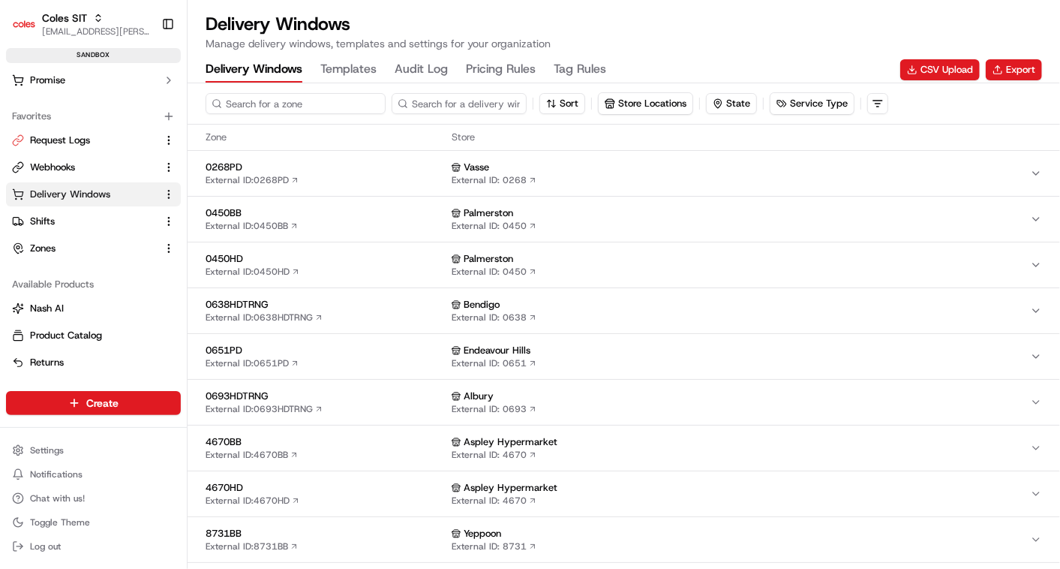
click at [239, 101] on input at bounding box center [296, 103] width 180 height 21
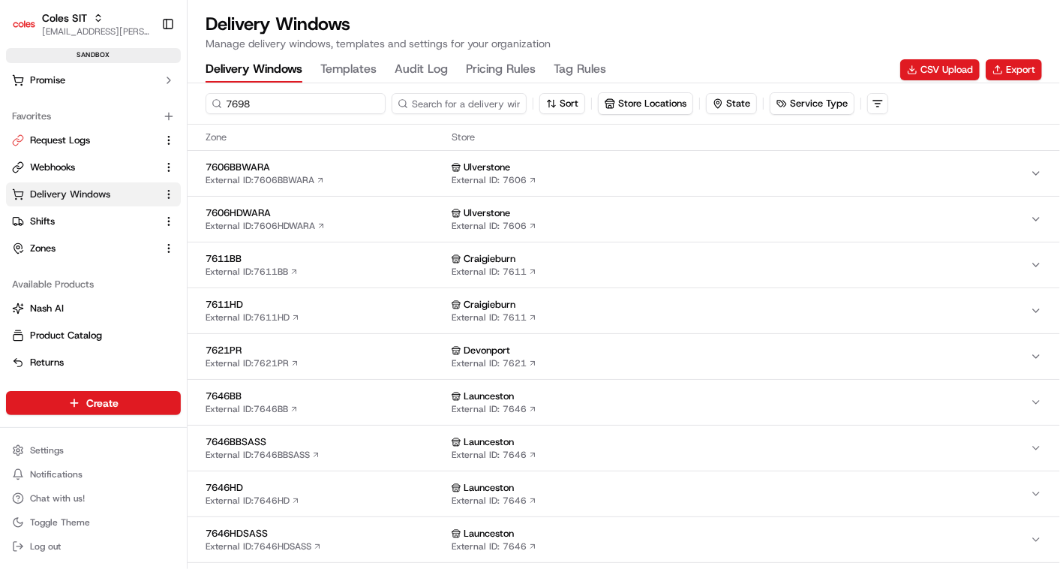
type input "7698"
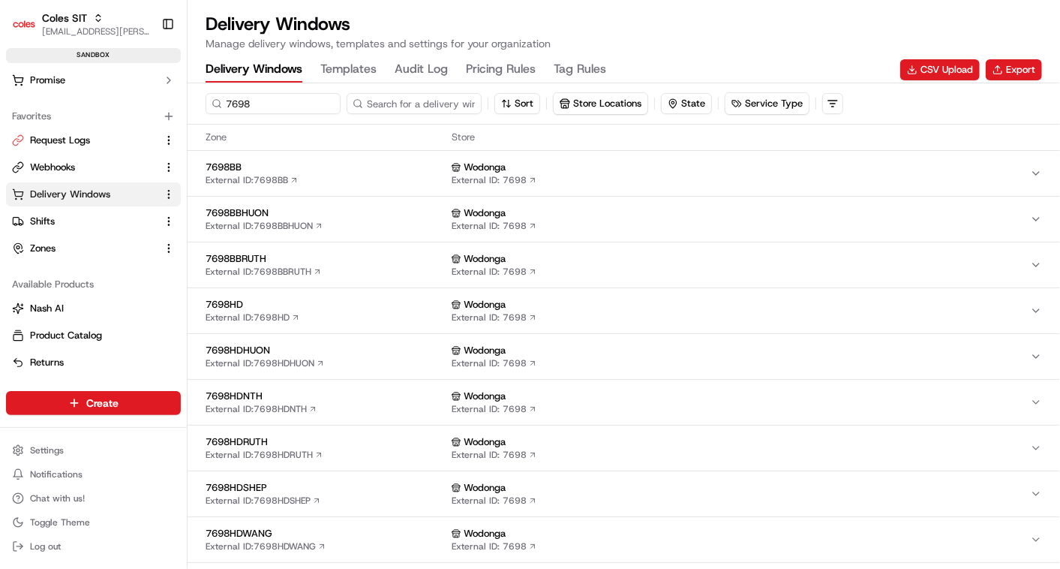
click at [277, 302] on span "7698HD" at bounding box center [326, 305] width 240 height 14
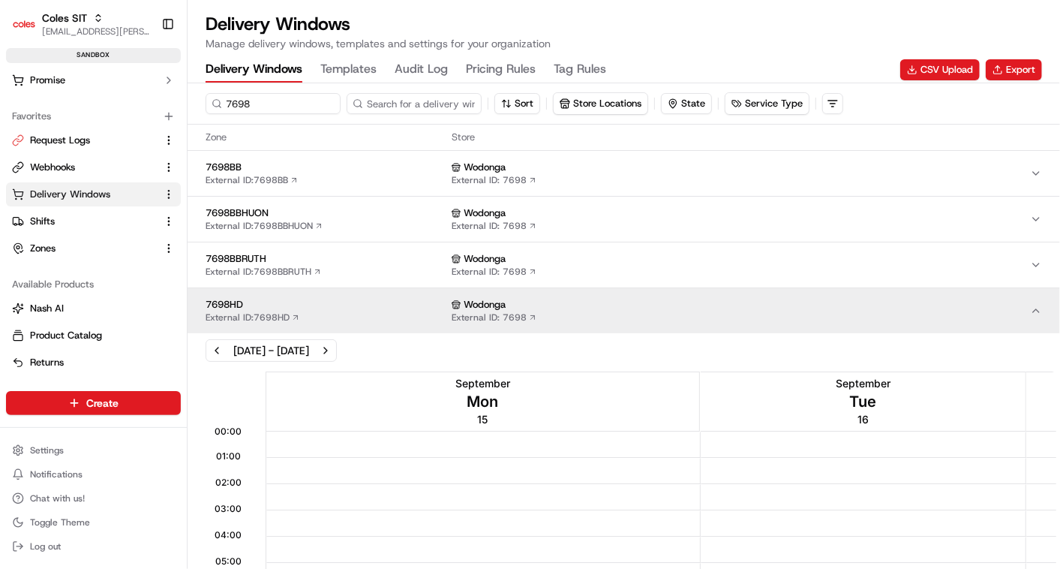
scroll to position [634, 0]
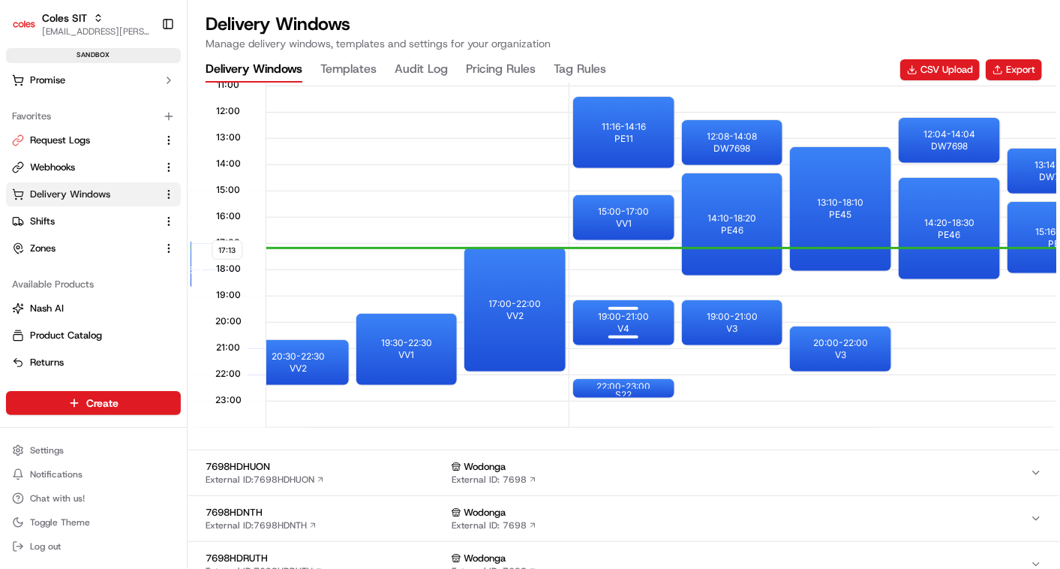
click at [623, 317] on p "19:00 - 21:00" at bounding box center [623, 317] width 51 height 12
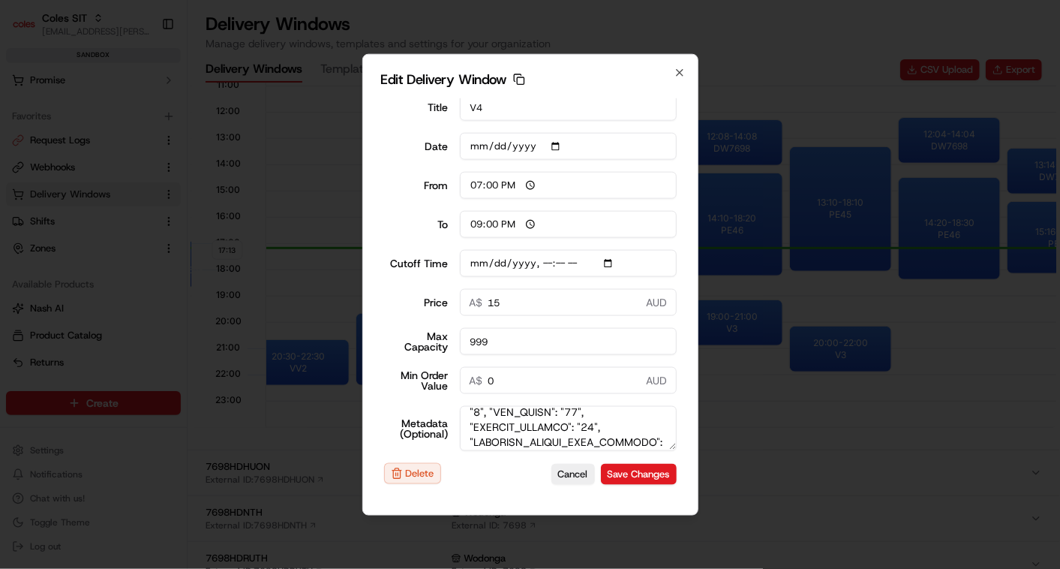
scroll to position [100, 0]
type input "2025-09-17T17:10"
click at [560, 471] on button "Cancel" at bounding box center [573, 473] width 44 height 21
type input "17:13"
type input "18:13"
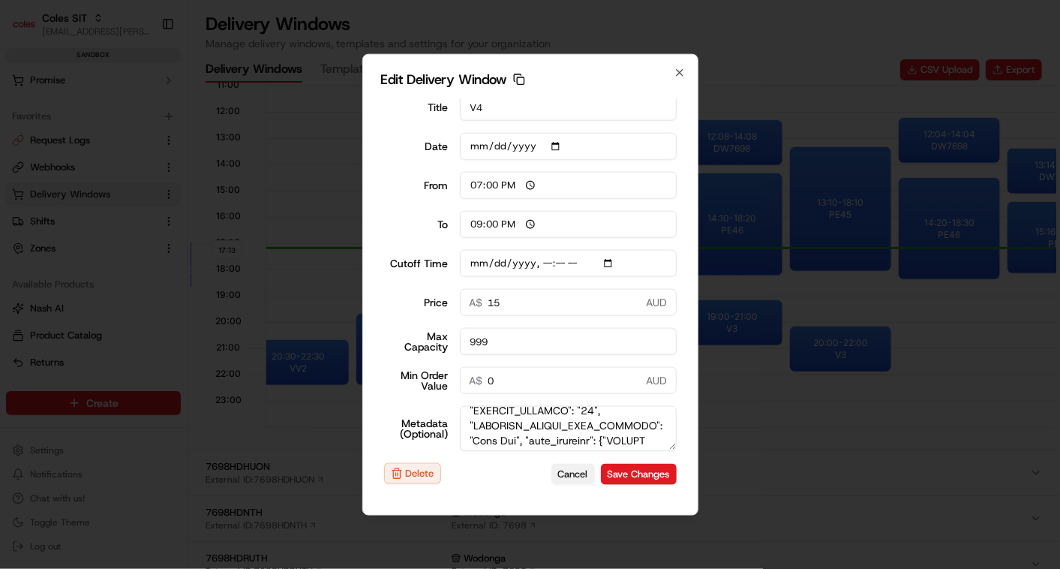
type input "2025-09-17T17:10"
type input "0"
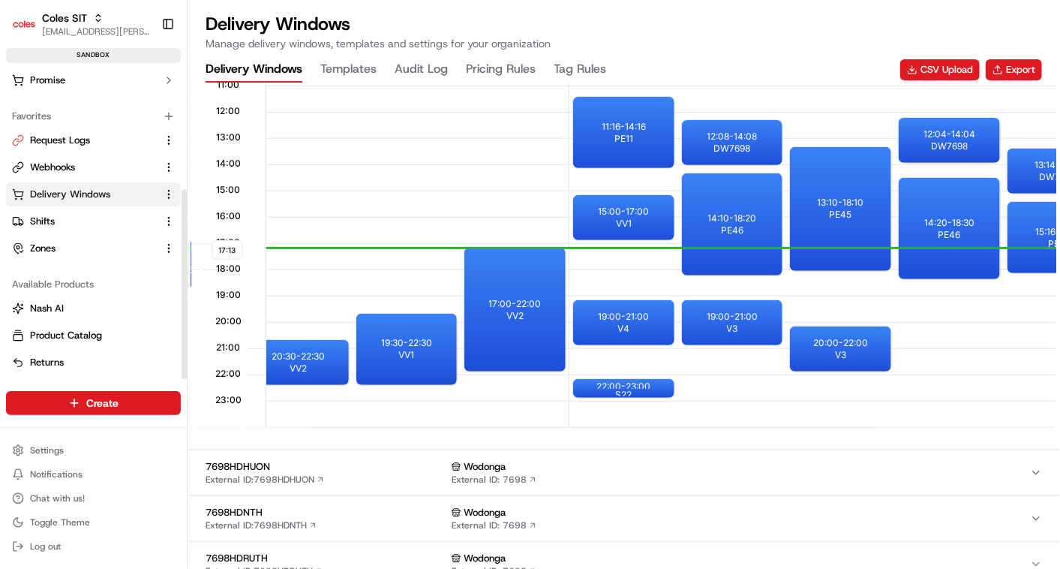
scroll to position [0, 0]
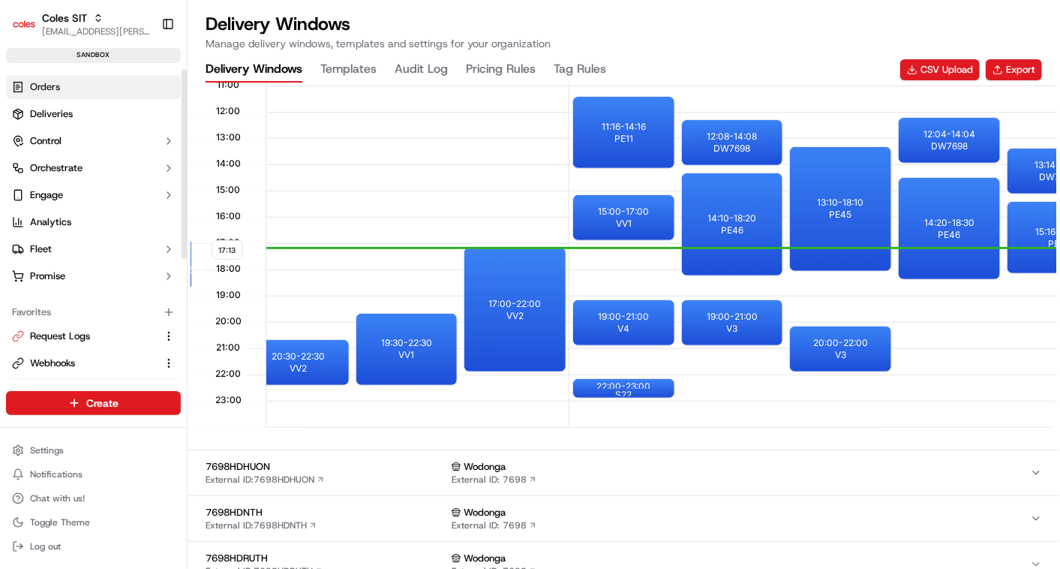
click at [53, 89] on span "Orders" at bounding box center [45, 87] width 30 height 14
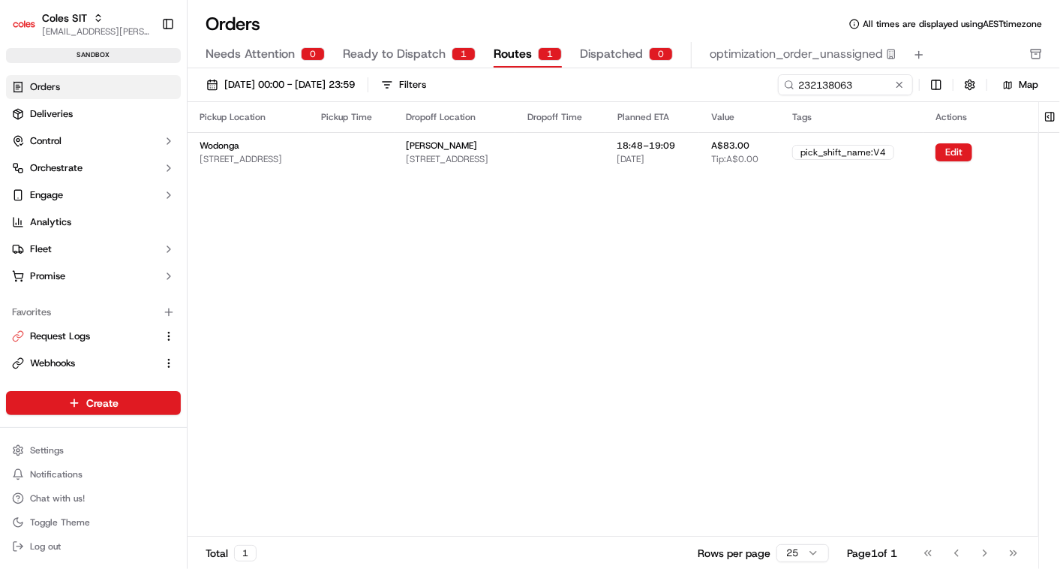
click at [516, 56] on span "Routes" at bounding box center [513, 54] width 38 height 18
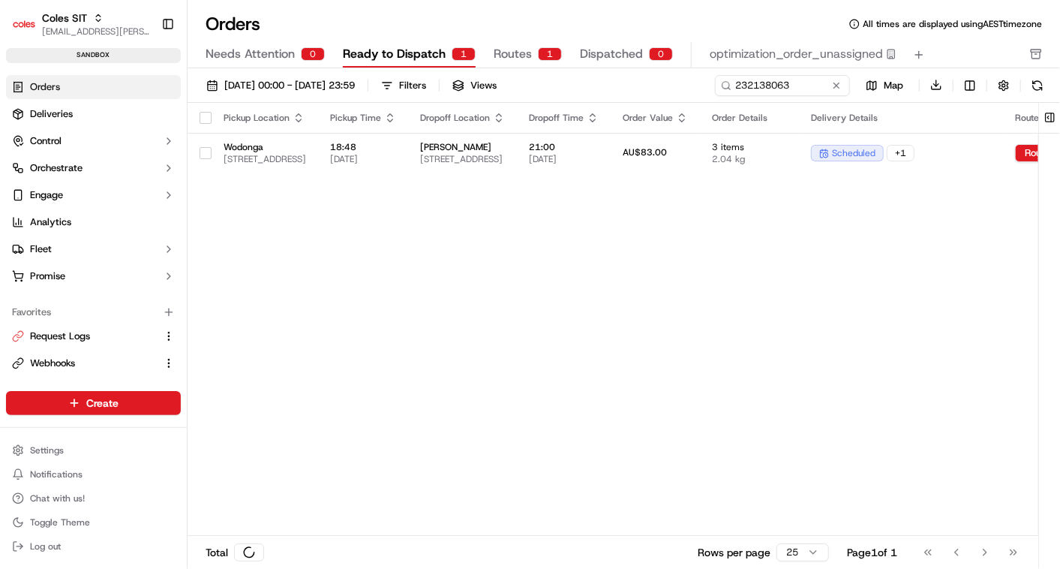
click at [379, 44] on button "Ready to Dispatch 1" at bounding box center [409, 55] width 133 height 26
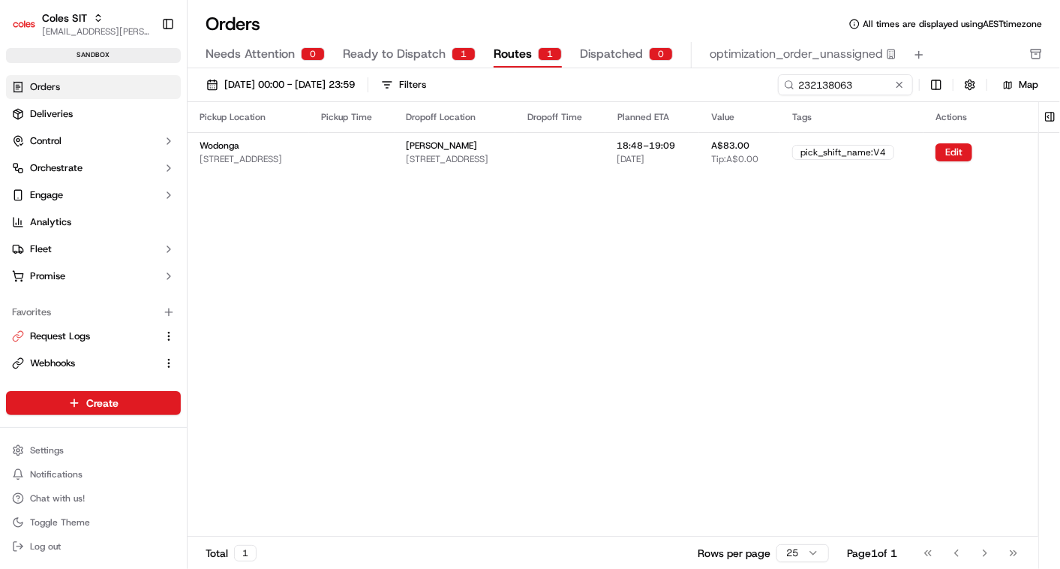
click at [522, 47] on span "Routes" at bounding box center [513, 54] width 38 height 18
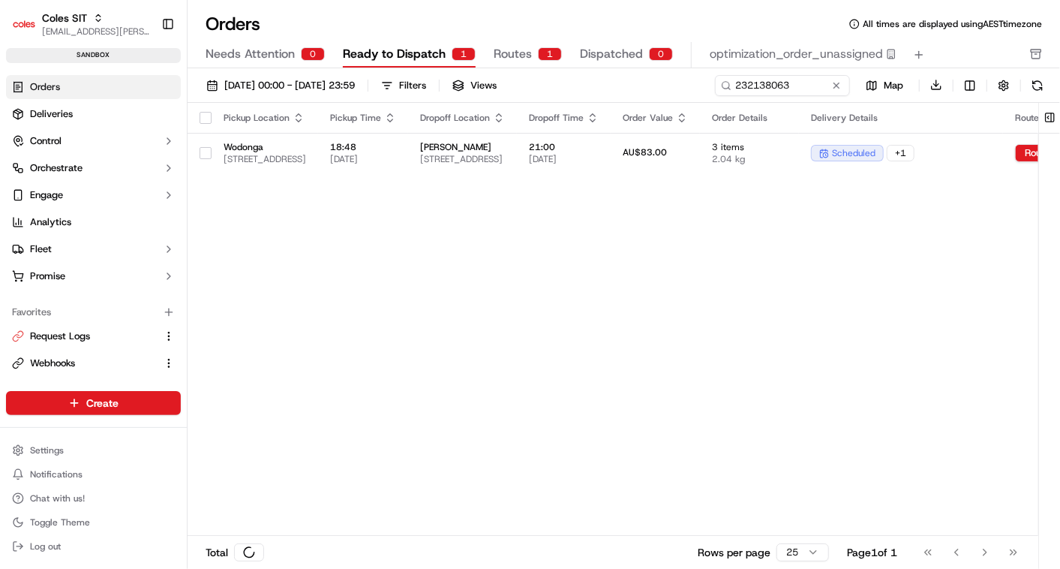
click at [413, 46] on span "Ready to Dispatch" at bounding box center [394, 54] width 103 height 18
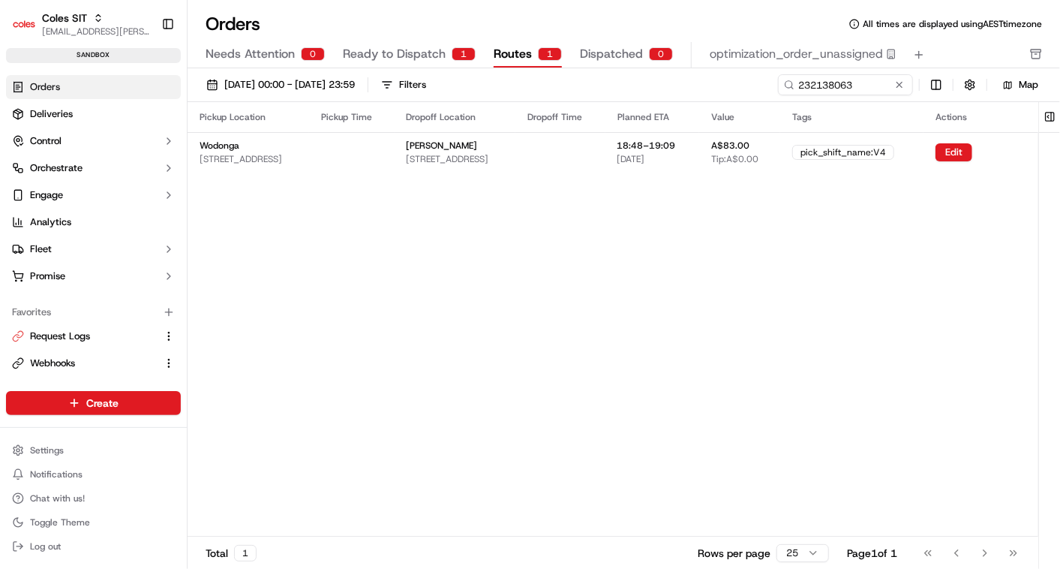
click at [507, 57] on span "Routes" at bounding box center [513, 54] width 38 height 18
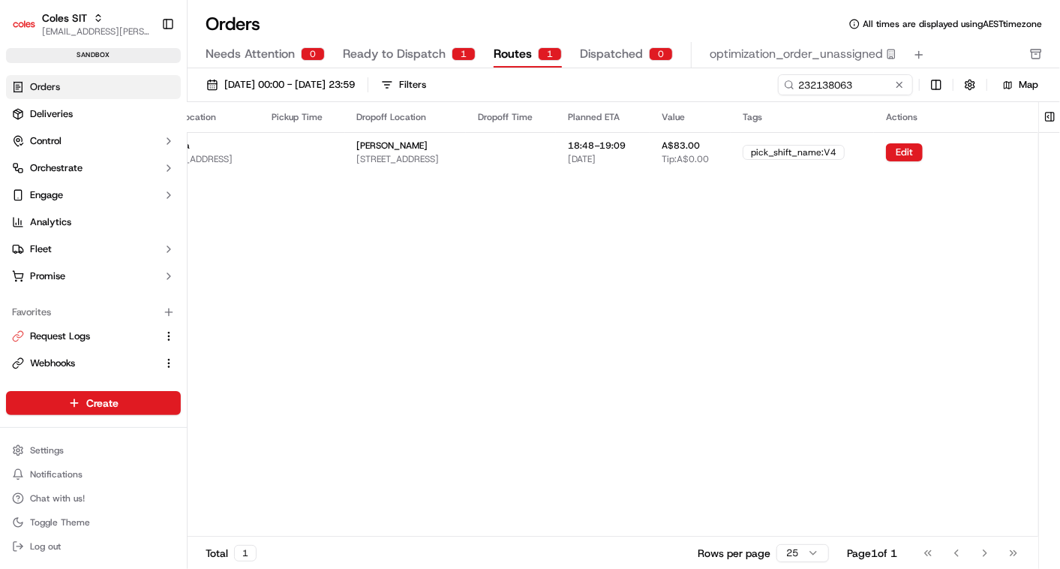
click at [525, 55] on span "Routes" at bounding box center [513, 54] width 38 height 18
click at [506, 53] on span "Routes" at bounding box center [513, 54] width 38 height 18
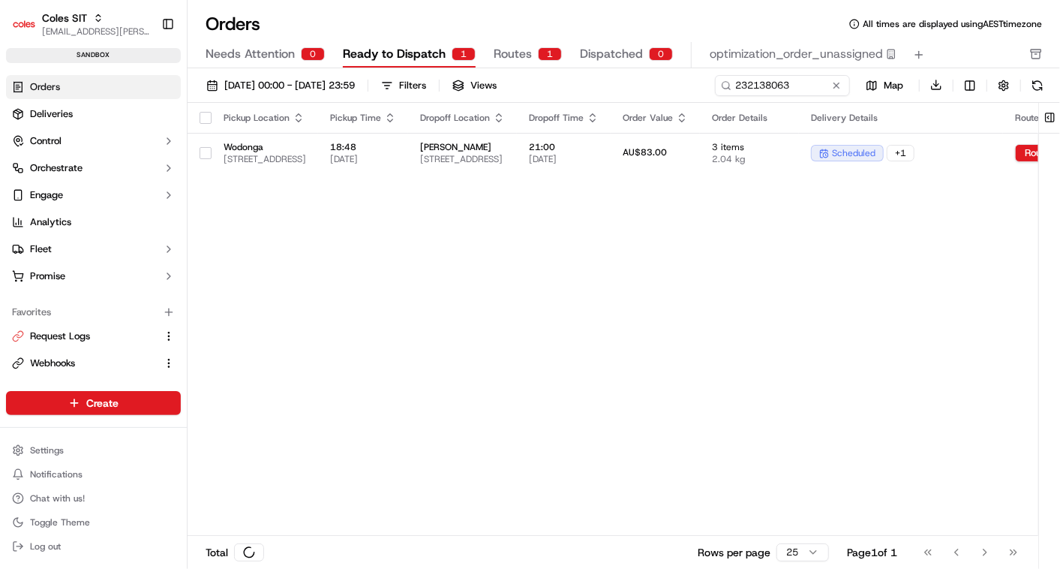
click at [389, 47] on span "Ready to Dispatch" at bounding box center [394, 54] width 103 height 18
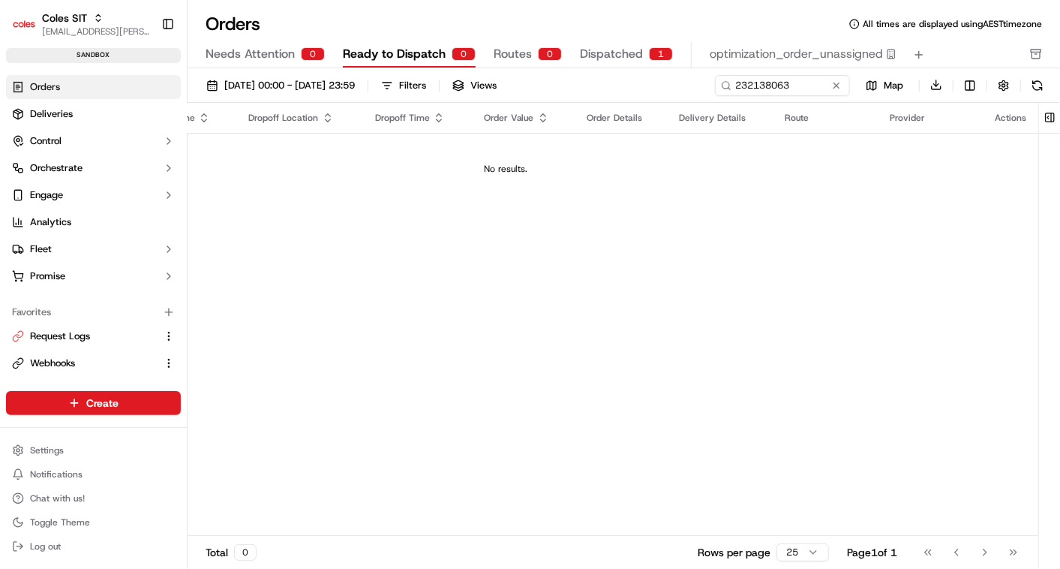
scroll to position [0, 214]
click at [64, 85] on link "Orders" at bounding box center [93, 87] width 175 height 24
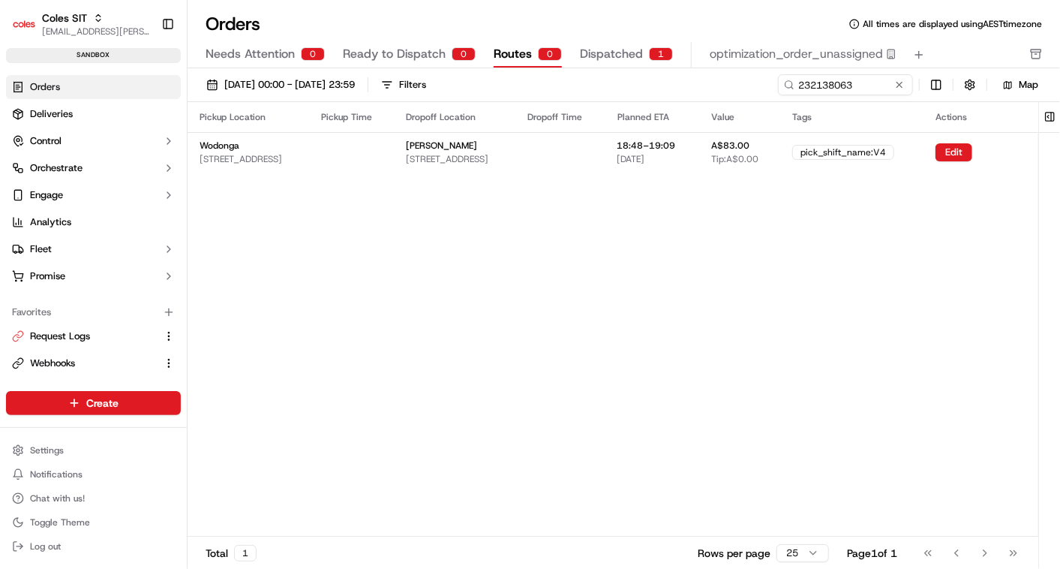
click at [538, 53] on div "0" at bounding box center [550, 54] width 24 height 14
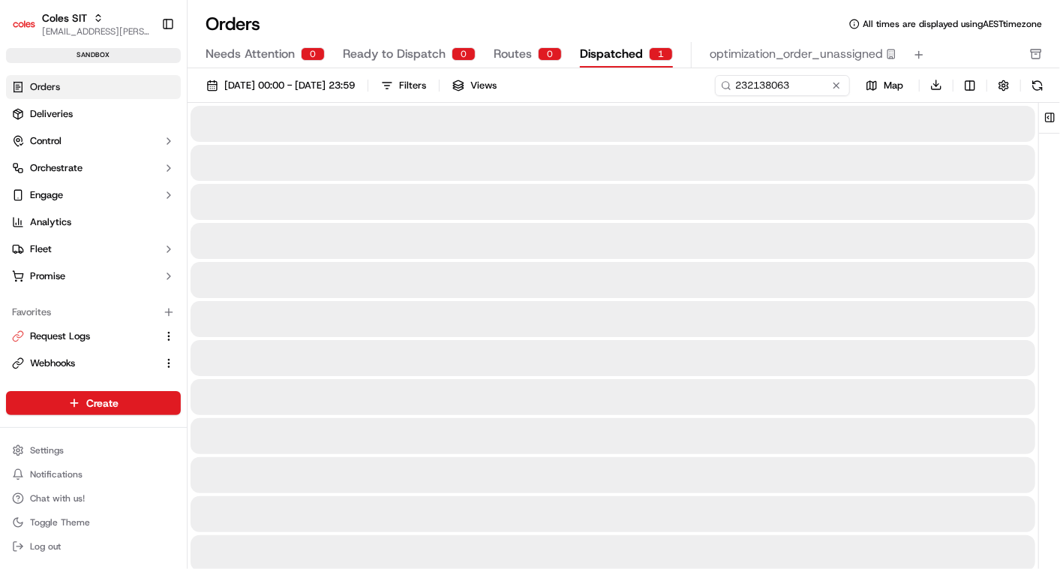
click at [610, 47] on span "Dispatched" at bounding box center [611, 54] width 63 height 18
click at [434, 49] on span "Ready to Dispatch" at bounding box center [394, 54] width 103 height 18
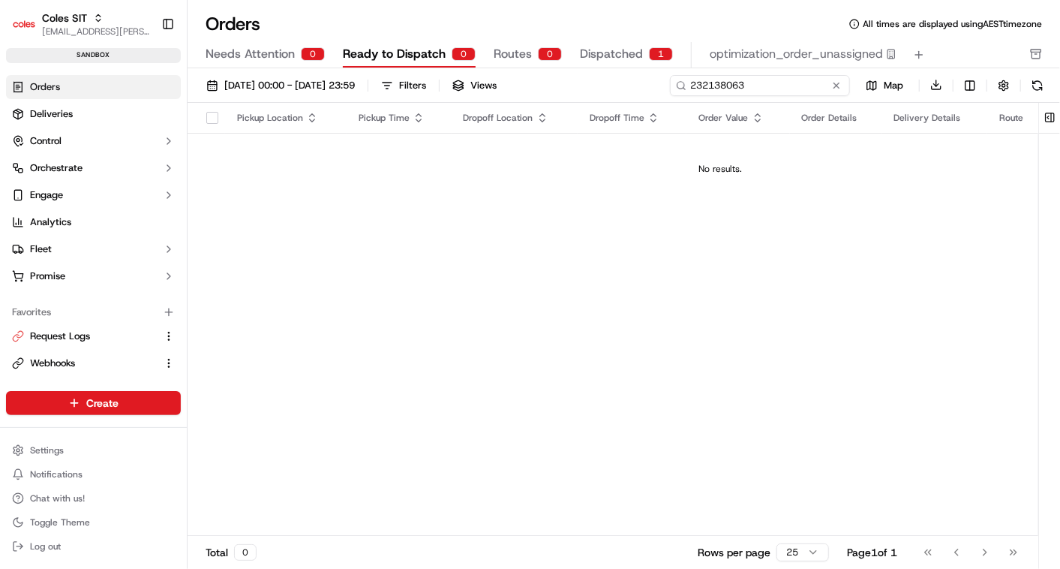
click at [754, 87] on input "232138063" at bounding box center [760, 85] width 180 height 21
paste input "a232150305"
type input "a232150305"
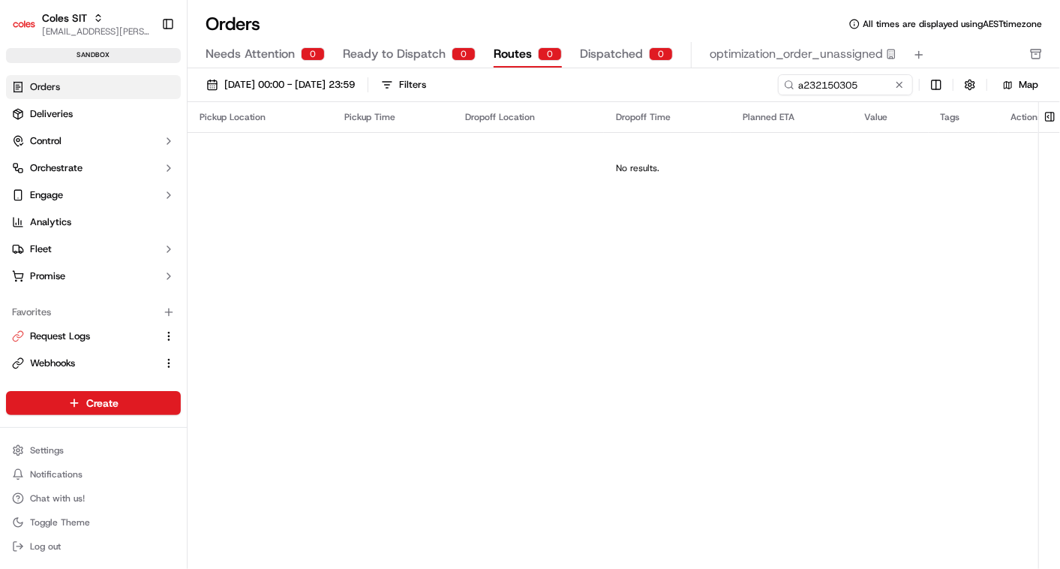
click at [510, 42] on button "Routes 0" at bounding box center [528, 55] width 68 height 26
click at [611, 55] on span "Dispatched" at bounding box center [611, 54] width 63 height 18
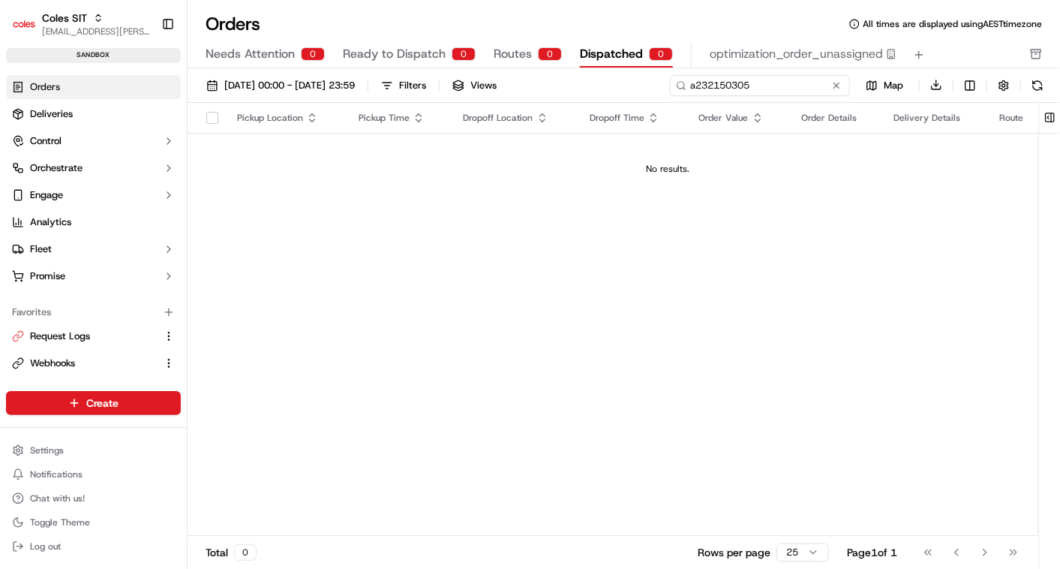
click at [755, 83] on input "a232150305" at bounding box center [760, 85] width 180 height 21
type input "a"
click at [692, 84] on input "a232150305" at bounding box center [760, 85] width 180 height 21
type input "232150305"
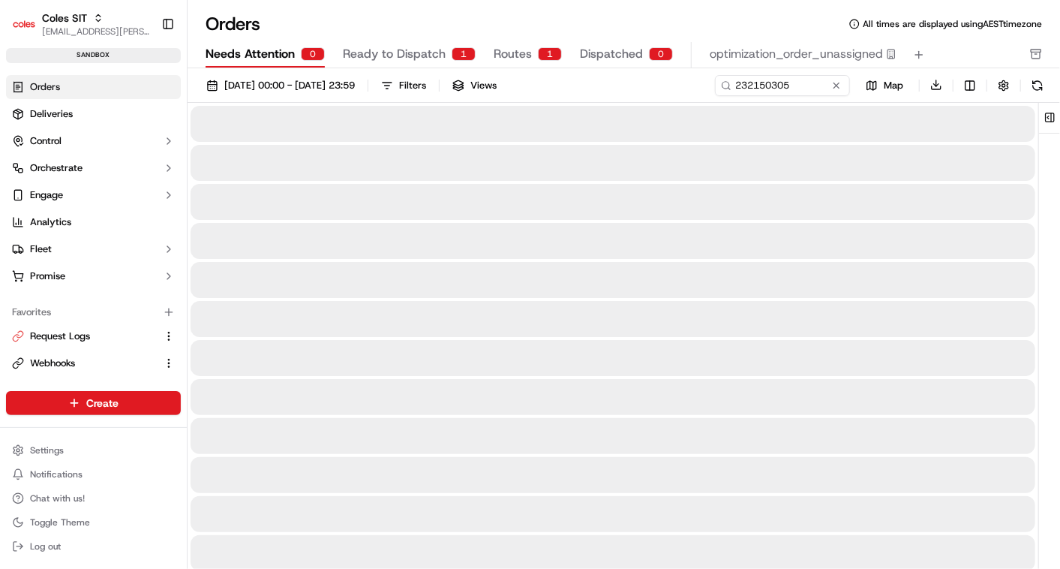
click at [263, 49] on span "Needs Attention" at bounding box center [250, 54] width 89 height 18
click at [422, 53] on span "Ready to Dispatch" at bounding box center [394, 54] width 103 height 18
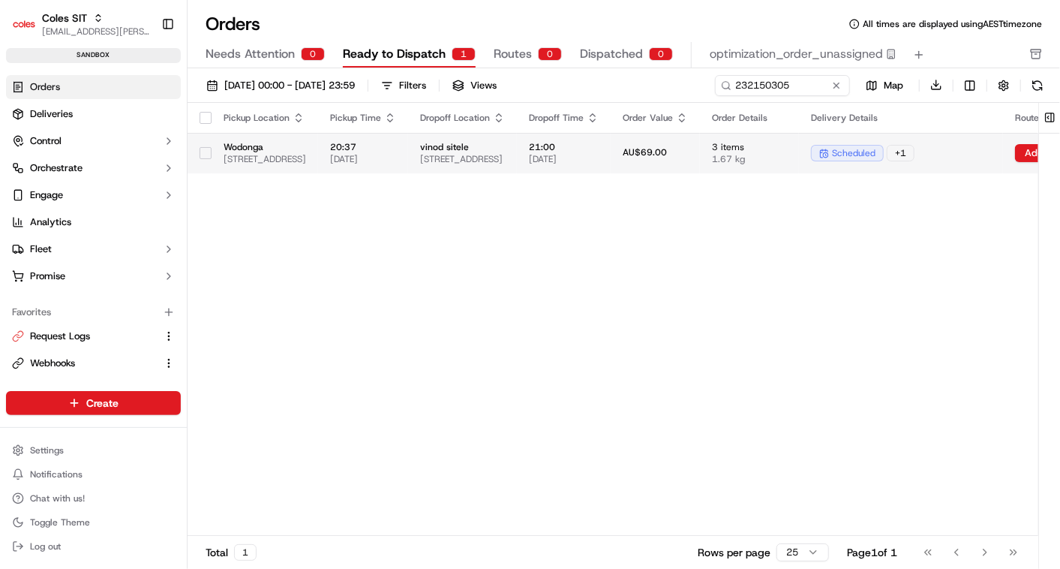
click at [505, 149] on span "vinod sitele" at bounding box center [462, 147] width 85 height 12
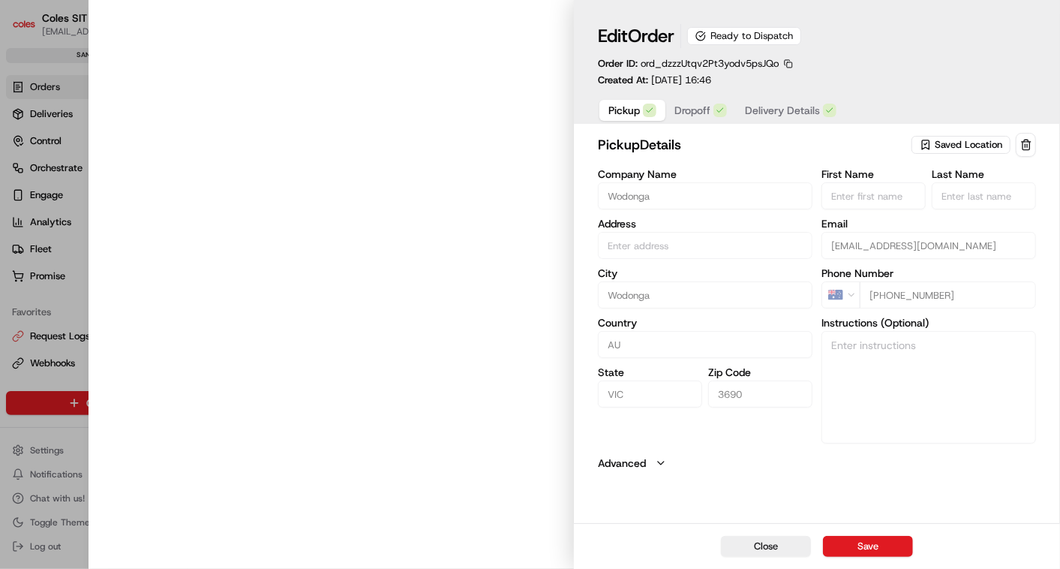
type input "1-13 South Street Wodonga 3690 VIC AU"
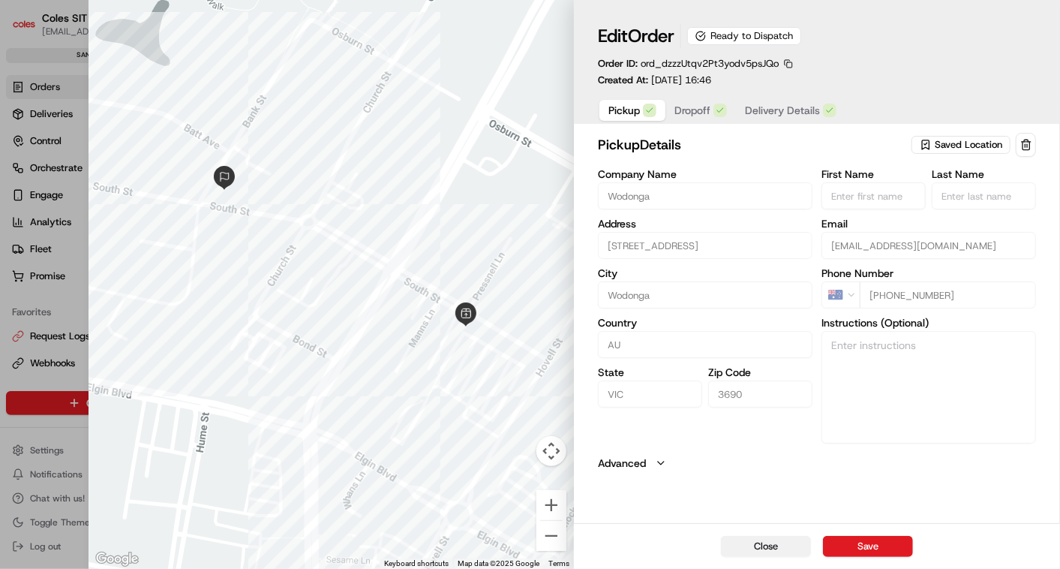
click at [776, 538] on button "Close" at bounding box center [766, 546] width 90 height 21
type input "+1"
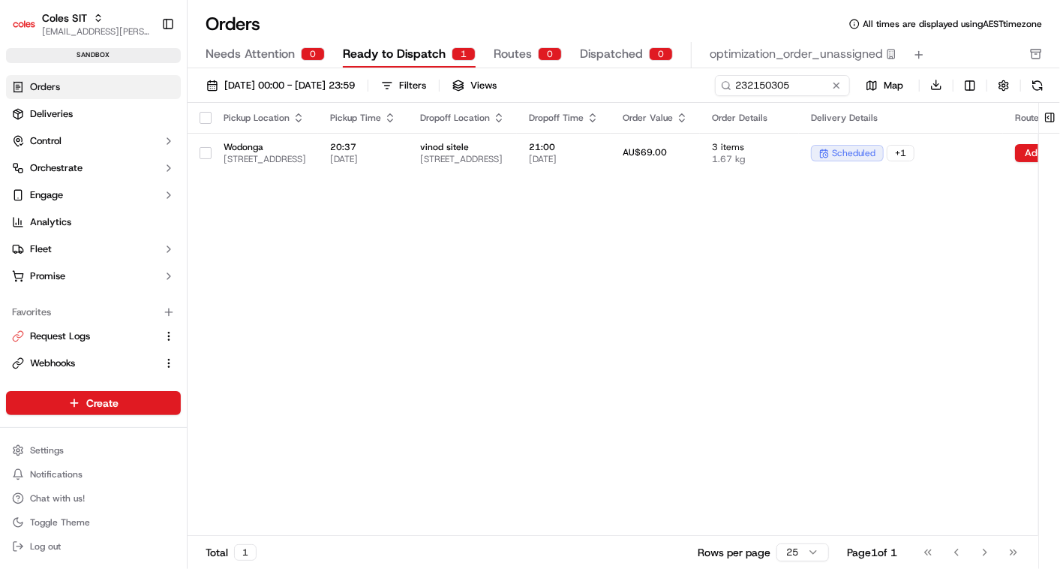
scroll to position [0, 439]
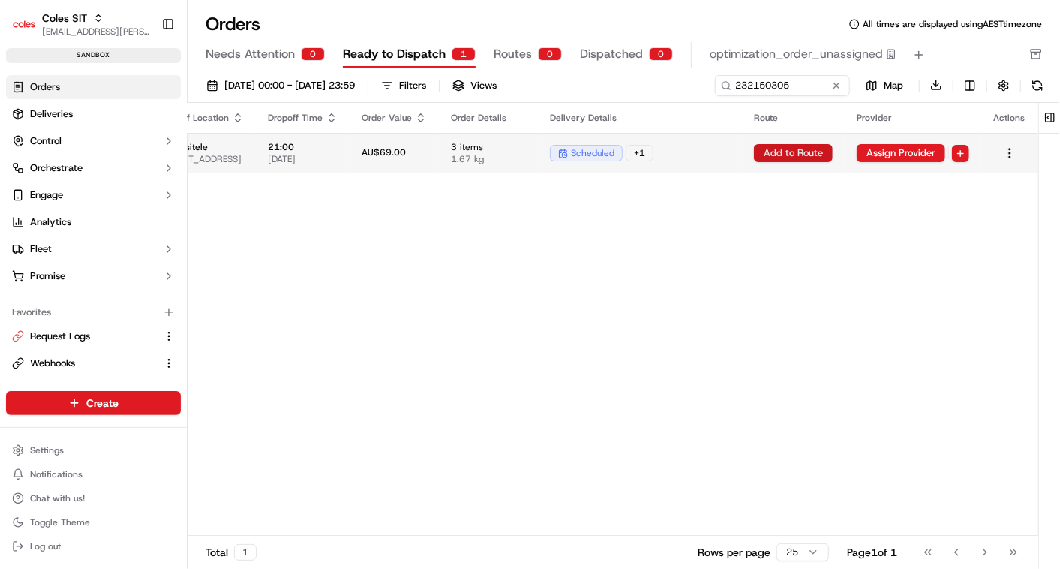
click at [801, 152] on button "Add to Route" at bounding box center [793, 153] width 79 height 18
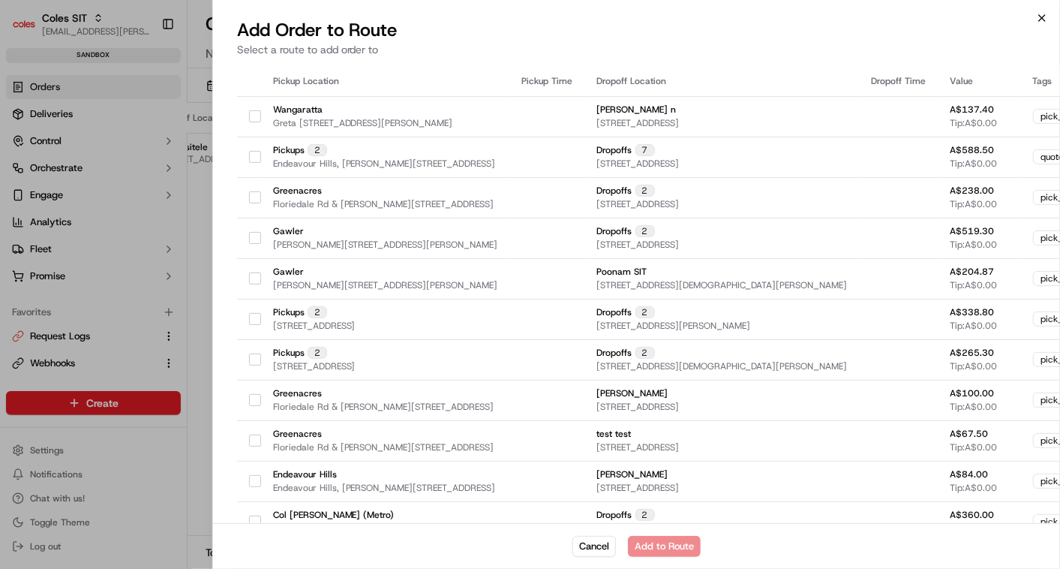
click at [1046, 18] on icon "button" at bounding box center [1042, 18] width 12 height 12
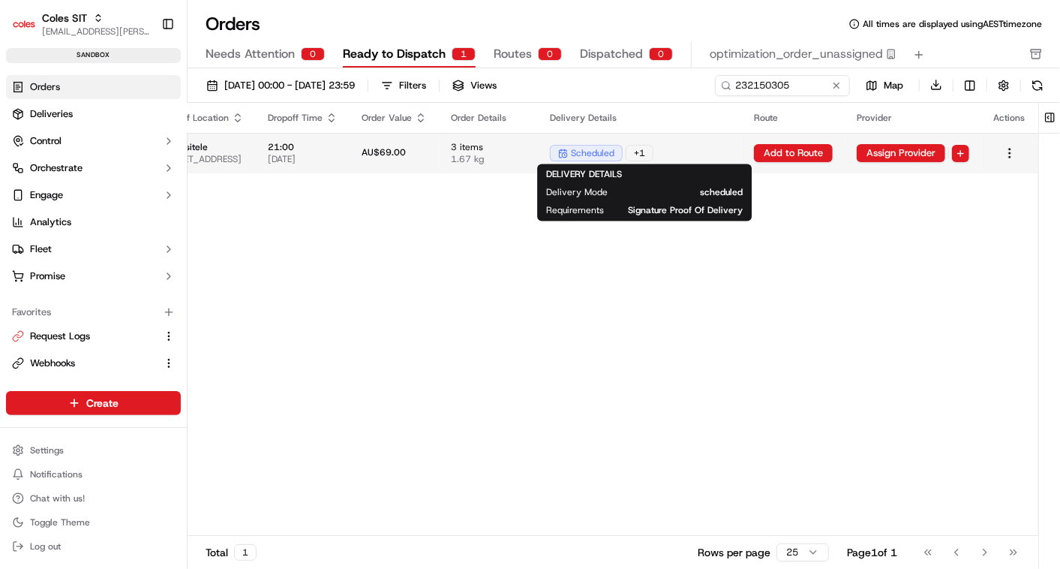
click at [593, 152] on span "scheduled" at bounding box center [593, 153] width 44 height 12
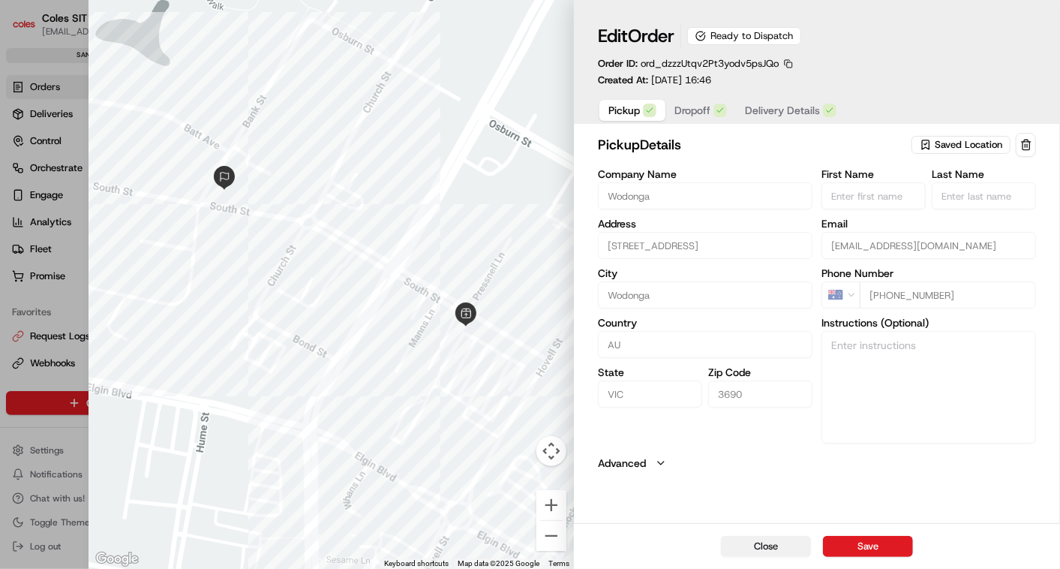
click at [772, 543] on button "Close" at bounding box center [766, 546] width 90 height 21
type input "+1"
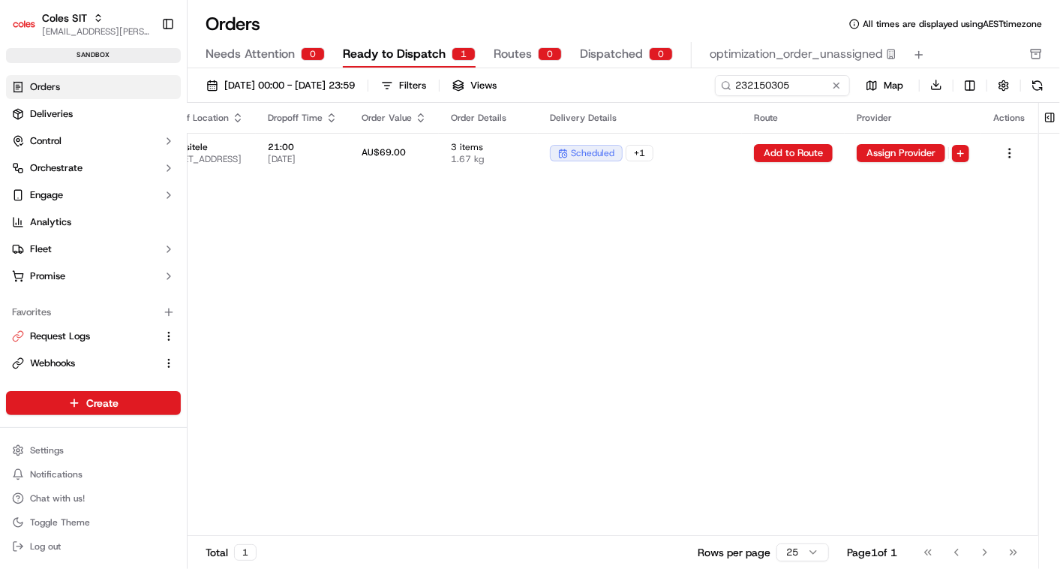
click at [432, 51] on span "Ready to Dispatch" at bounding box center [394, 54] width 103 height 18
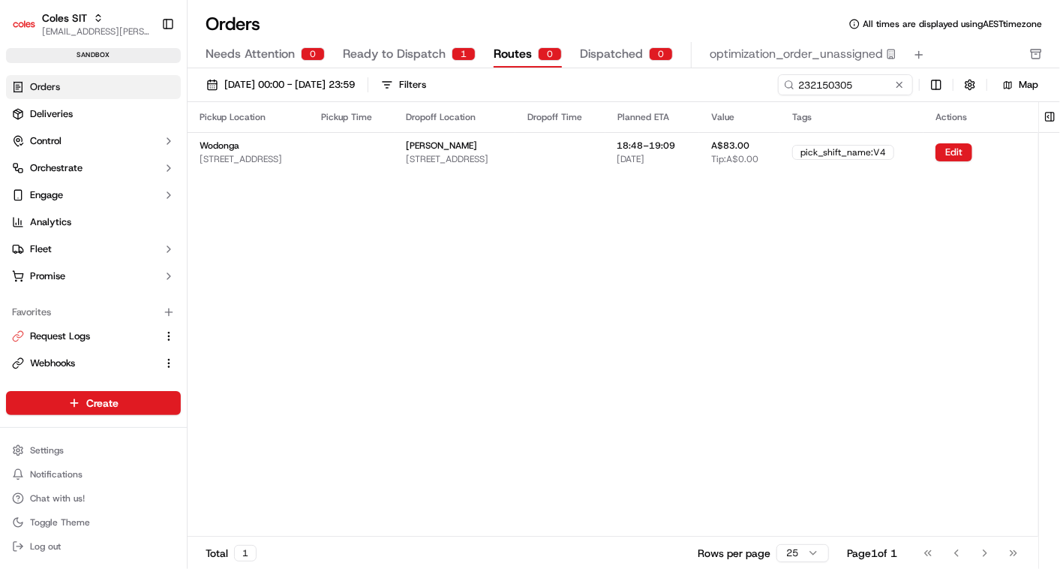
click at [510, 53] on span "Routes" at bounding box center [513, 54] width 38 height 18
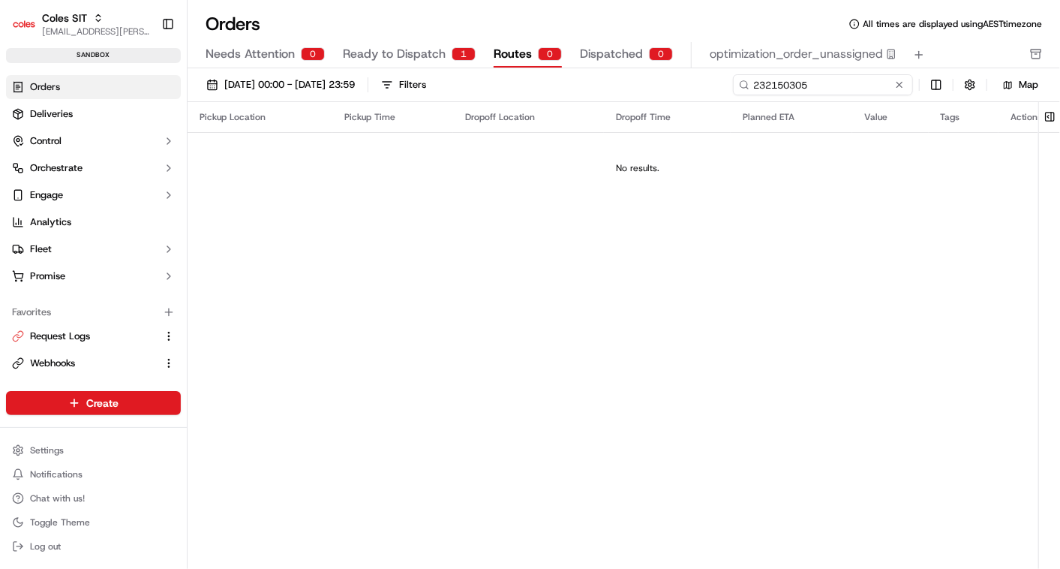
click at [818, 87] on input "232150305" at bounding box center [823, 84] width 180 height 21
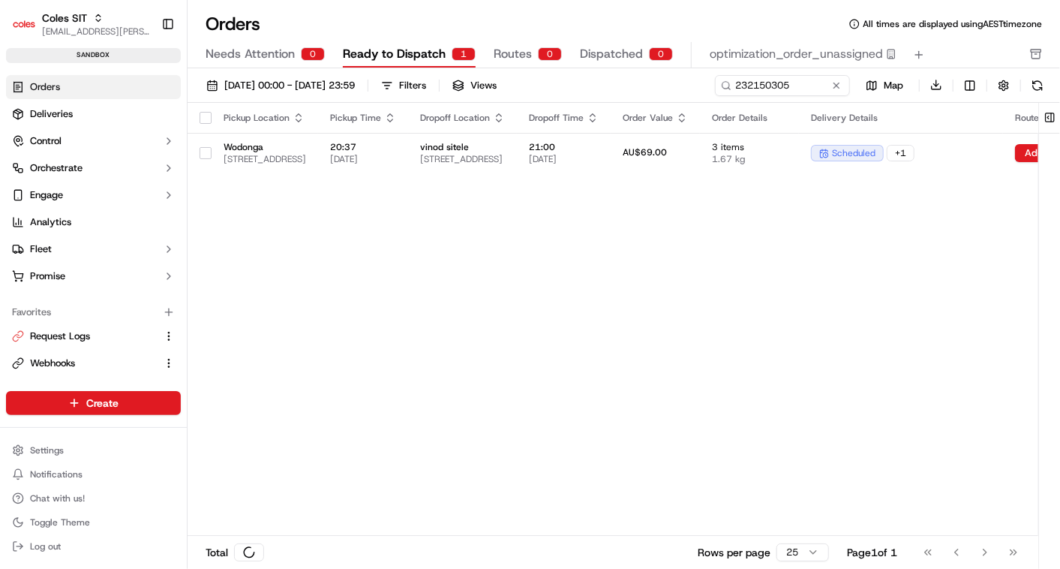
click at [401, 56] on span "Ready to Dispatch" at bounding box center [394, 54] width 103 height 18
click at [755, 85] on input "232150305" at bounding box center [760, 85] width 180 height 21
paste input "a232138063"
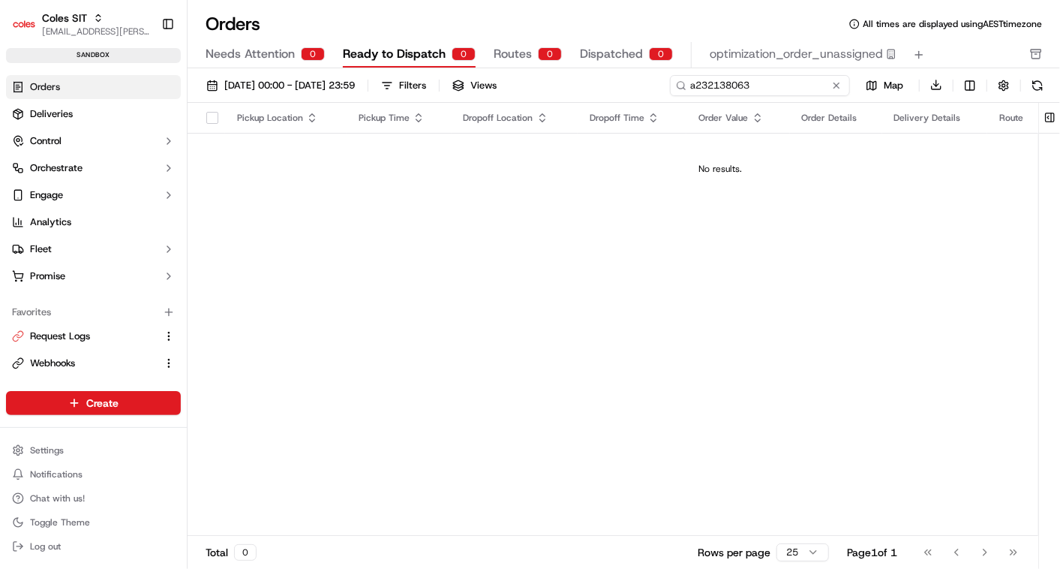
click at [694, 86] on input "a232138063" at bounding box center [760, 85] width 180 height 21
type input "232138063"
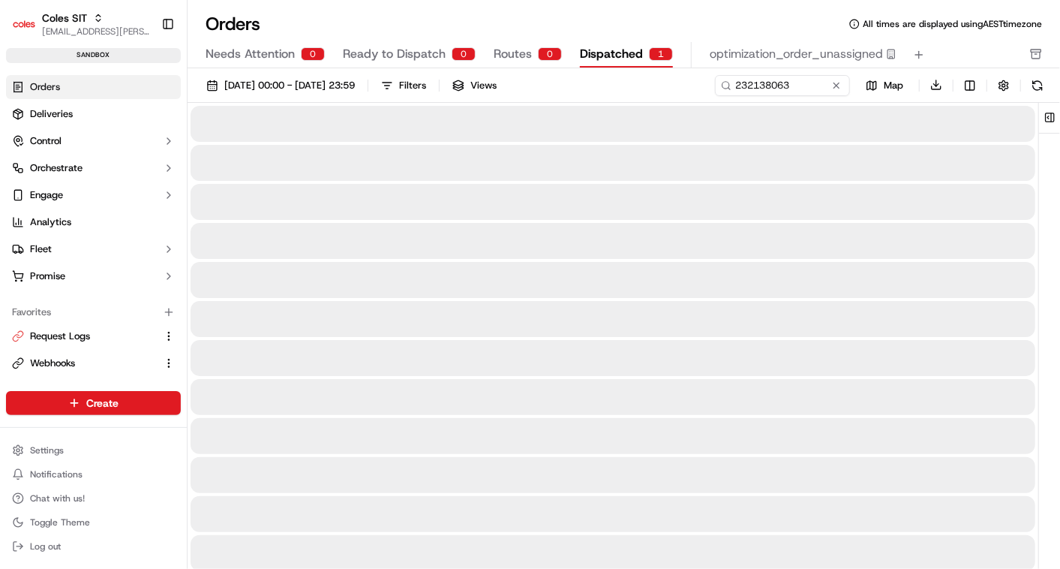
click at [625, 56] on span "Dispatched" at bounding box center [611, 54] width 63 height 18
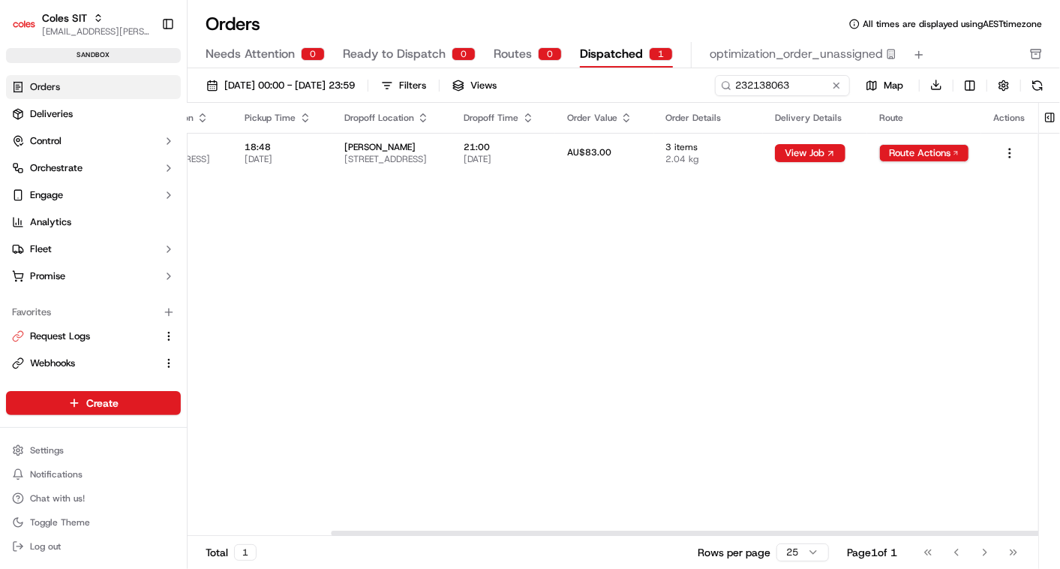
scroll to position [0, 180]
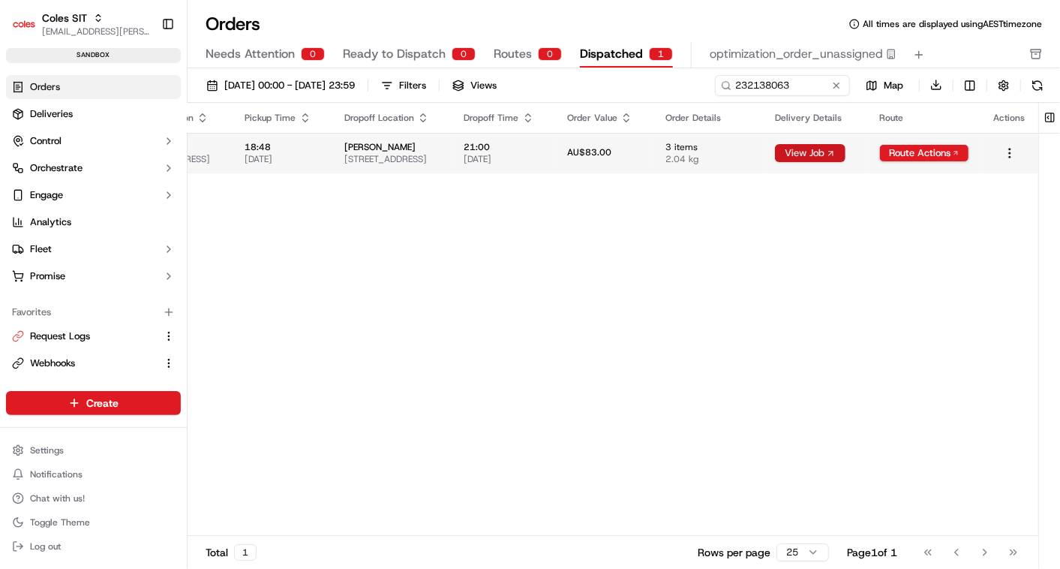
click at [842, 152] on button "View Job" at bounding box center [810, 153] width 71 height 18
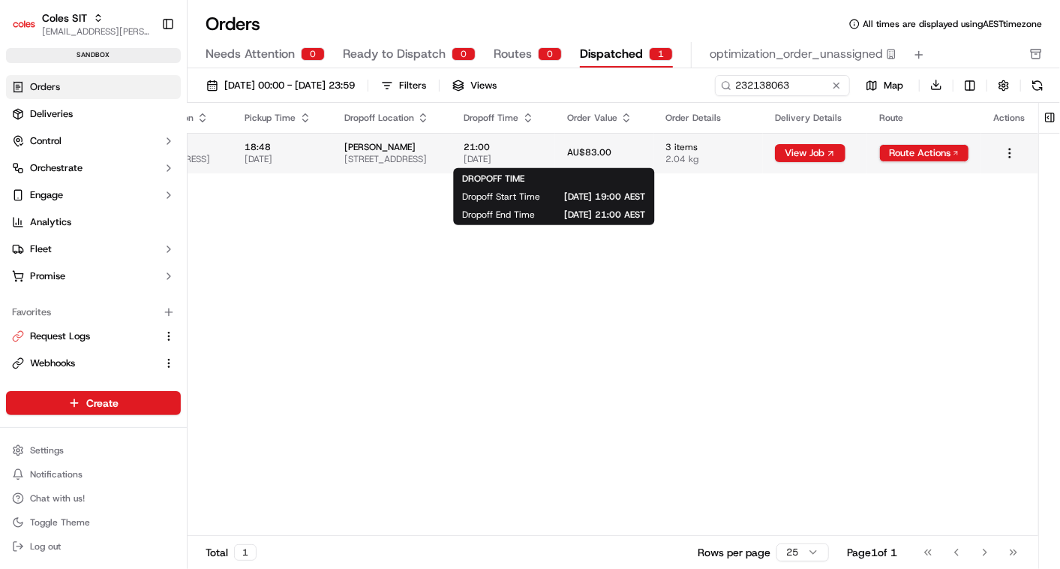
click at [544, 151] on span "21:00" at bounding box center [504, 147] width 80 height 12
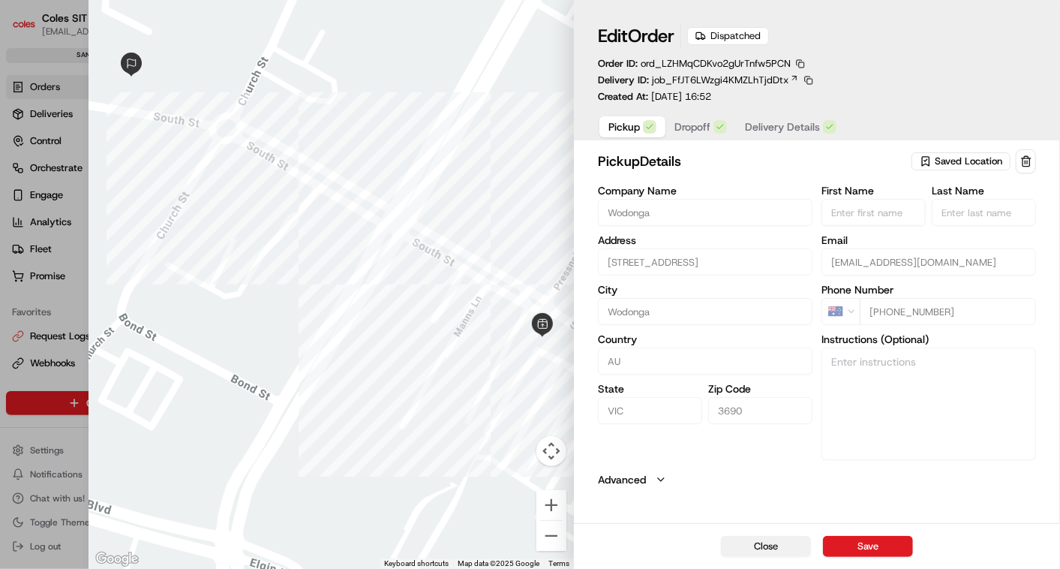
click at [766, 540] on button "Close" at bounding box center [766, 546] width 90 height 21
type input "+1"
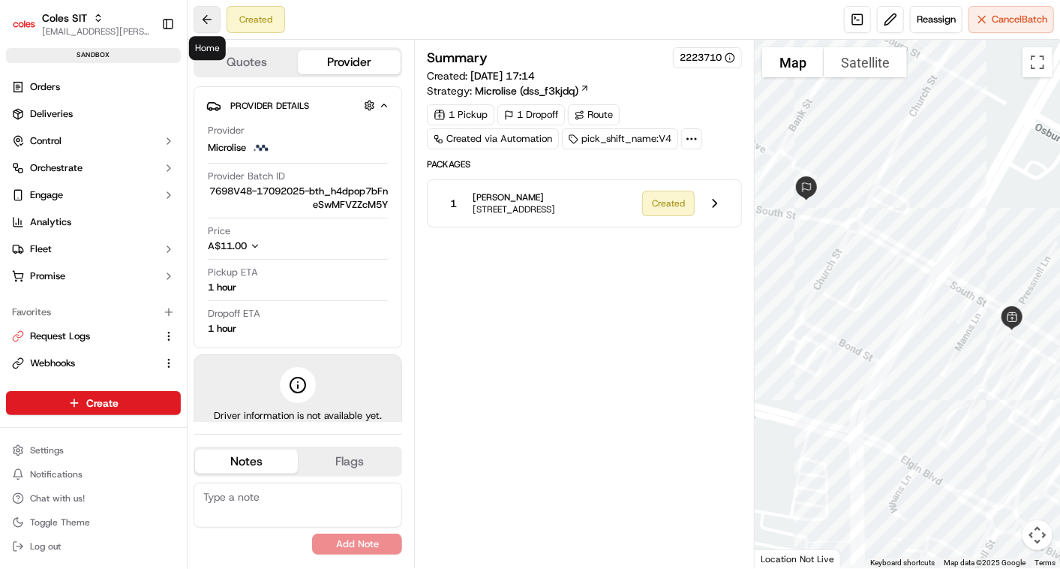
click at [210, 23] on button at bounding box center [207, 19] width 27 height 27
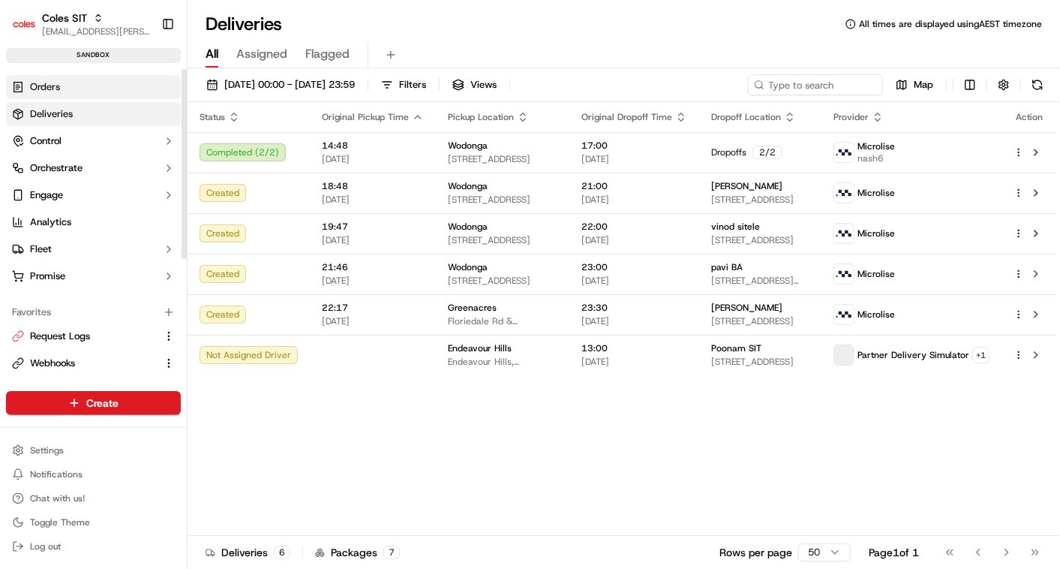
click at [58, 83] on span "Orders" at bounding box center [45, 87] width 30 height 14
